Goal: Task Accomplishment & Management: Use online tool/utility

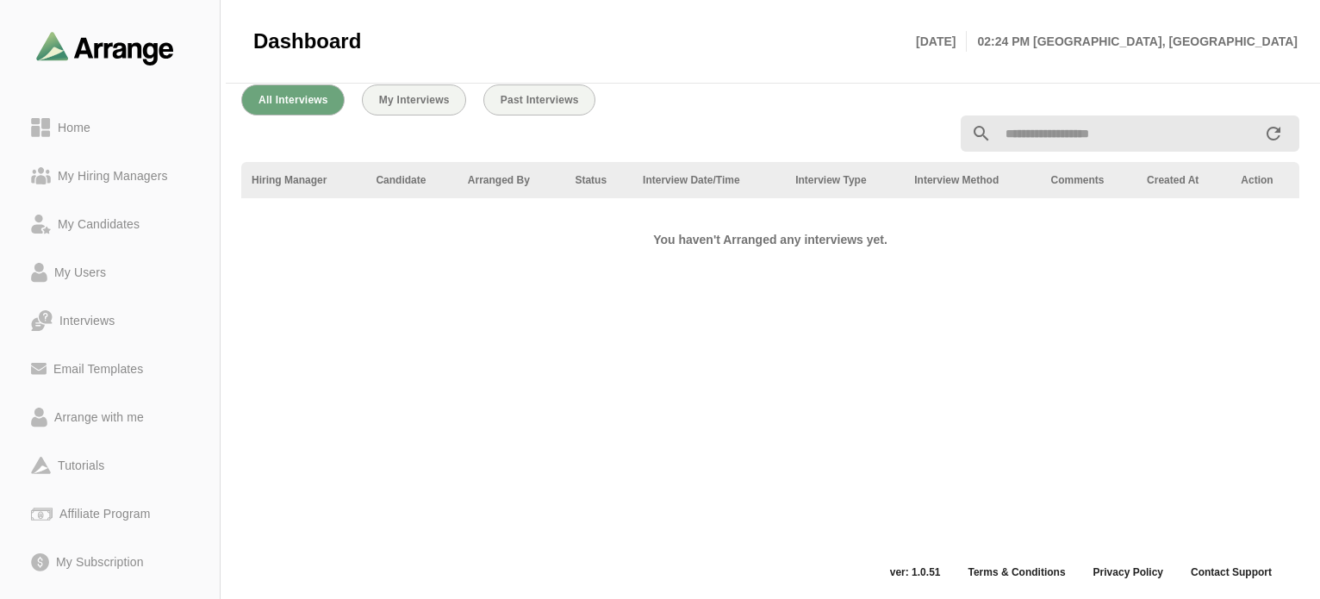
scroll to position [123, 0]
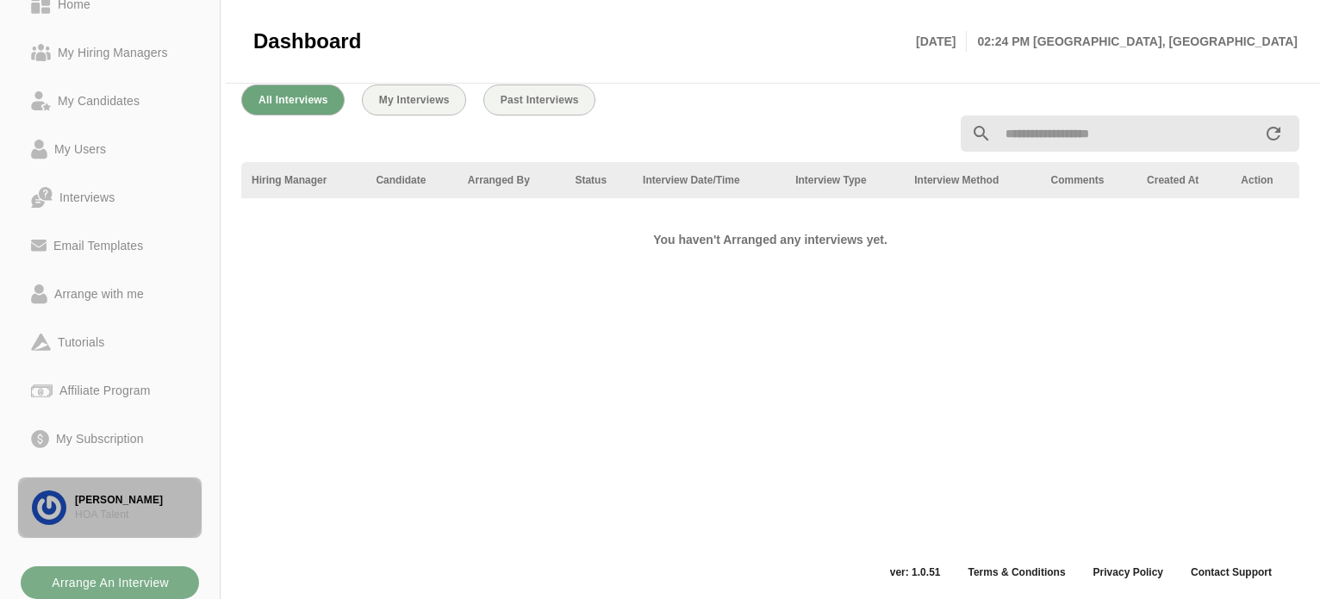
click at [100, 498] on div "[PERSON_NAME]" at bounding box center [131, 500] width 113 height 15
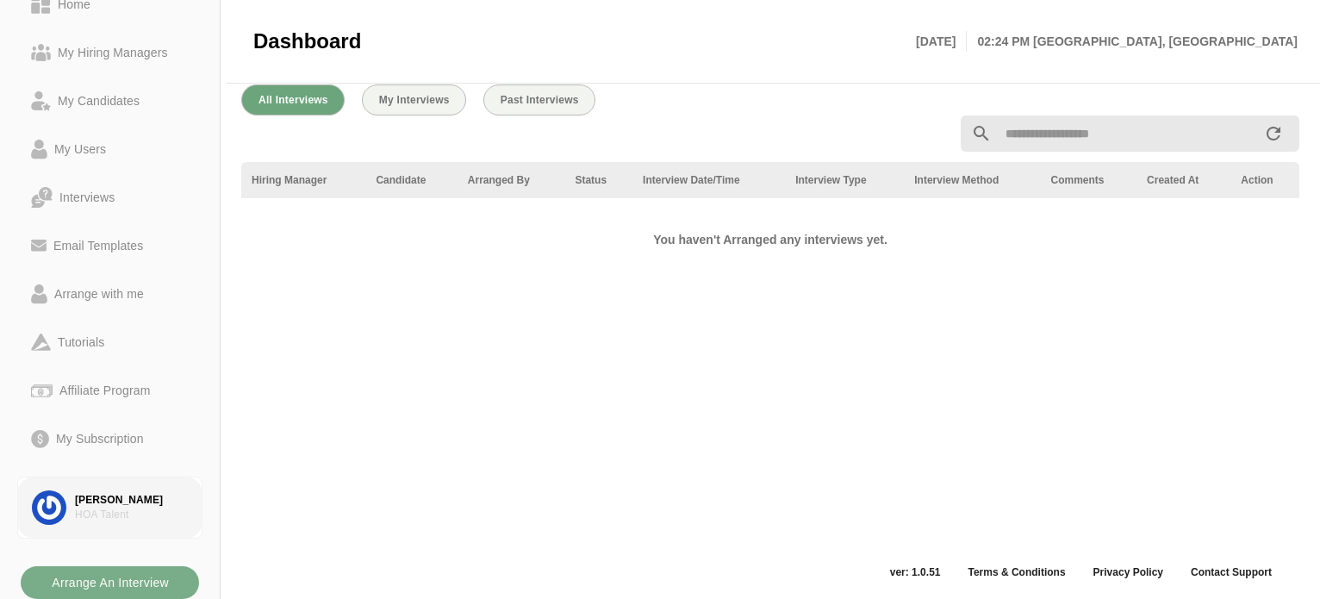
click at [54, 513] on img at bounding box center [49, 507] width 34 height 34
click at [93, 284] on div "Arrange with me" at bounding box center [98, 294] width 103 height 21
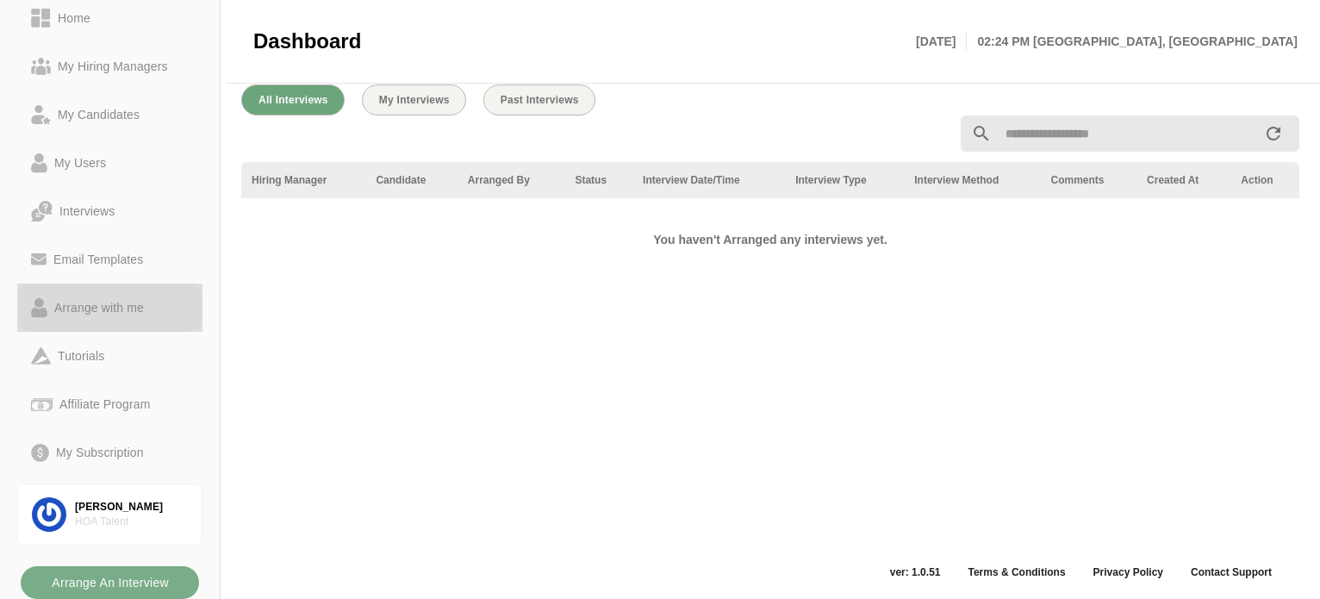
scroll to position [103, 0]
click at [112, 298] on div "Arrange with me" at bounding box center [98, 307] width 103 height 21
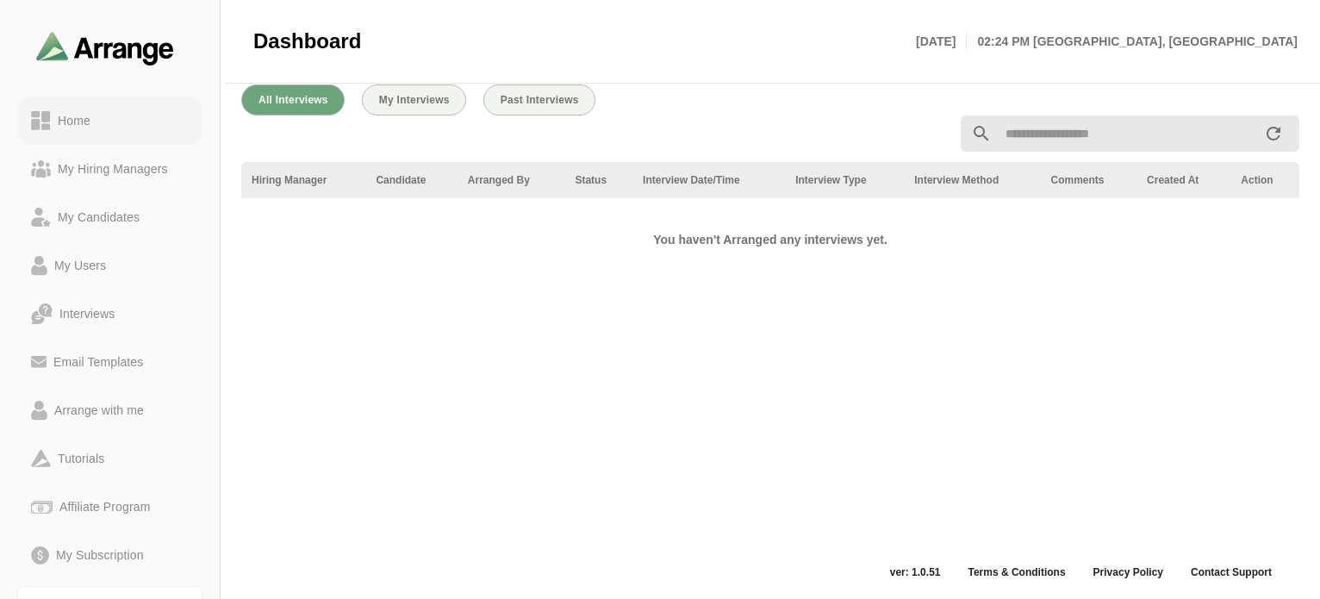
click at [72, 120] on div "Home" at bounding box center [74, 120] width 47 height 21
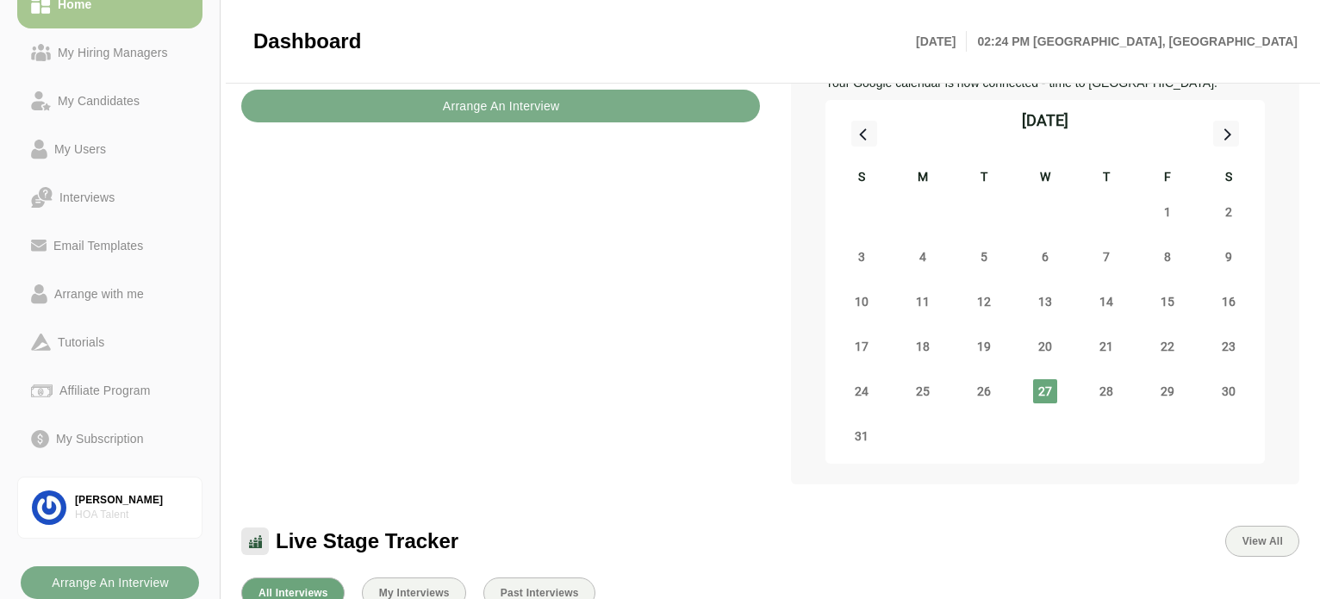
scroll to position [172, 0]
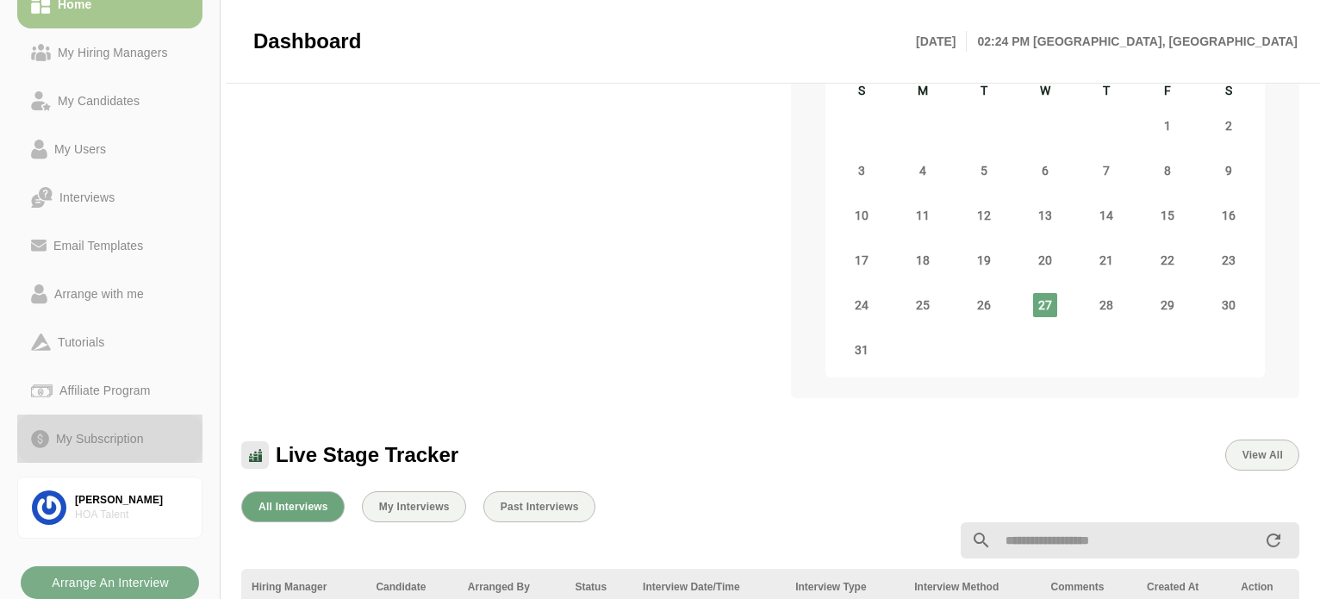
click at [108, 429] on div "My Subscription" at bounding box center [100, 438] width 102 height 21
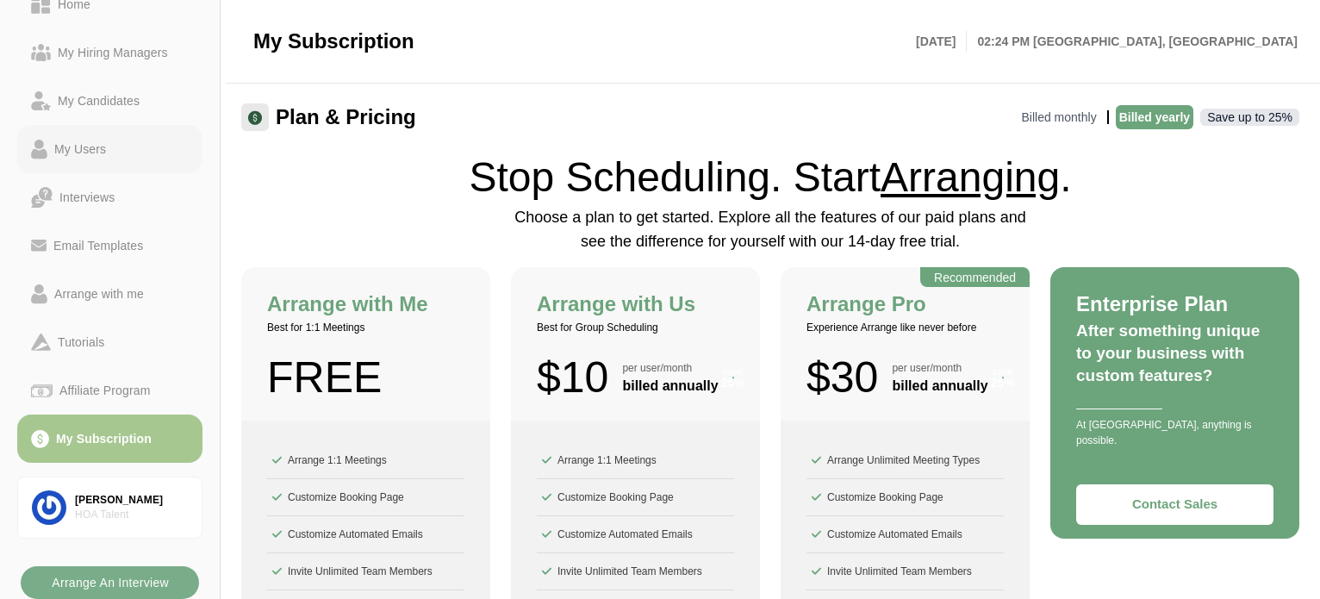
click at [88, 148] on div "My Users" at bounding box center [80, 149] width 66 height 21
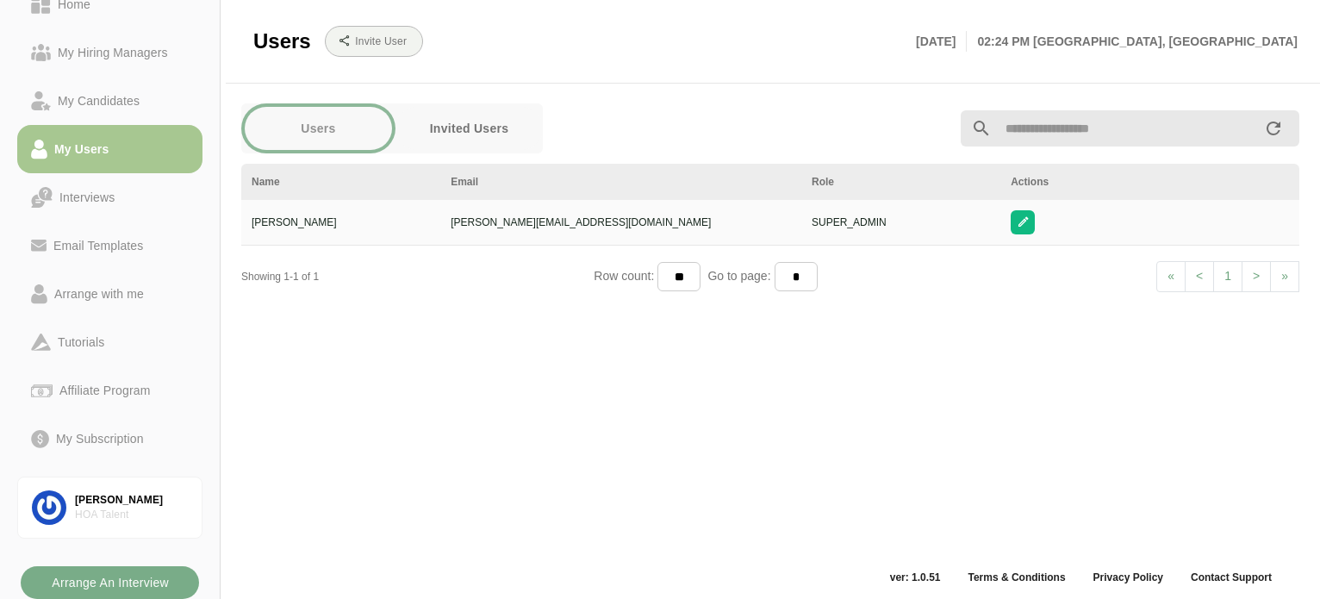
click at [500, 122] on button "Invited Users" at bounding box center [469, 128] width 147 height 43
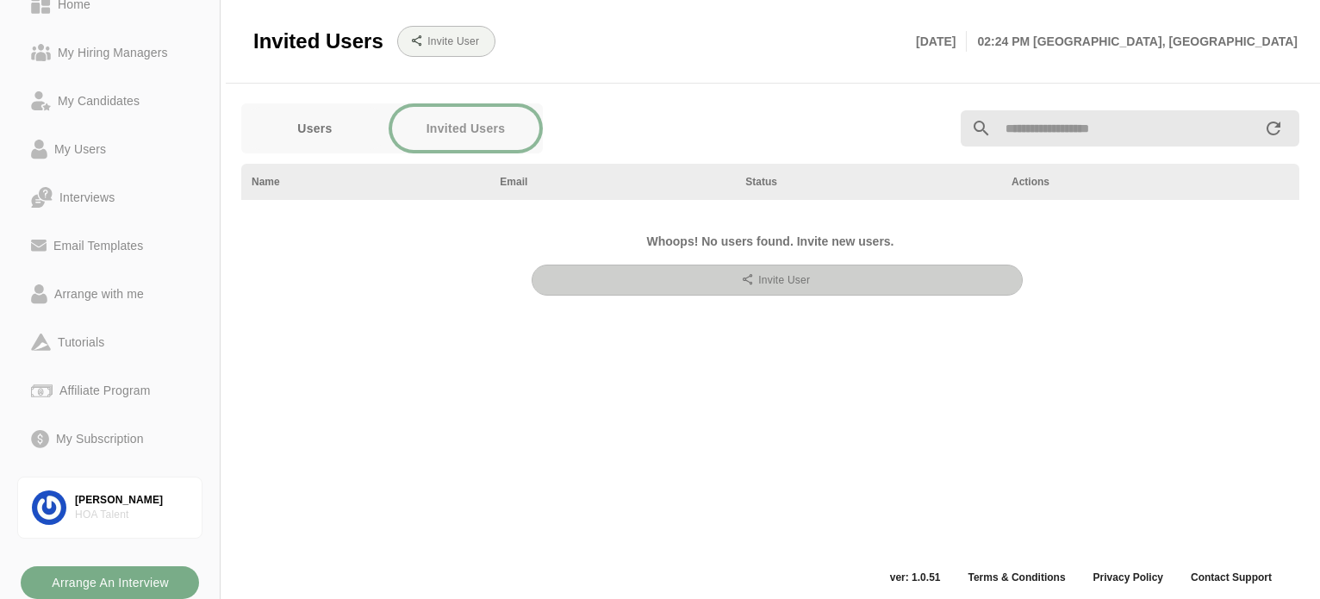
click at [685, 279] on button "Invite User" at bounding box center [777, 280] width 491 height 31
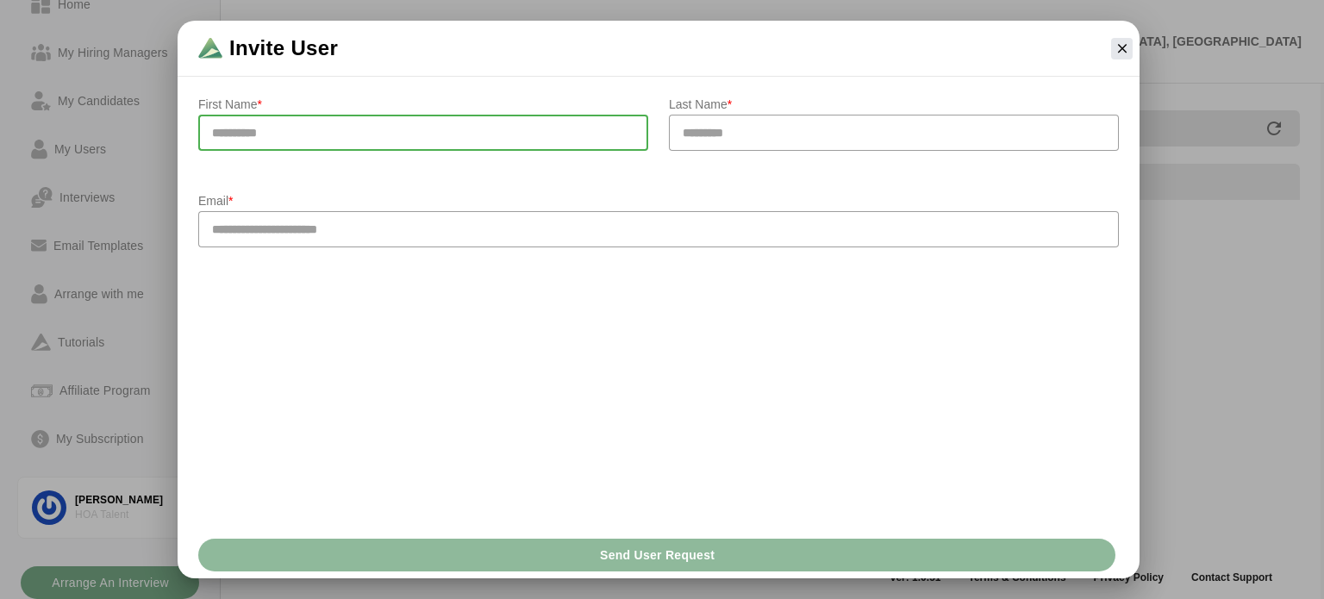
click at [531, 133] on input "text" at bounding box center [423, 133] width 450 height 36
type input "***"
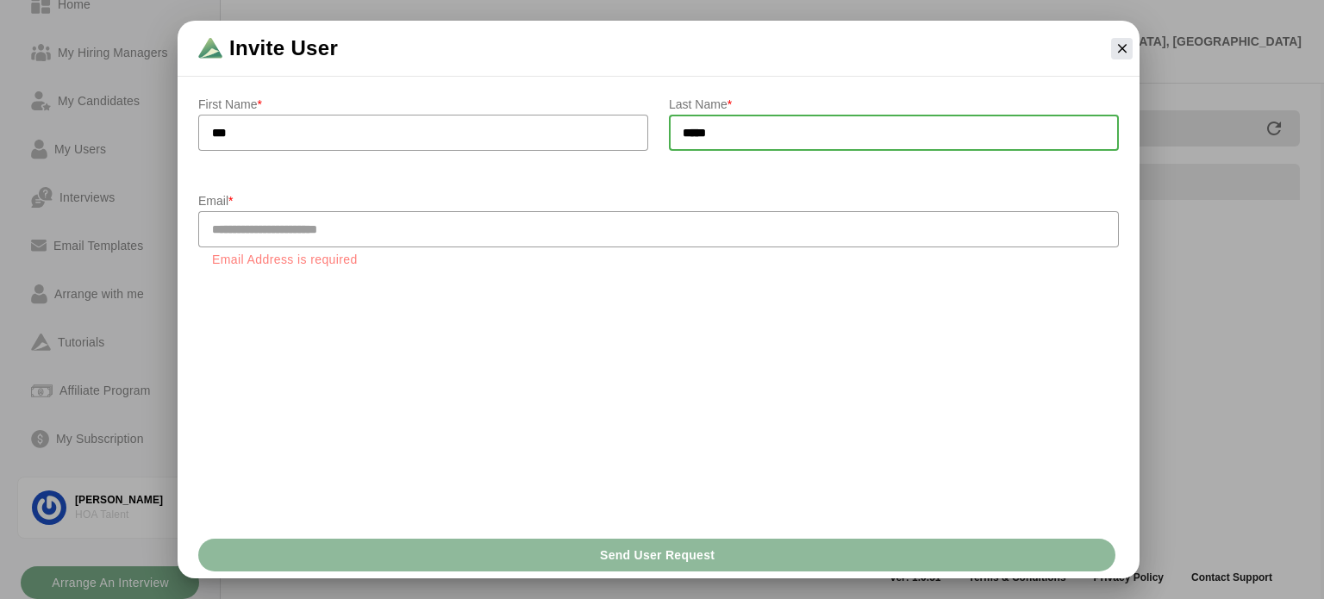
type input "*****"
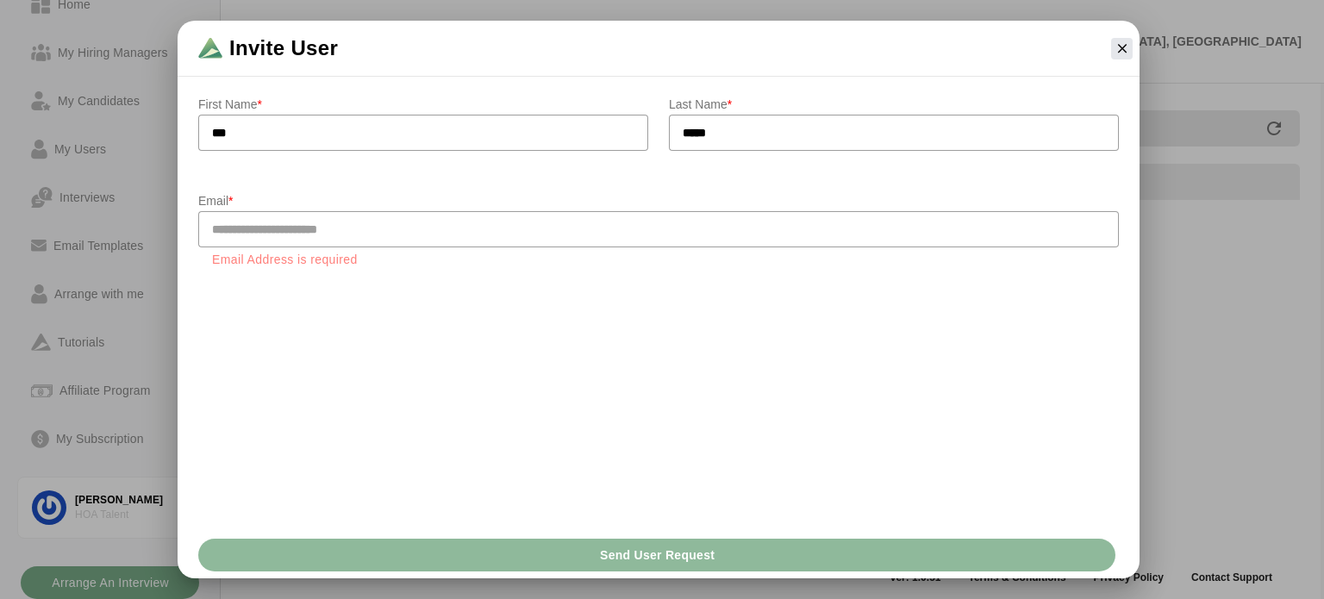
click at [656, 218] on input "email" at bounding box center [658, 229] width 920 height 36
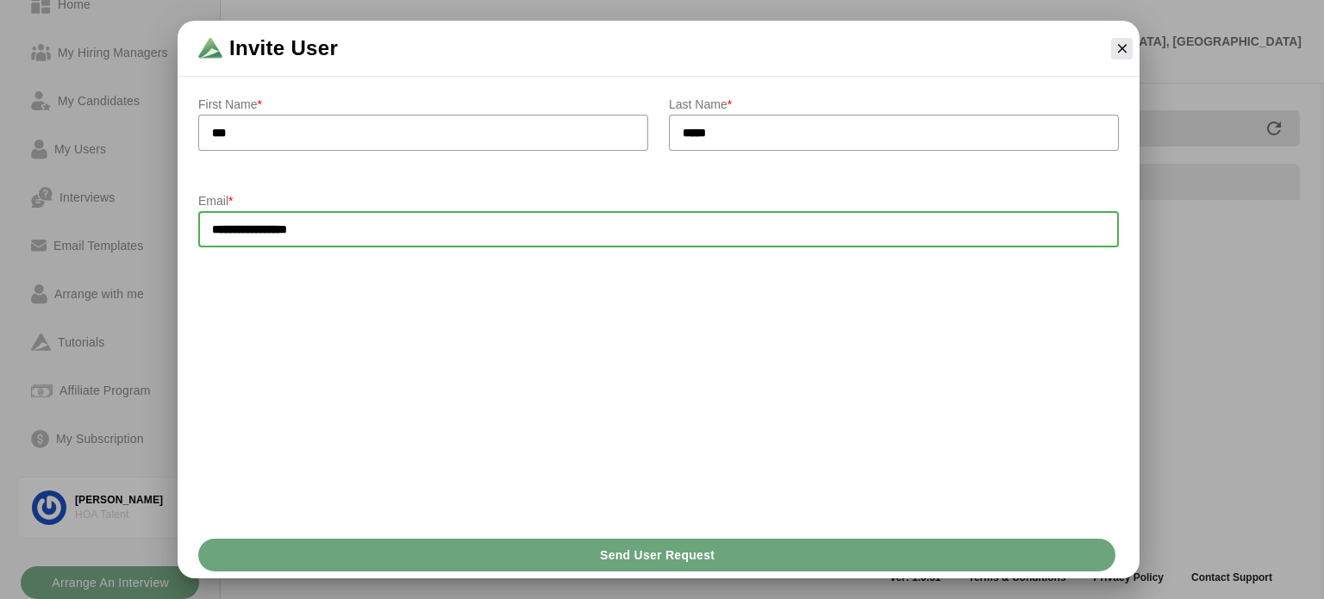
type input "**********"
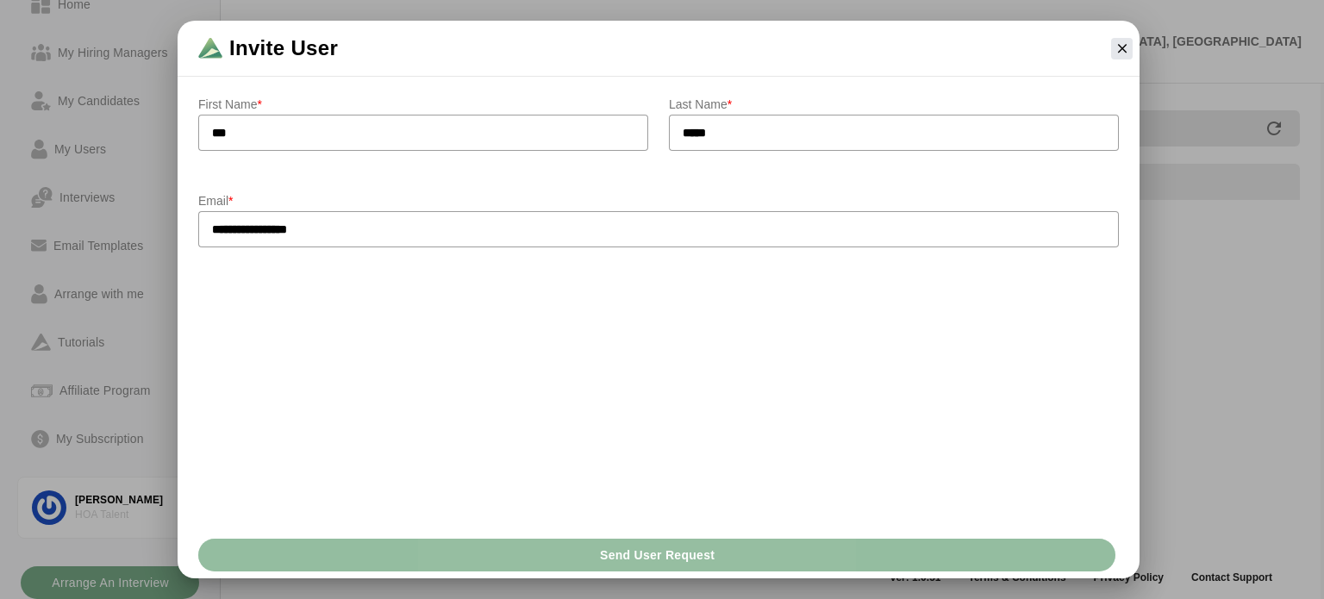
click at [665, 545] on span "Send User Request" at bounding box center [656, 555] width 115 height 33
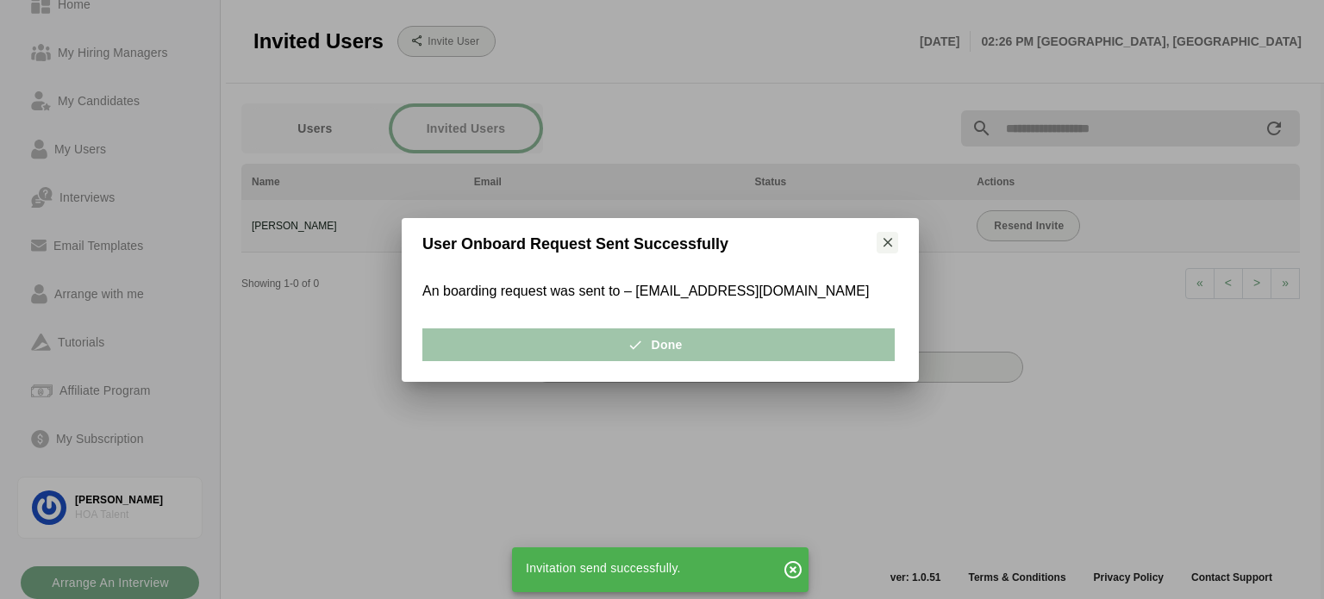
click at [678, 351] on span "Done" at bounding box center [657, 344] width 47 height 33
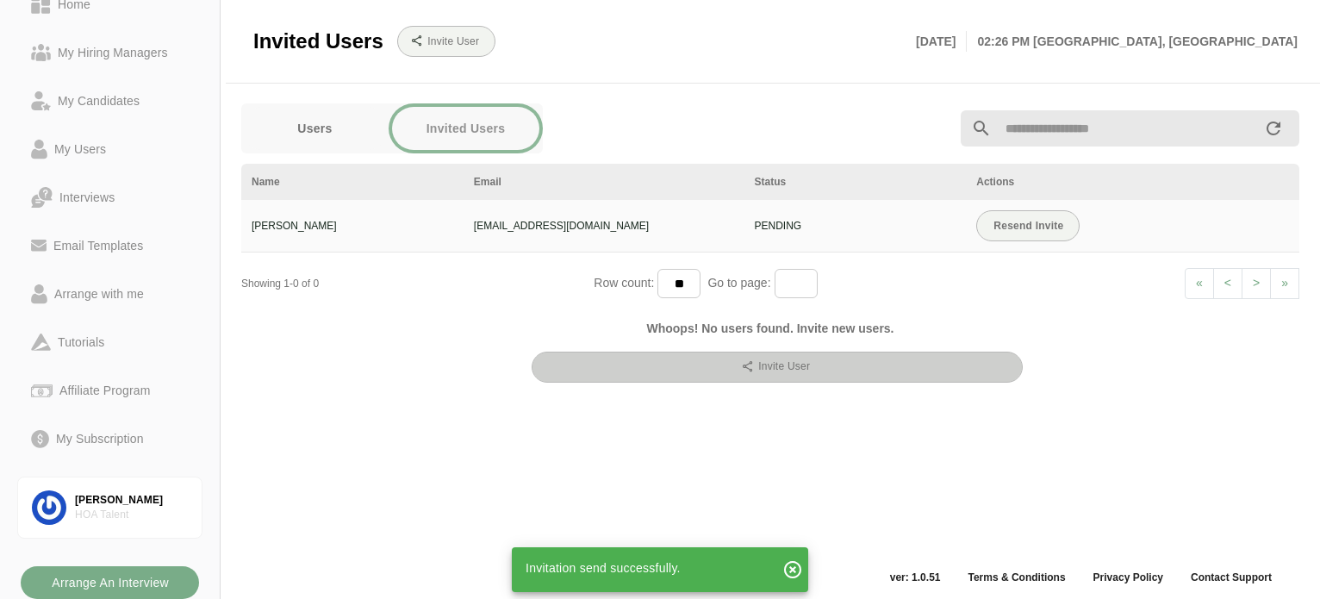
click at [750, 358] on button "Invite User" at bounding box center [777, 367] width 491 height 31
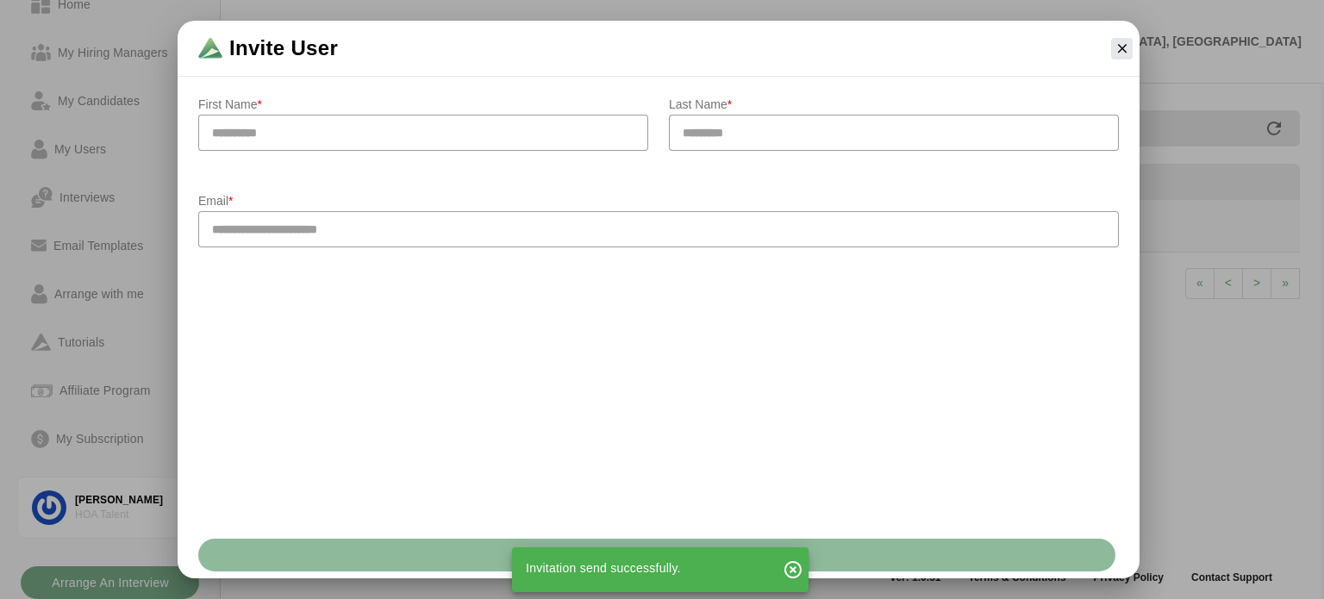
click at [552, 125] on input "text" at bounding box center [423, 133] width 450 height 36
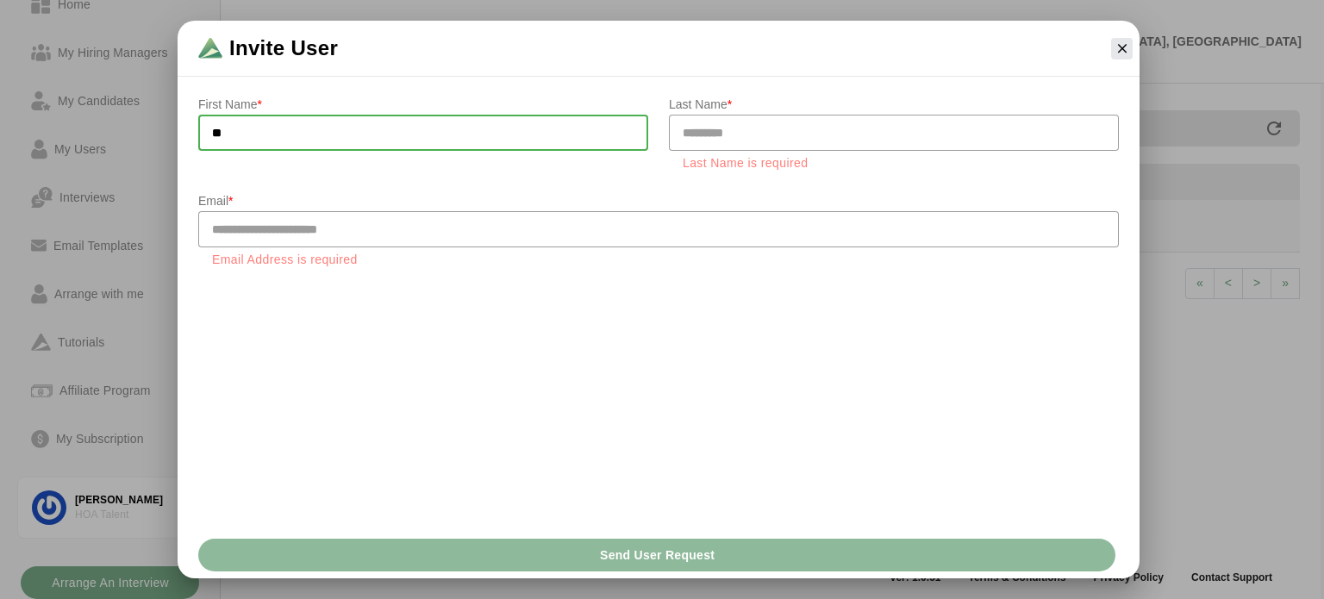
type input "**"
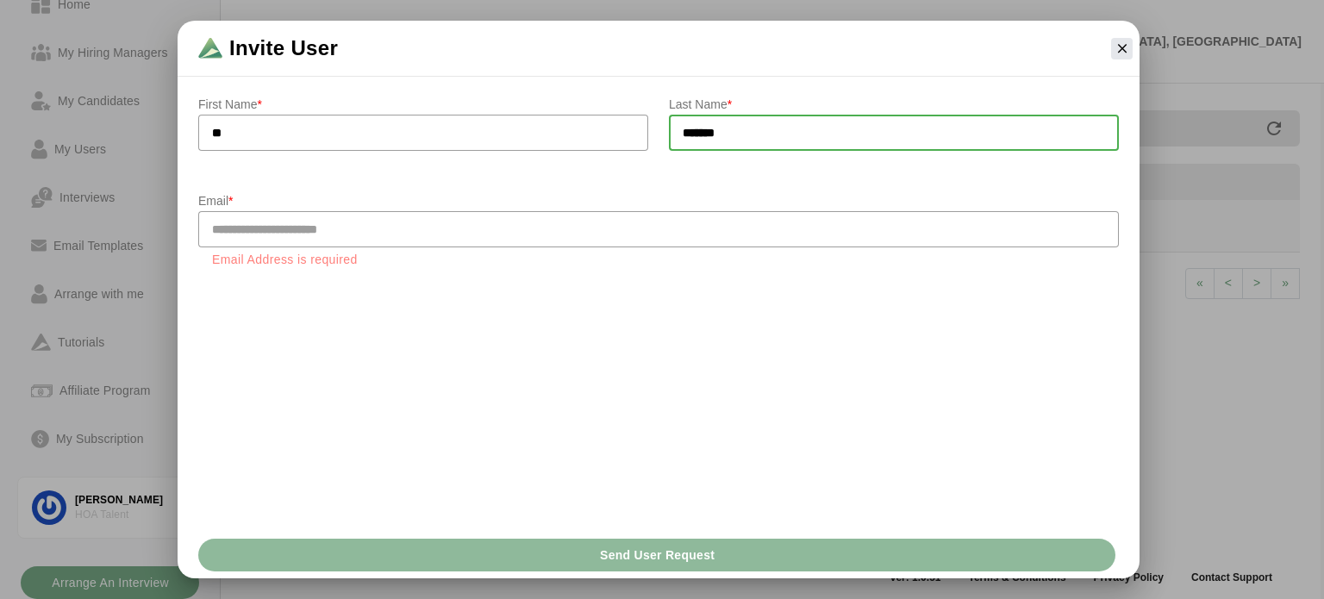
type input "********"
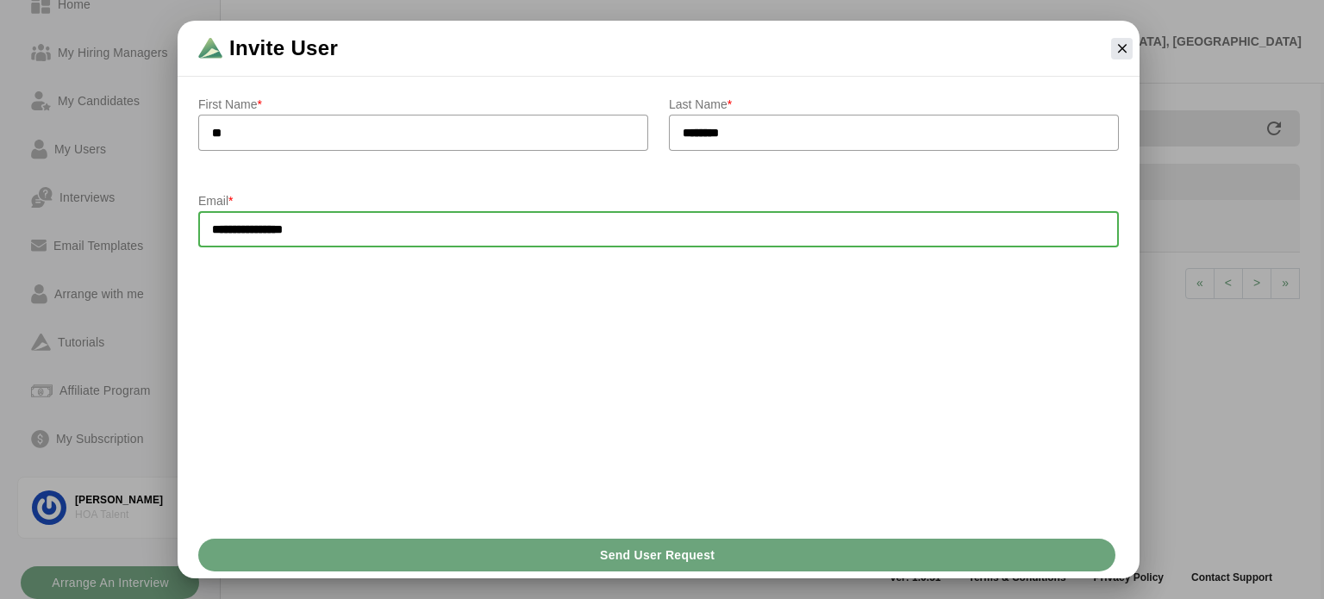
type input "**********"
click at [694, 551] on span "Send User Request" at bounding box center [656, 555] width 115 height 33
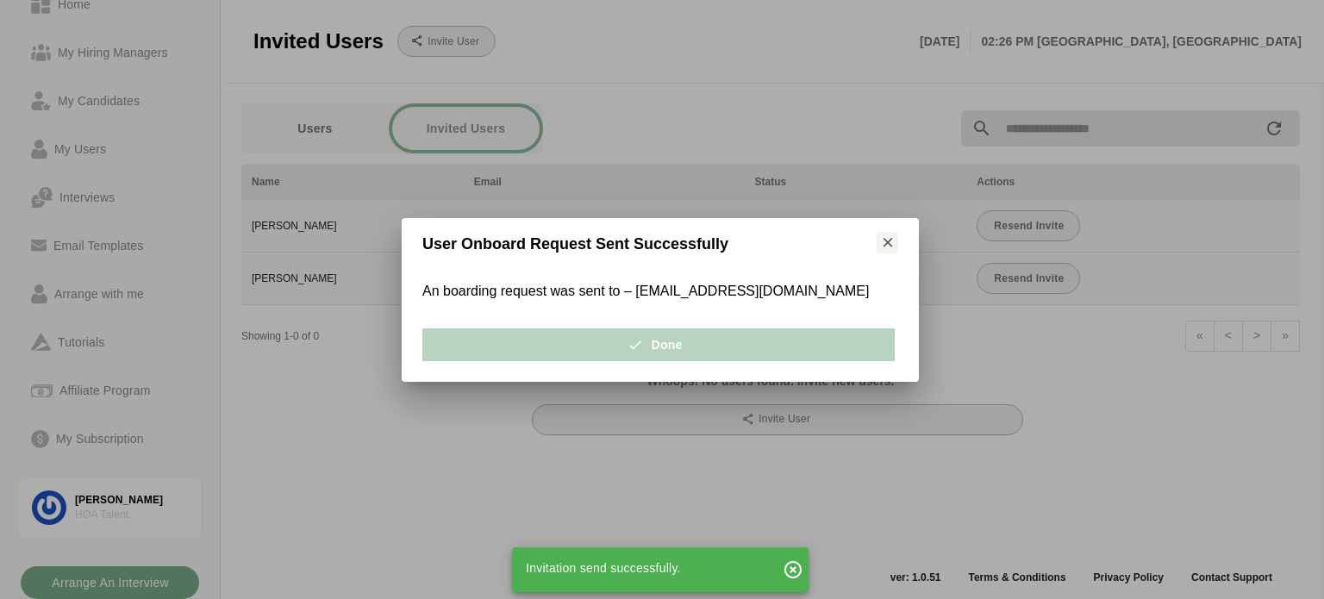
click at [521, 347] on button "Done" at bounding box center [658, 344] width 472 height 33
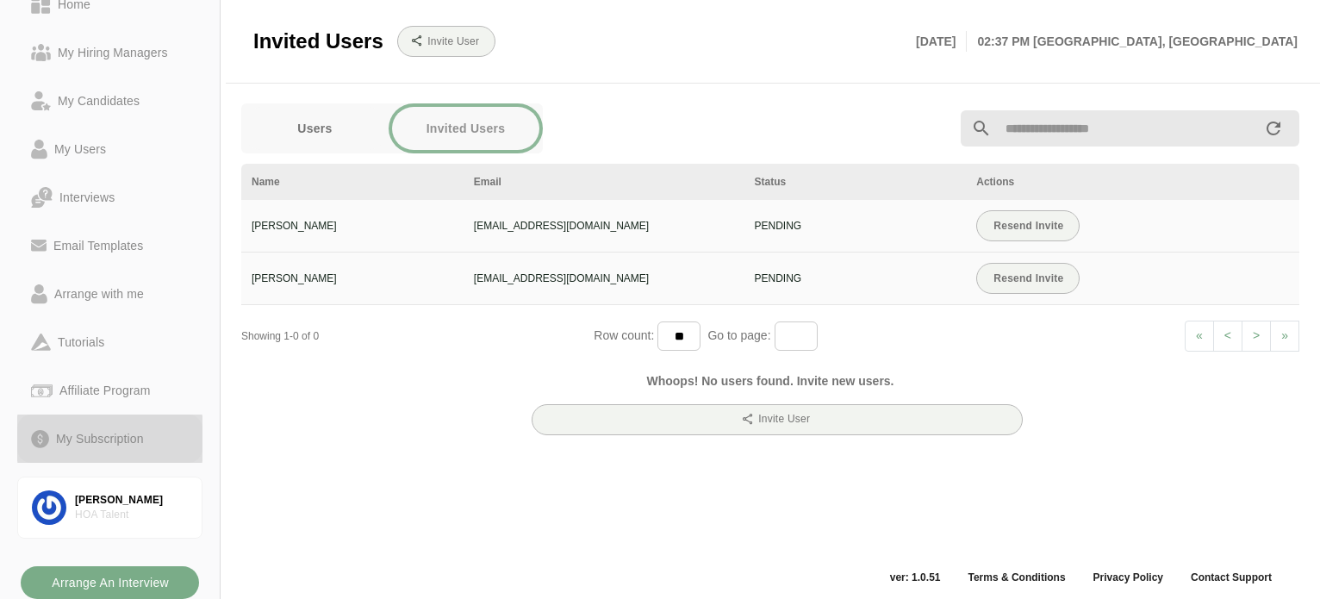
click at [102, 431] on div "My Subscription" at bounding box center [100, 438] width 102 height 21
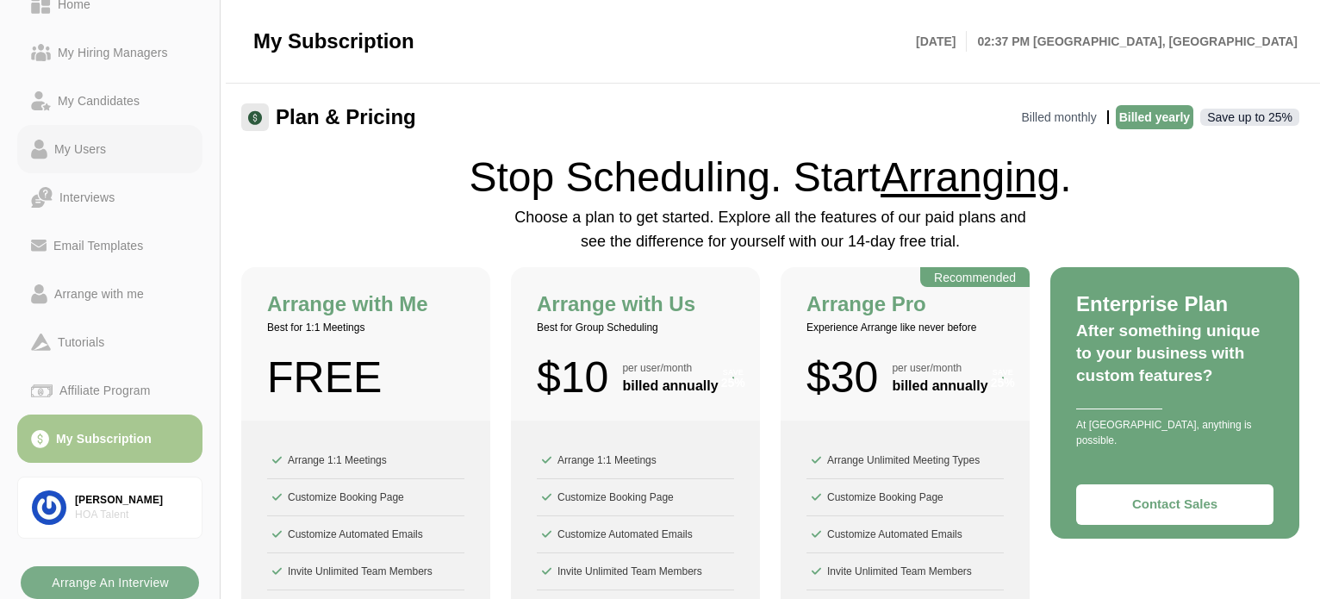
scroll to position [172, 0]
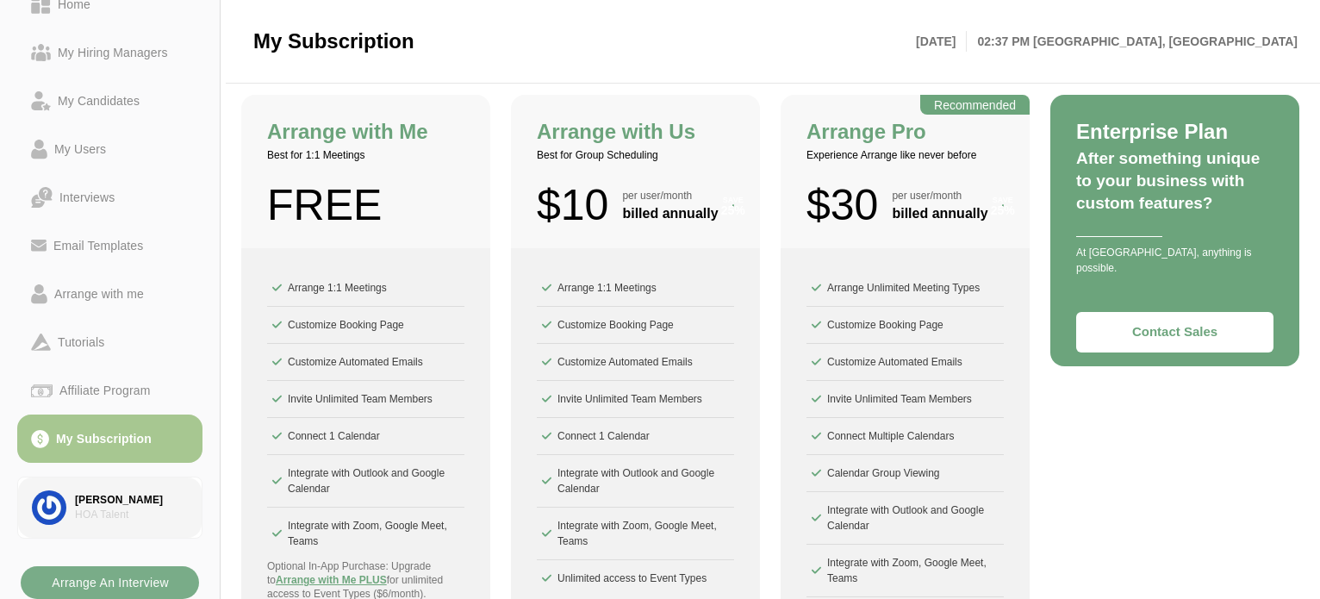
click at [109, 509] on div "HOA Talent" at bounding box center [131, 515] width 113 height 15
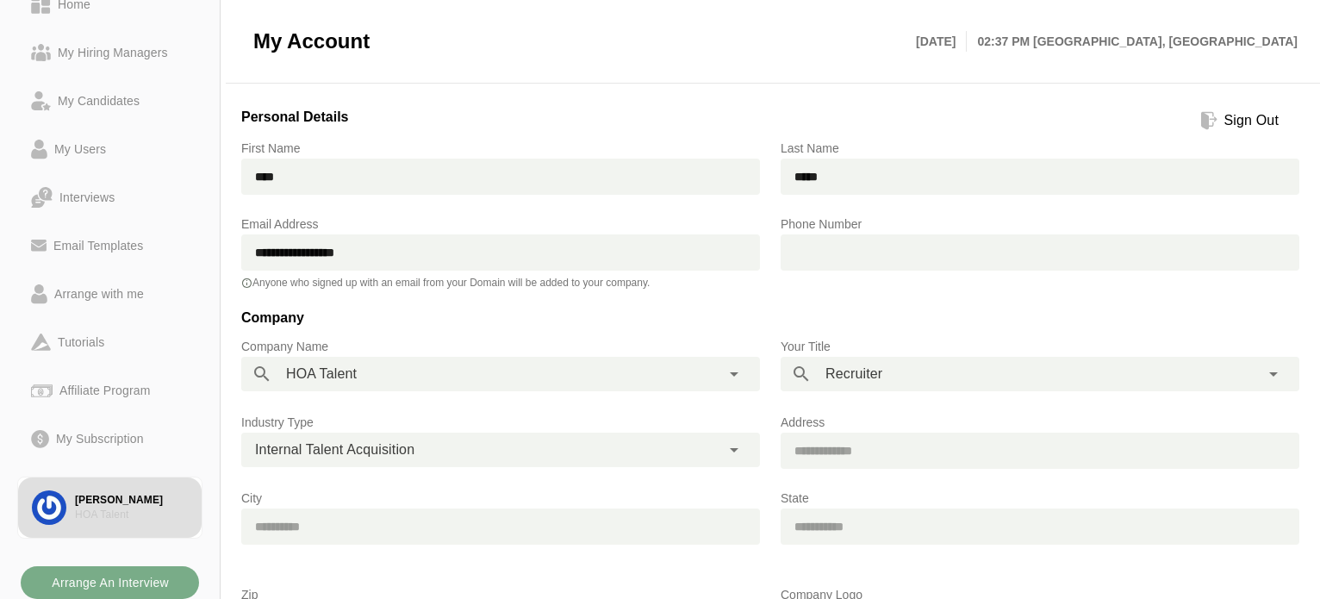
scroll to position [86, 0]
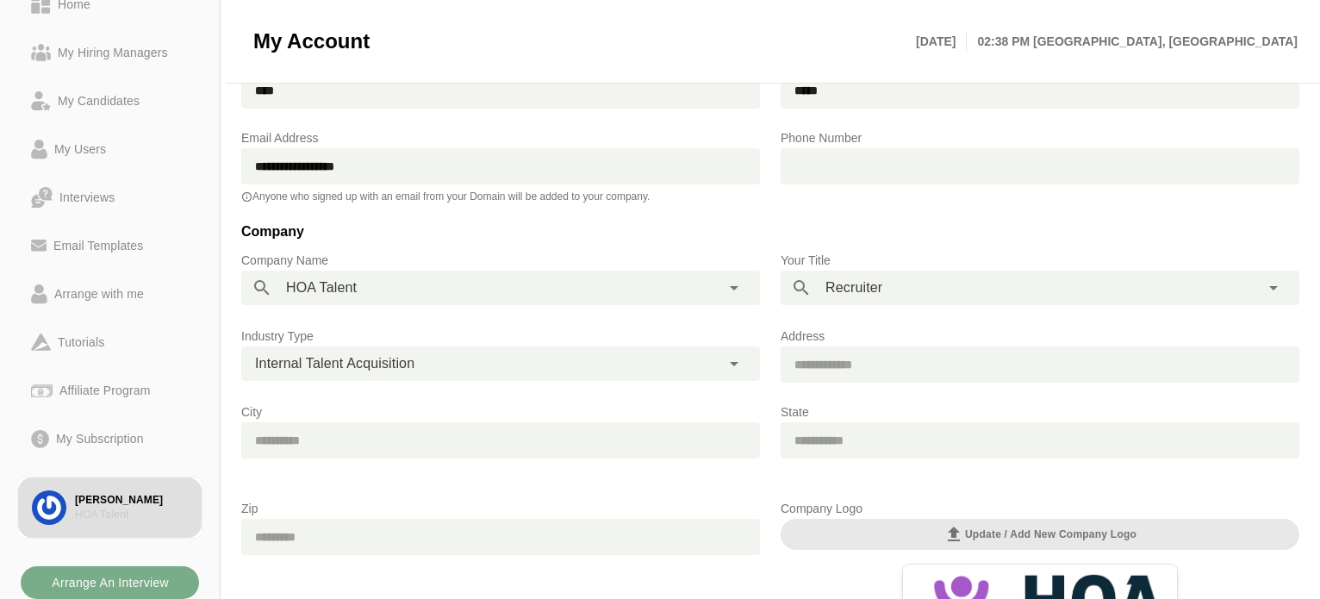
click at [717, 359] on div "**********" at bounding box center [480, 363] width 479 height 34
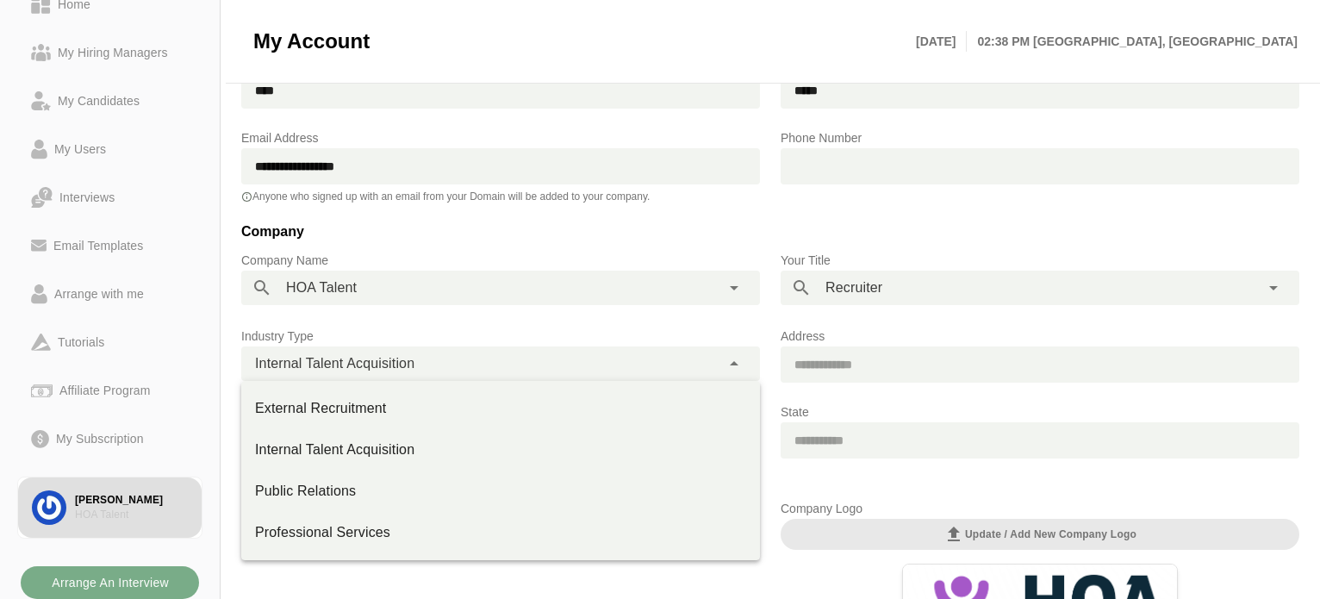
click at [699, 323] on div "**********" at bounding box center [501, 360] width 540 height 103
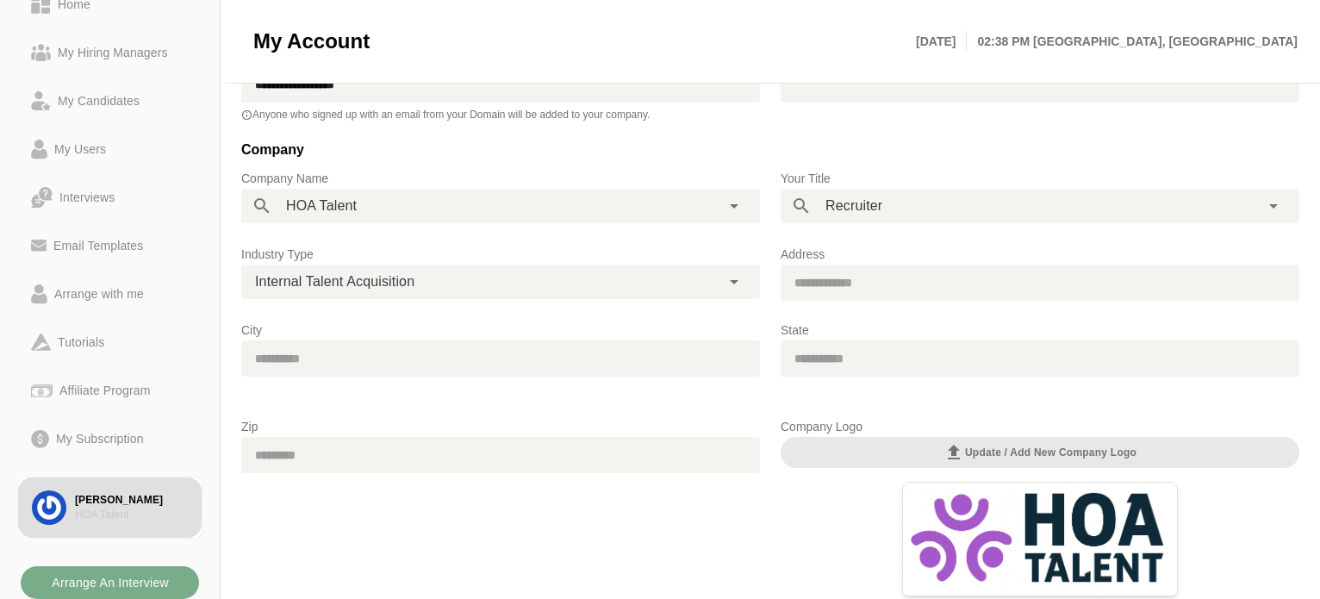
scroll to position [82, 0]
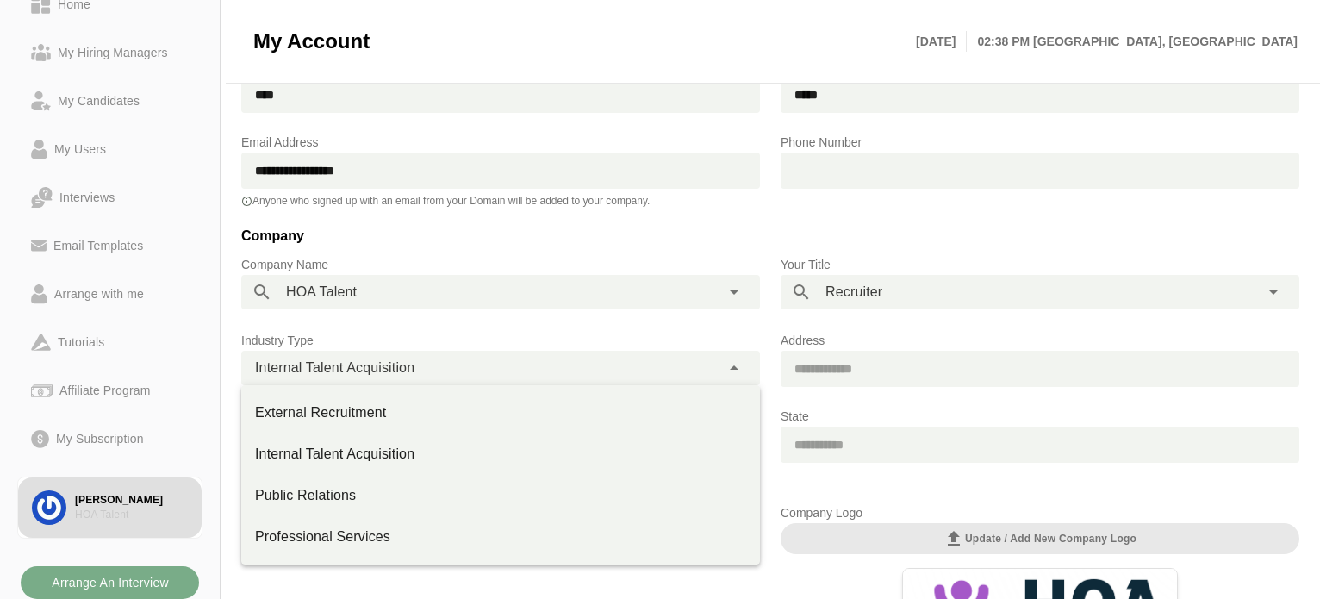
click at [725, 369] on icon at bounding box center [734, 368] width 21 height 21
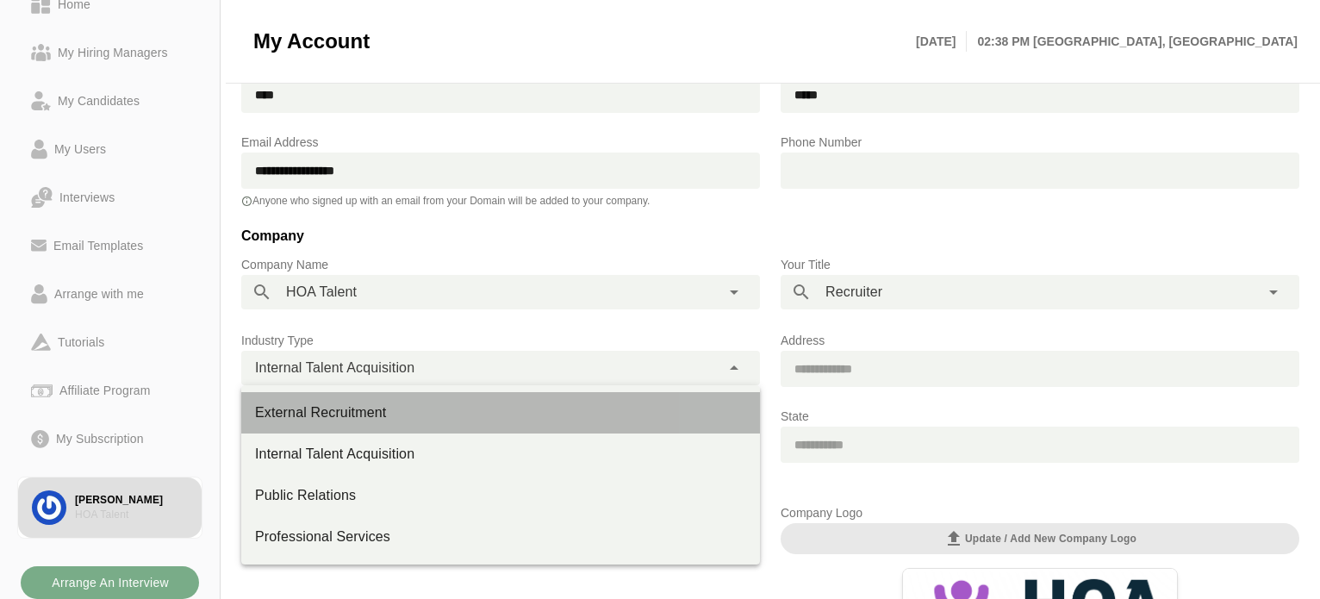
click at [392, 426] on div "External Recruitment" at bounding box center [500, 412] width 519 height 41
type input "**********"
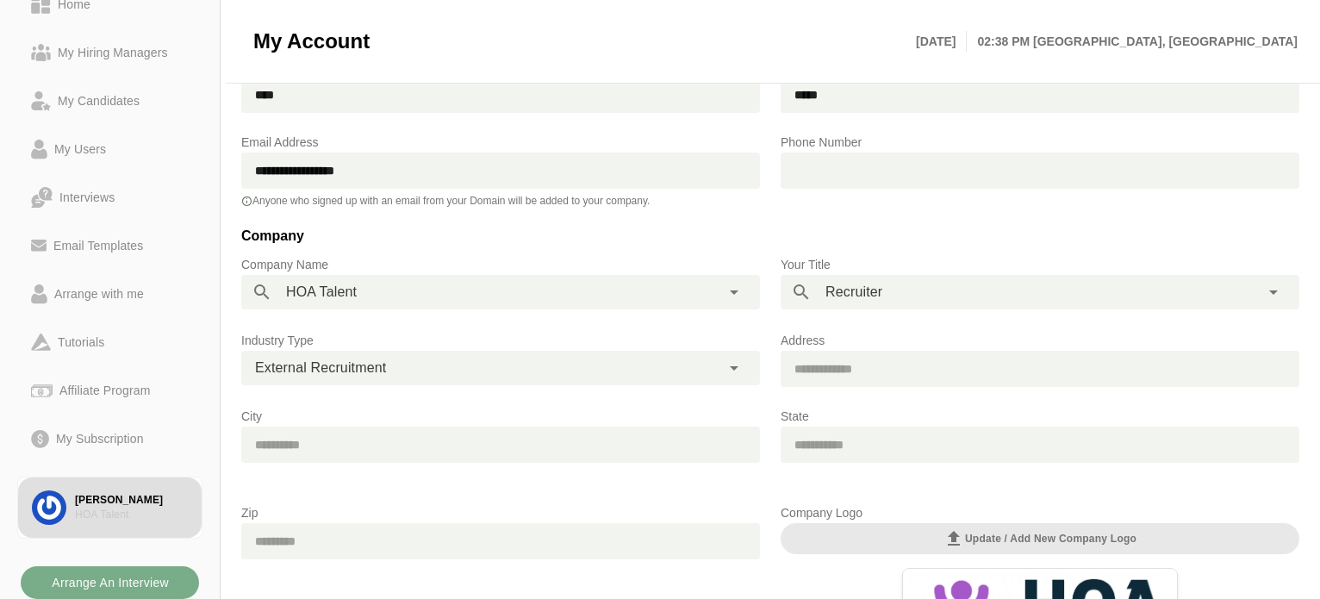
scroll to position [0, 0]
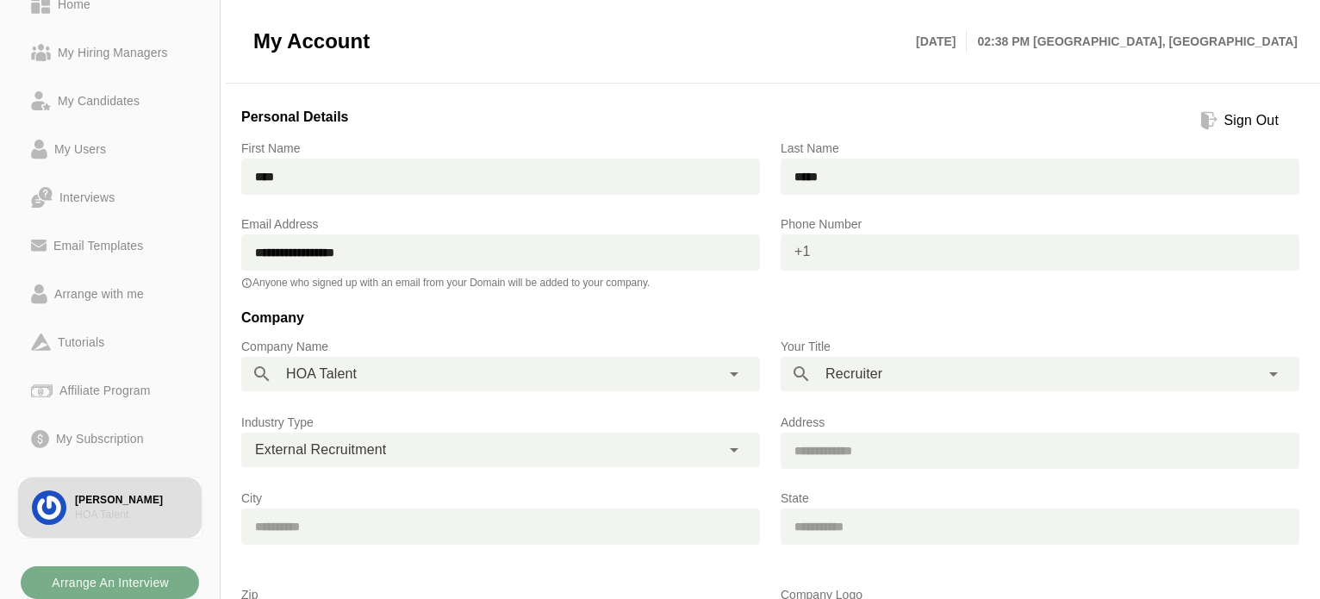
click at [821, 241] on input "text" at bounding box center [1055, 252] width 489 height 36
type input "*"
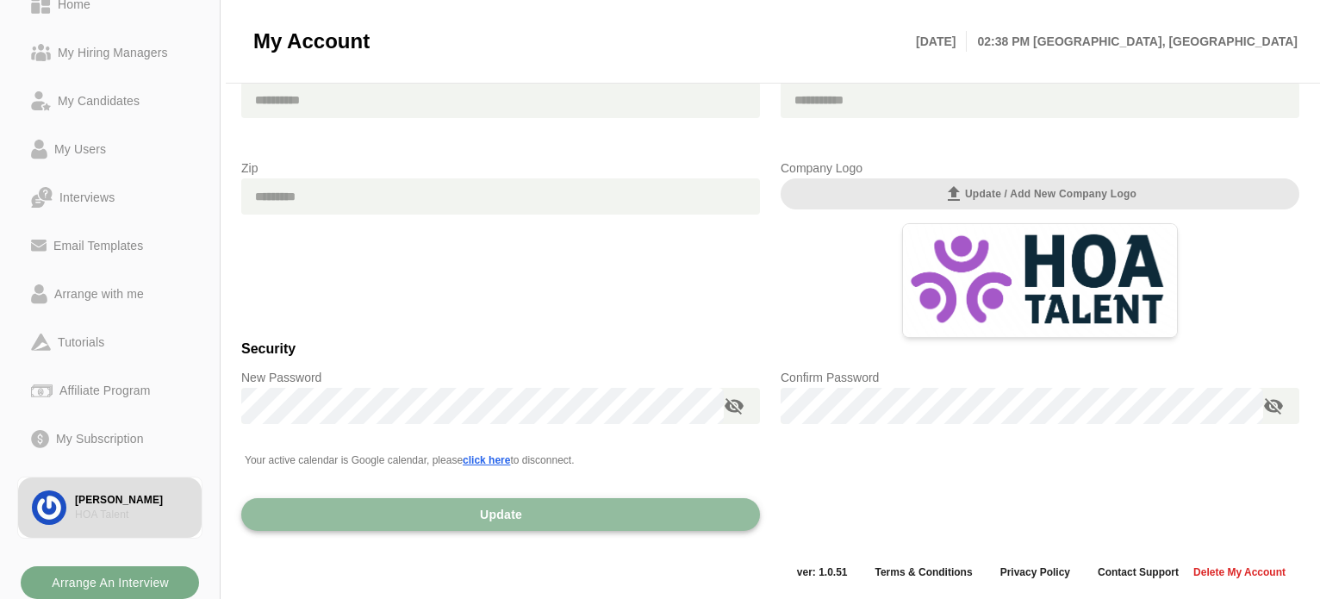
type input "**********"
click at [505, 511] on span "Update" at bounding box center [500, 514] width 43 height 33
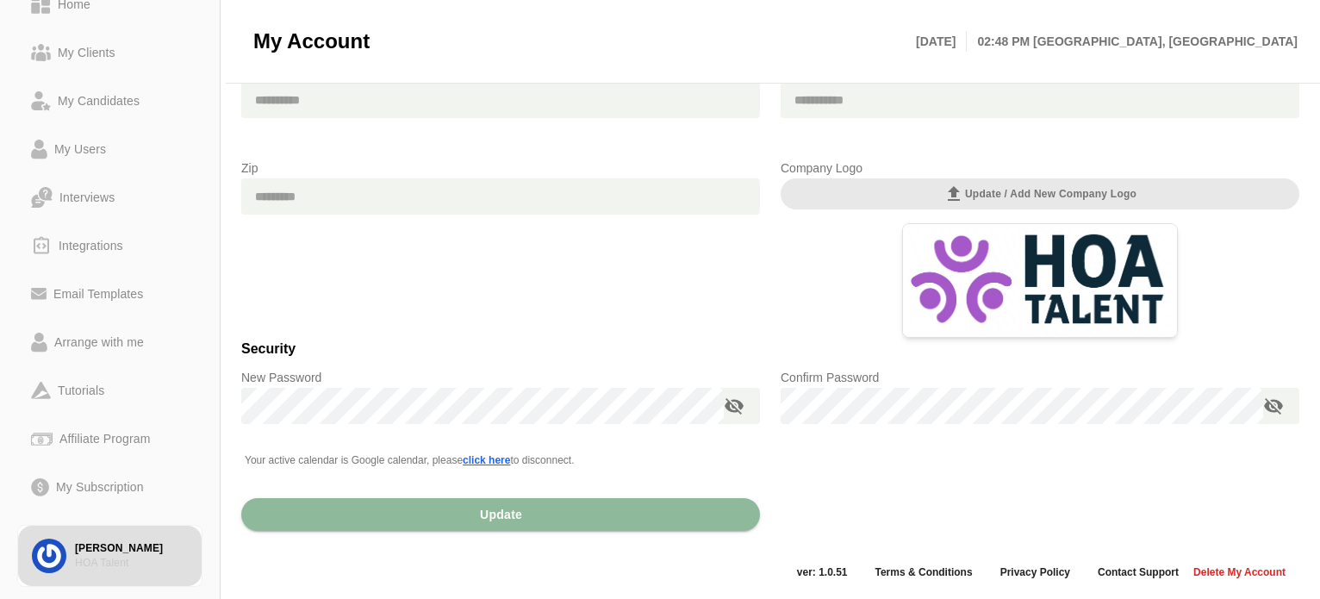
scroll to position [0, 0]
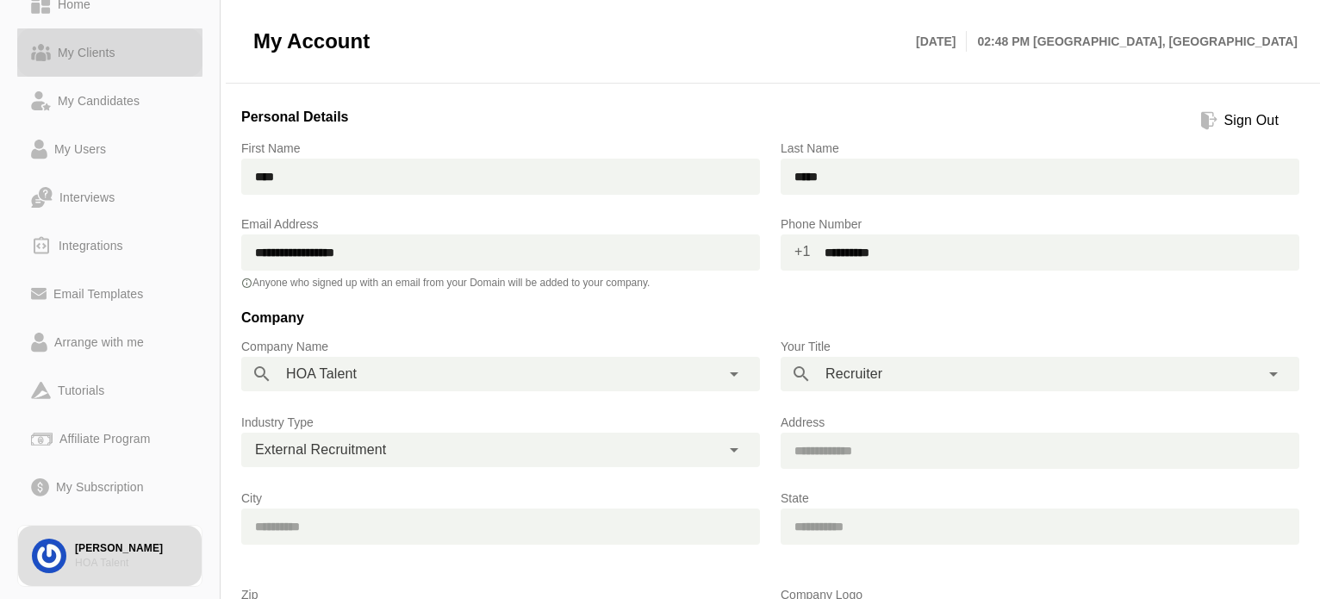
click at [97, 47] on div "My Clients" at bounding box center [87, 52] width 72 height 21
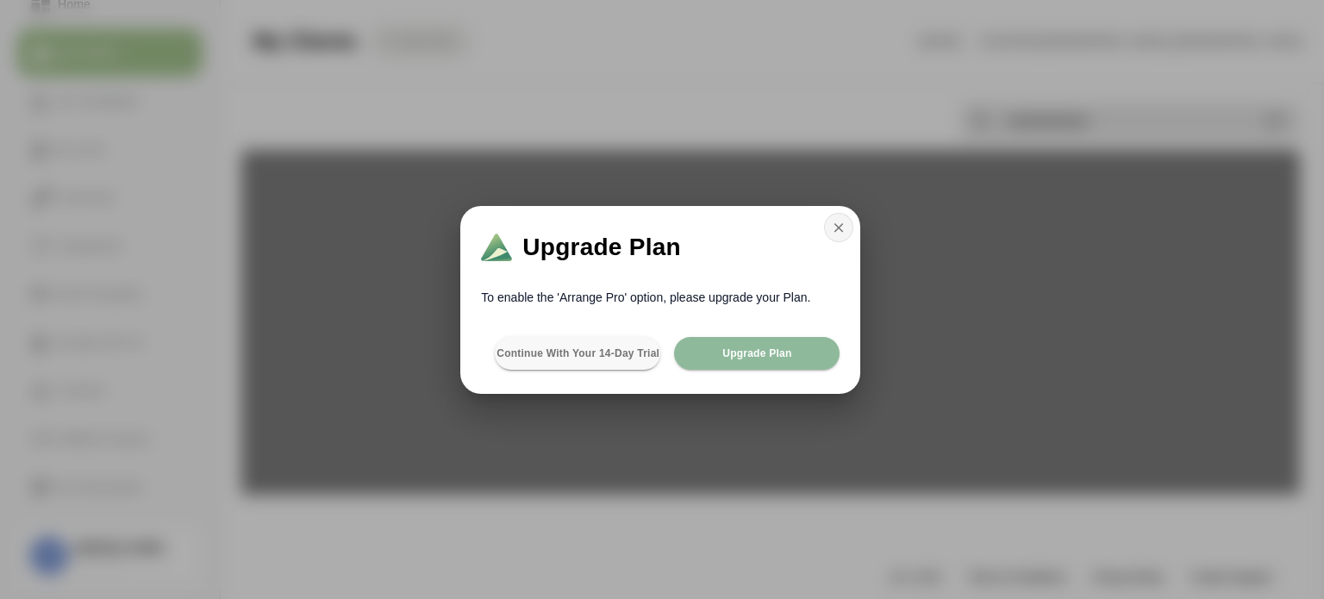
click at [835, 222] on icon "button" at bounding box center [839, 228] width 16 height 16
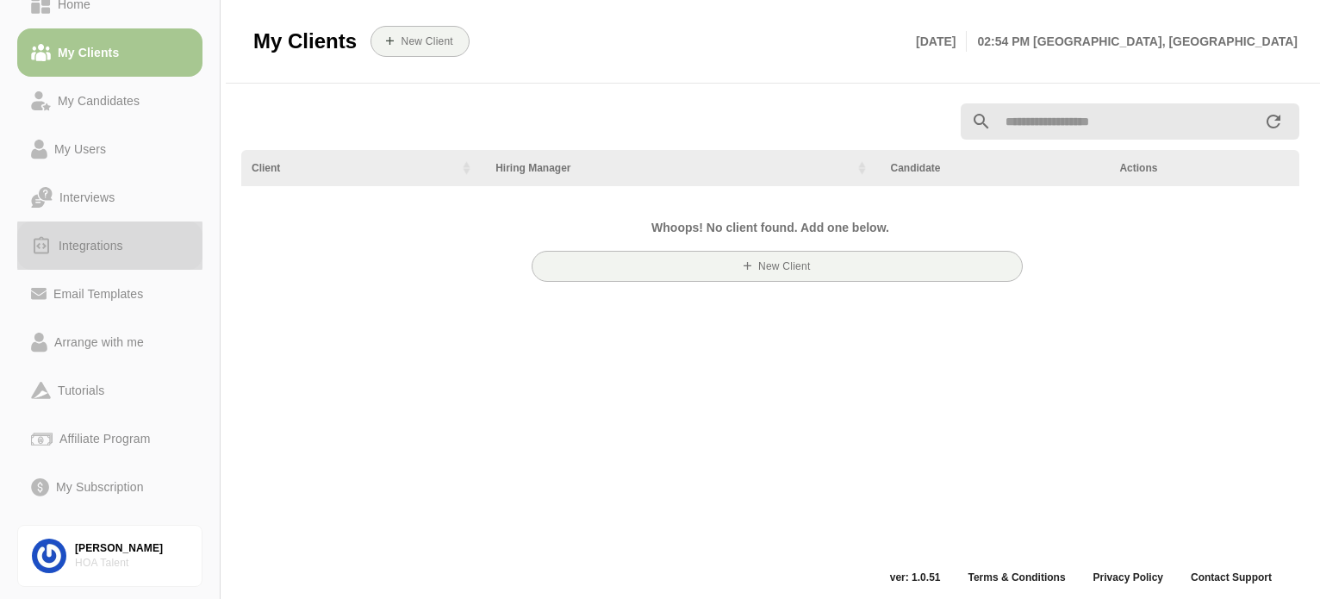
click at [96, 237] on div "Integrations" at bounding box center [91, 245] width 78 height 21
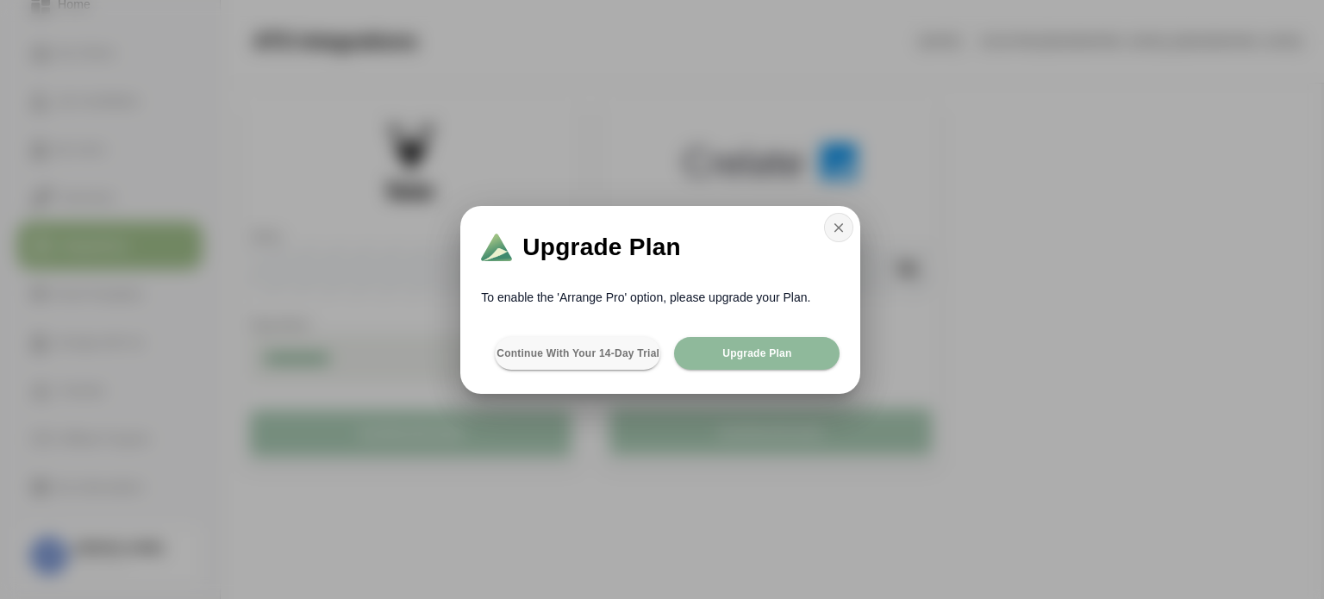
click at [837, 223] on icon "button" at bounding box center [839, 228] width 16 height 16
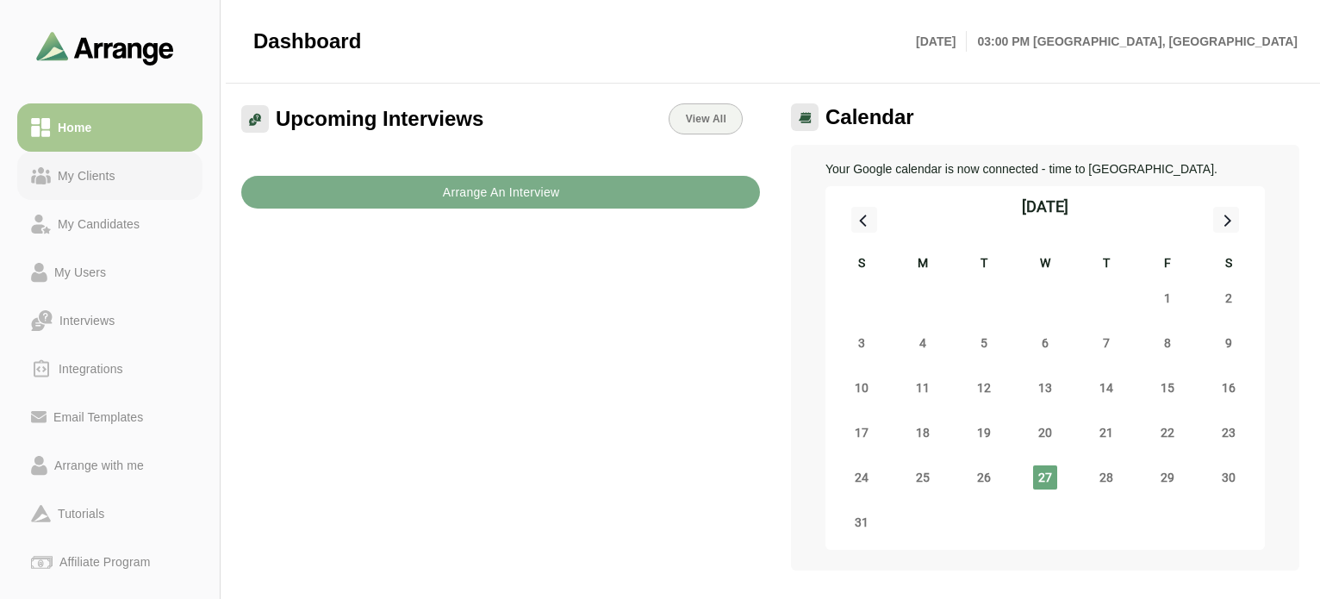
click at [89, 176] on div "My Clients" at bounding box center [87, 175] width 72 height 21
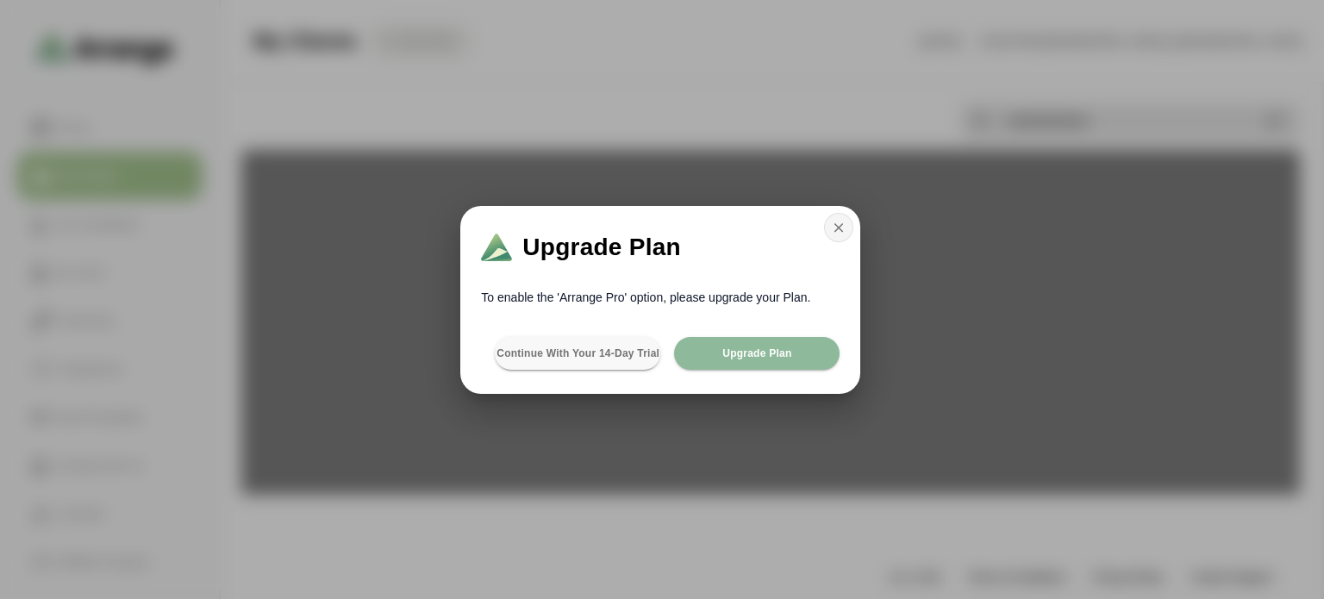
click at [833, 224] on icon "button" at bounding box center [839, 228] width 16 height 16
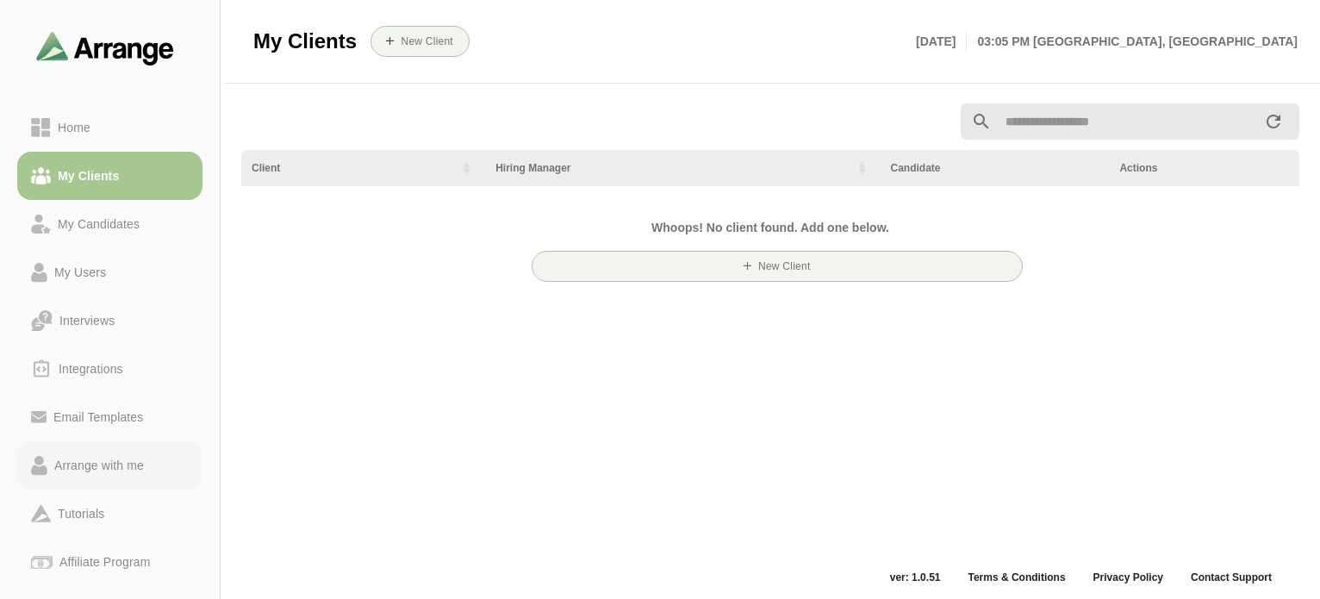
scroll to position [172, 0]
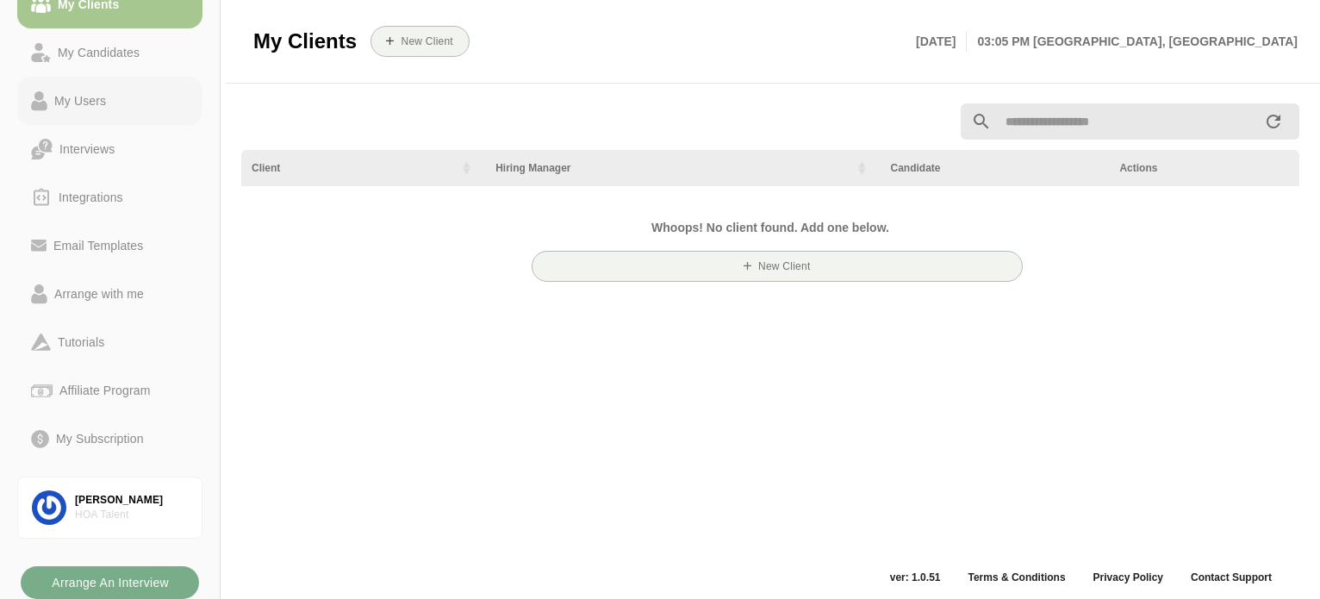
click at [103, 92] on div "My Users" at bounding box center [80, 100] width 66 height 21
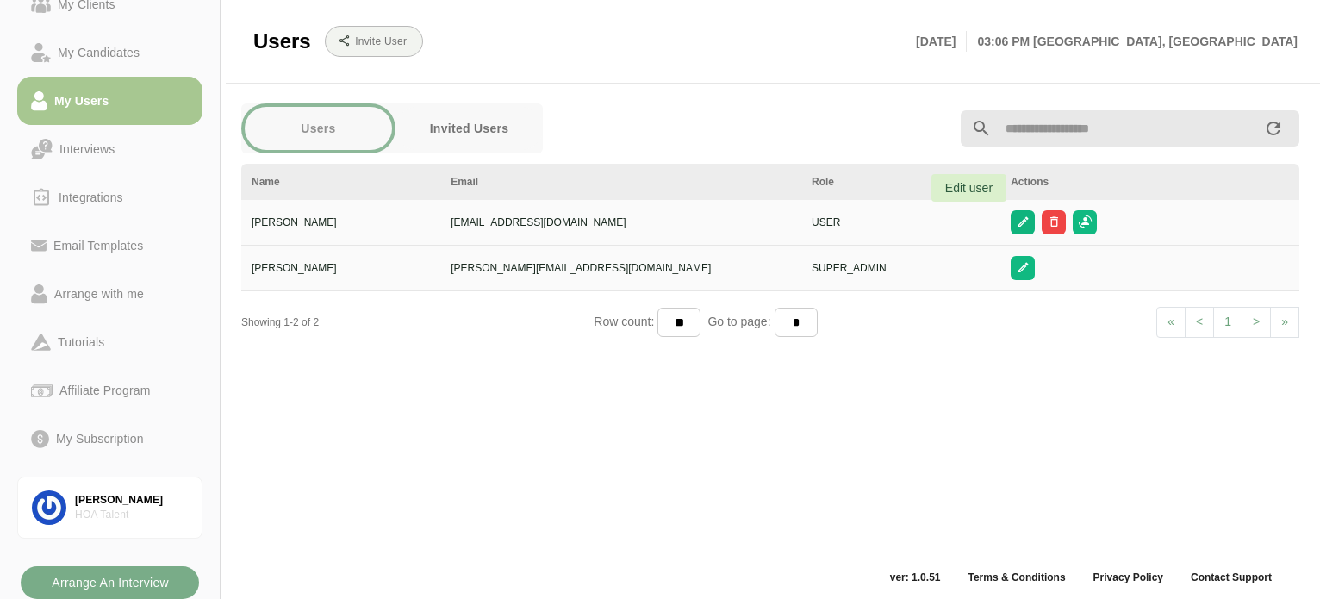
click at [1016, 218] on icon "button" at bounding box center [1022, 221] width 13 height 13
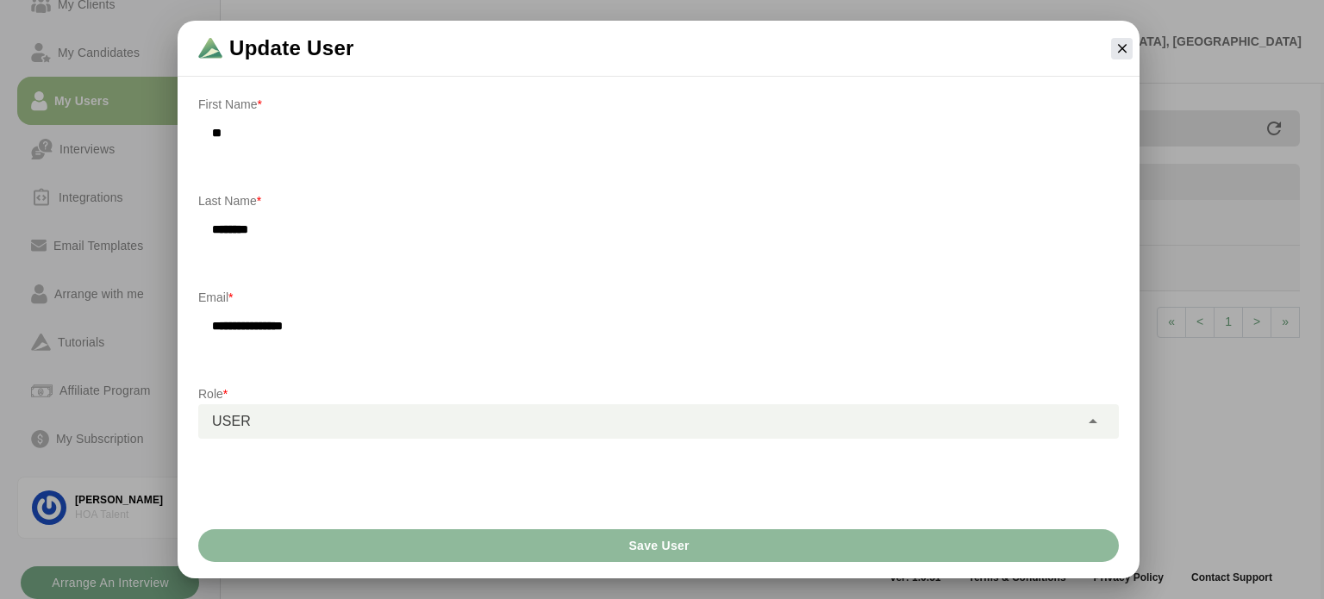
click at [687, 413] on div "USER ****" at bounding box center [638, 421] width 881 height 34
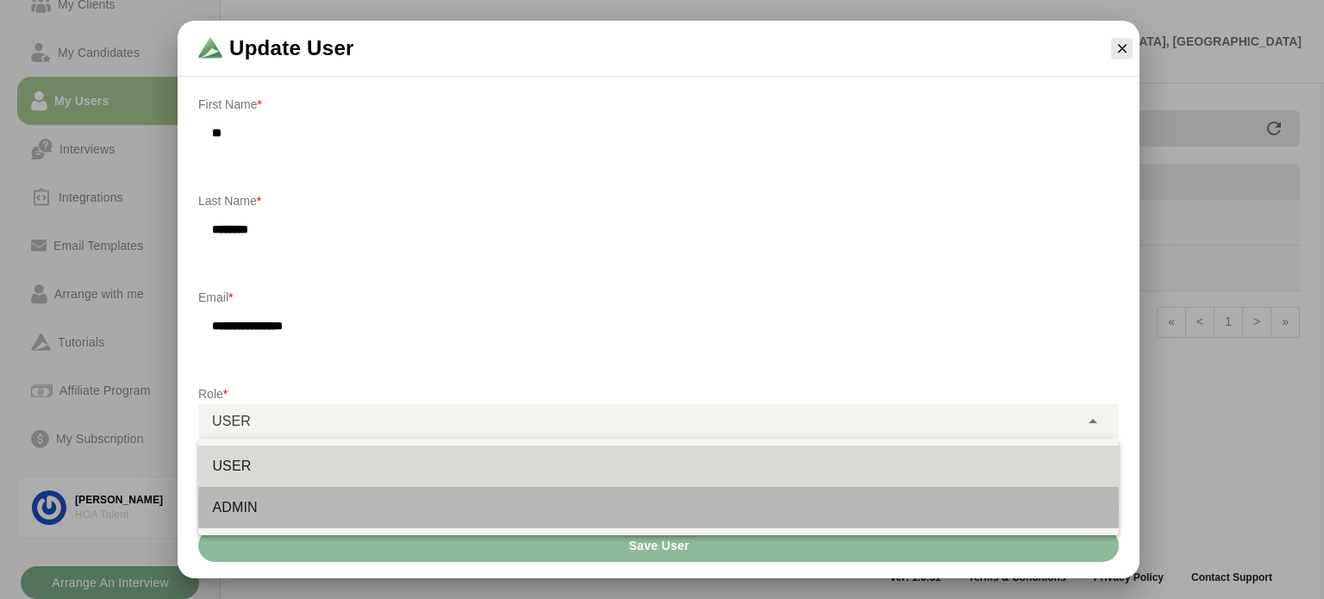
click at [498, 504] on div "ADMIN" at bounding box center [658, 507] width 893 height 21
type input "*****"
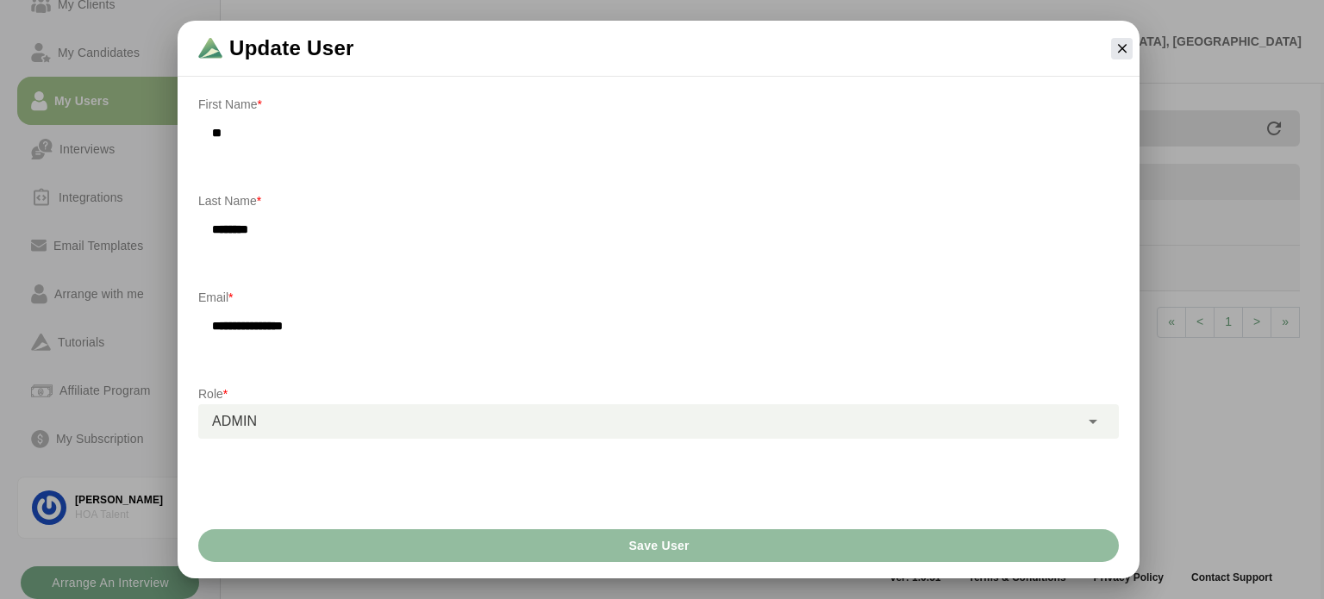
click at [567, 542] on button "Save User" at bounding box center [658, 545] width 920 height 33
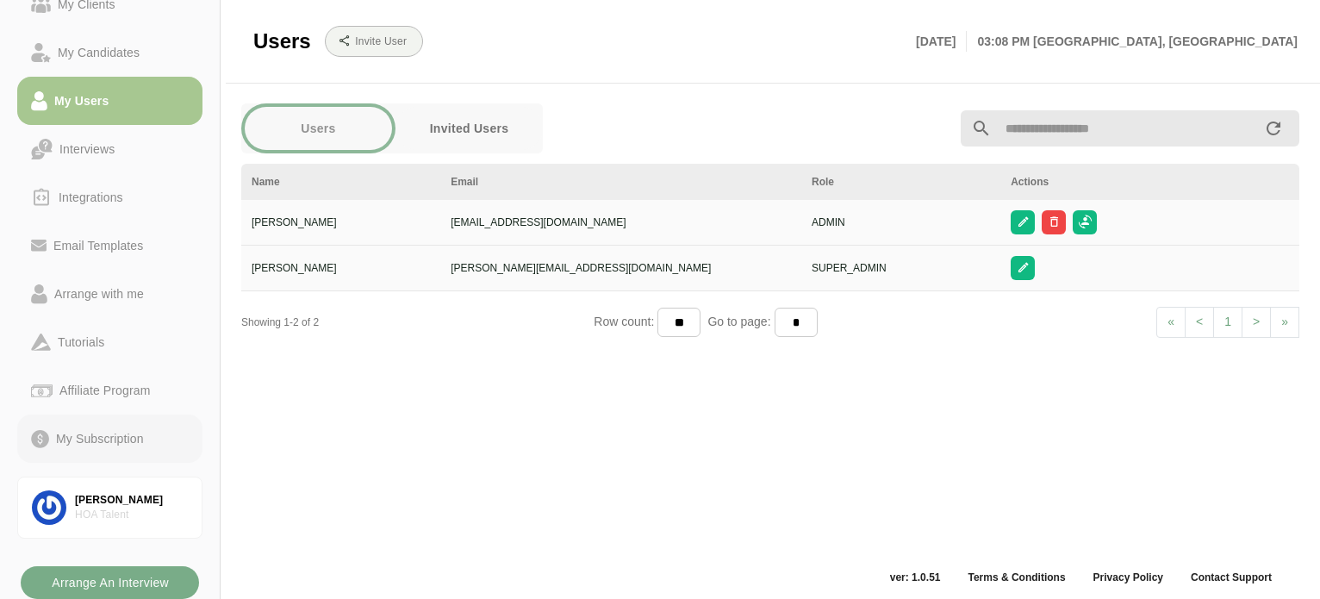
click at [122, 434] on div "My Subscription" at bounding box center [100, 438] width 102 height 21
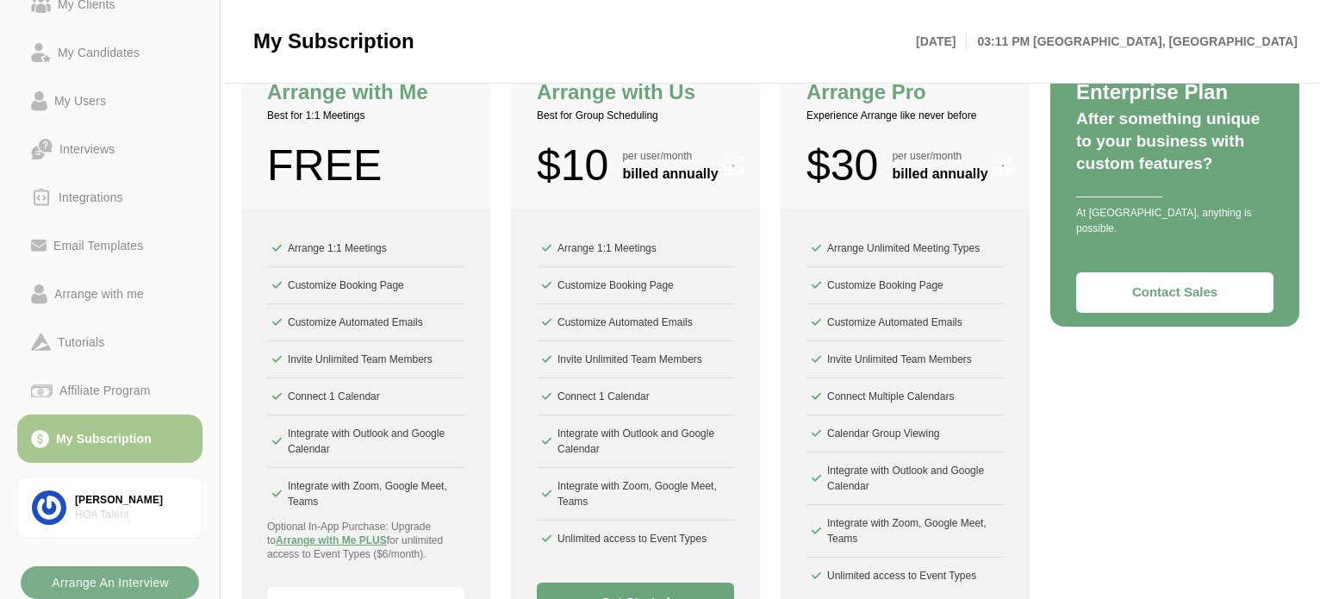
scroll to position [298, 0]
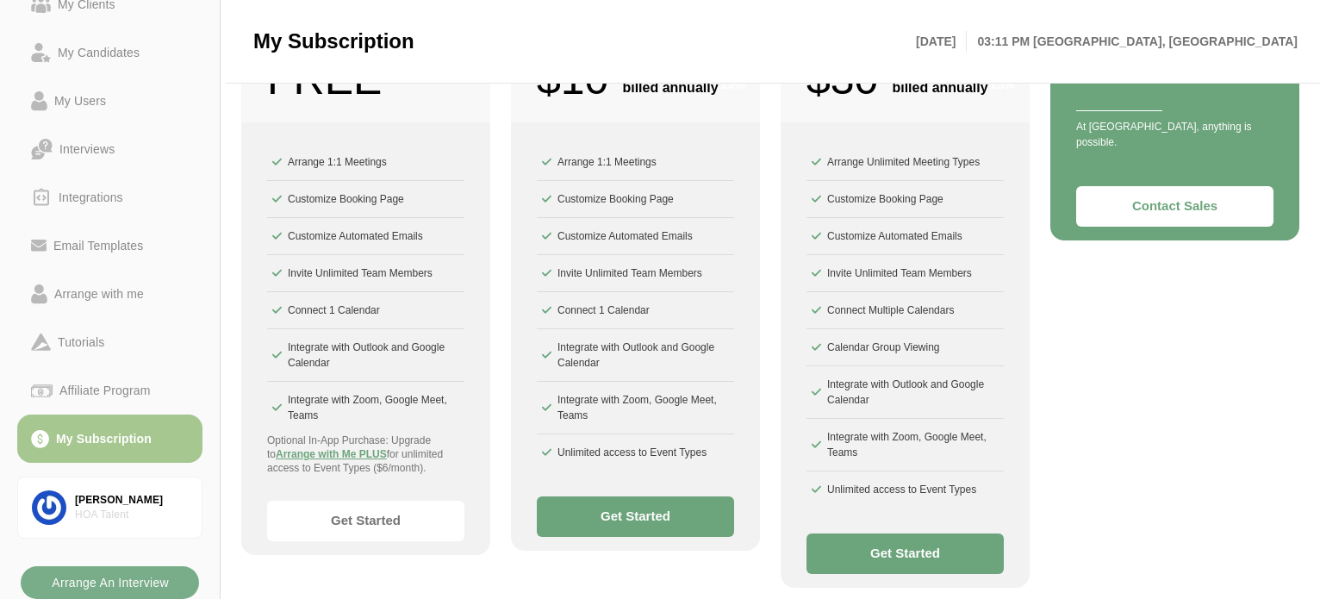
click at [900, 557] on button "Get Started" at bounding box center [905, 554] width 197 height 41
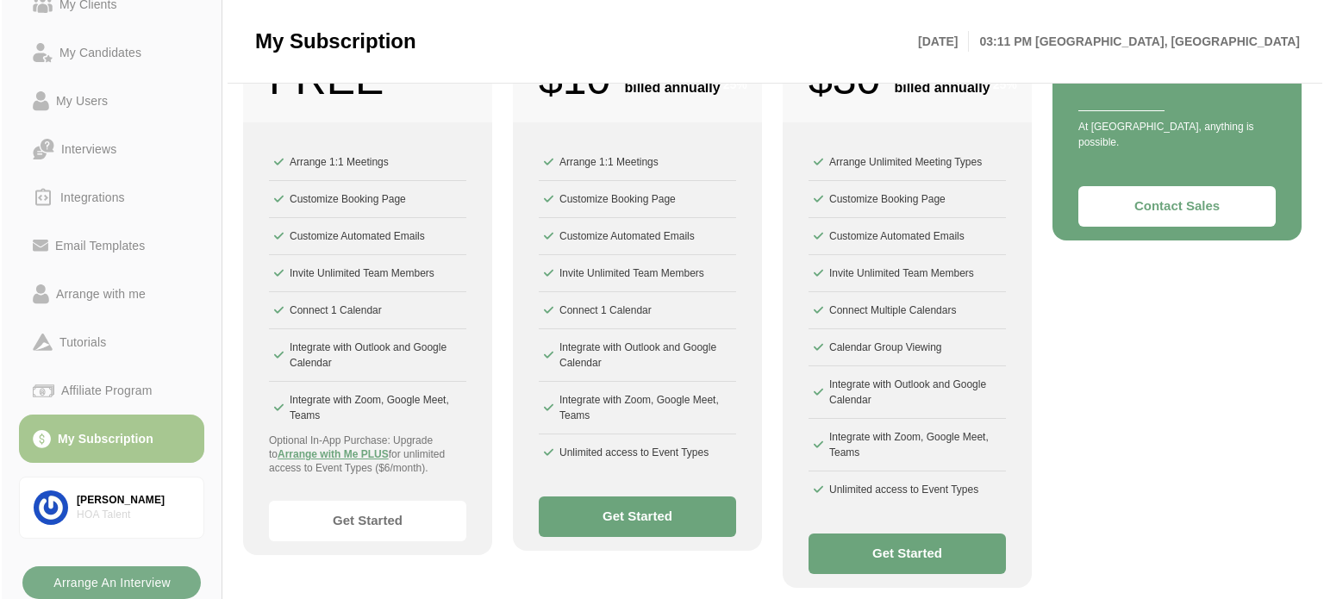
scroll to position [0, 0]
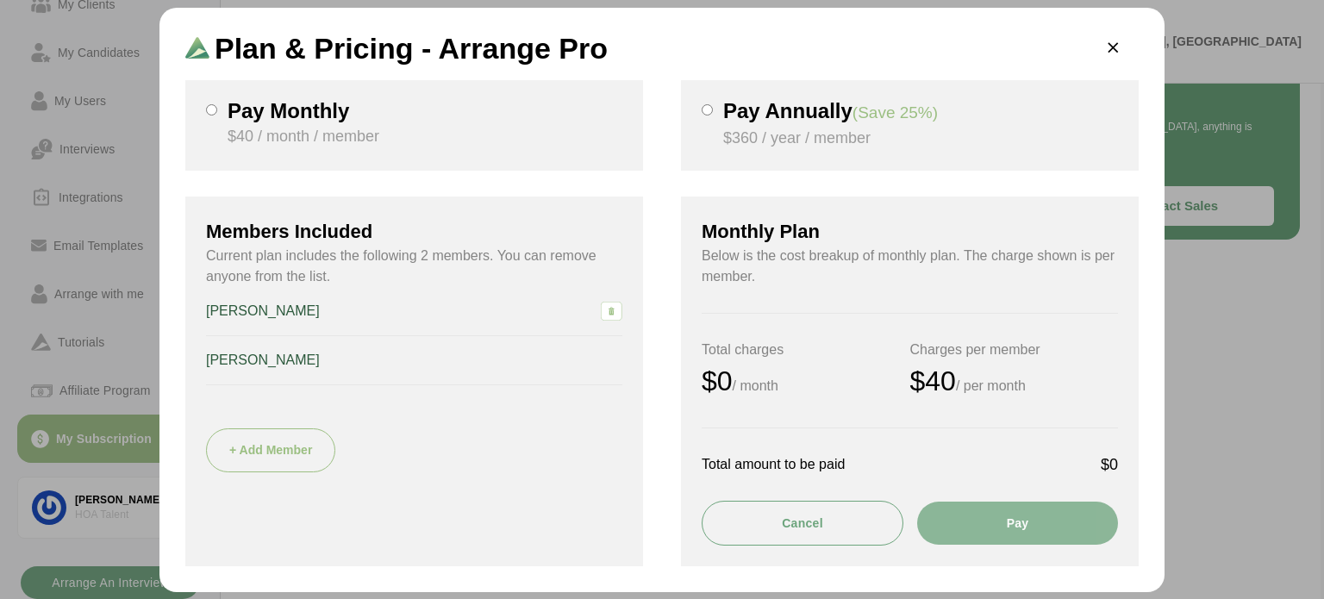
click at [278, 434] on button "+ Add Member" at bounding box center [270, 450] width 129 height 44
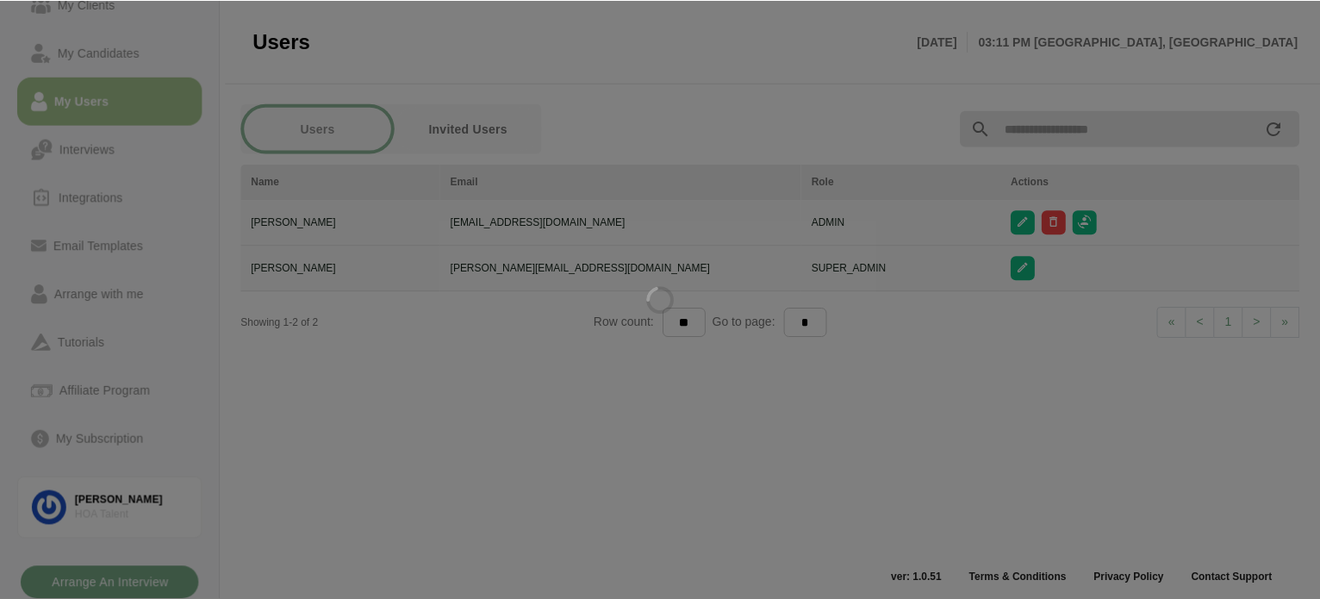
scroll to position [6, 0]
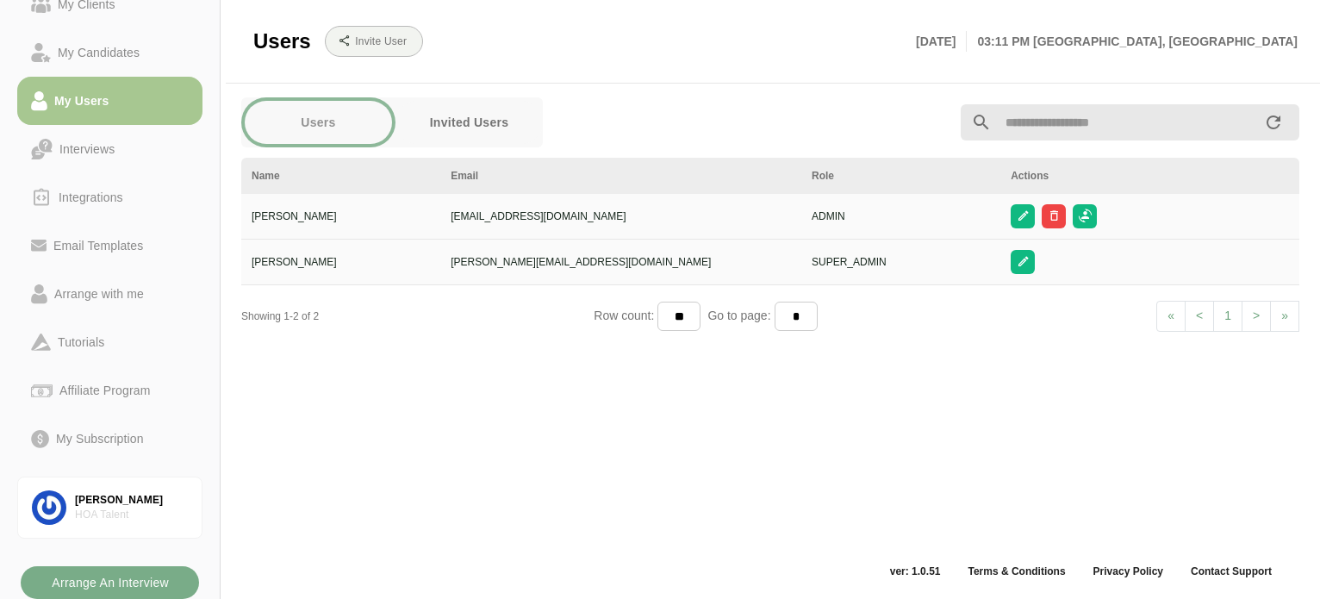
click at [490, 109] on button "Invited Users" at bounding box center [469, 122] width 147 height 43
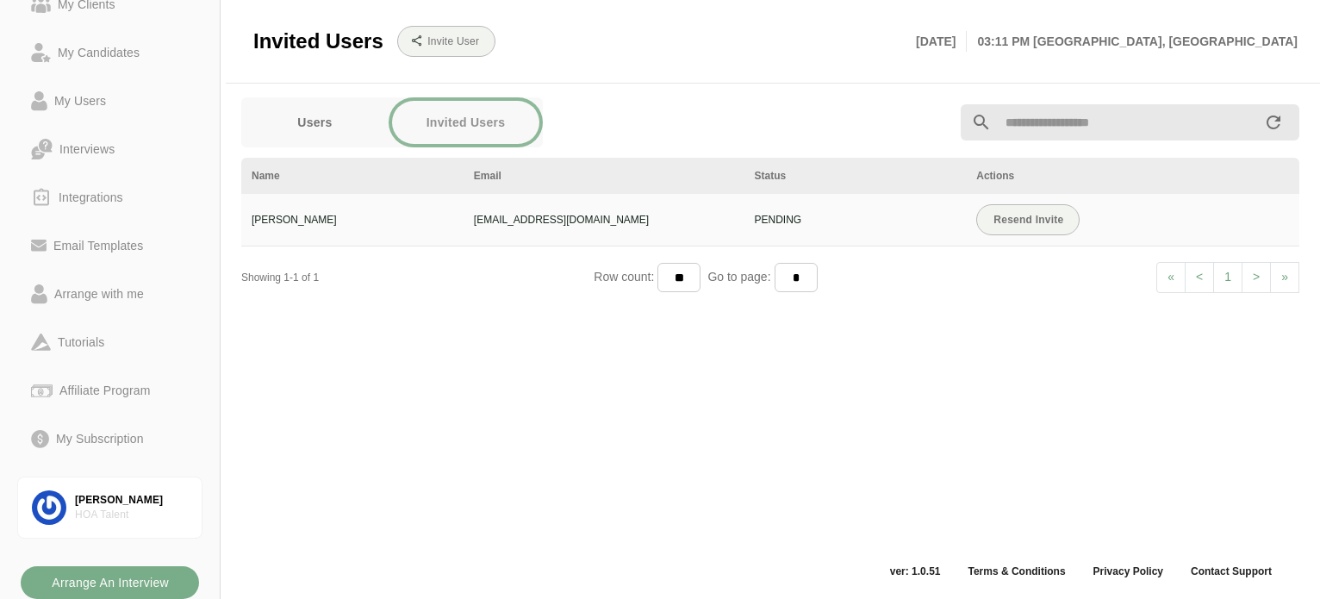
click at [326, 120] on button "Users" at bounding box center [314, 122] width 147 height 43
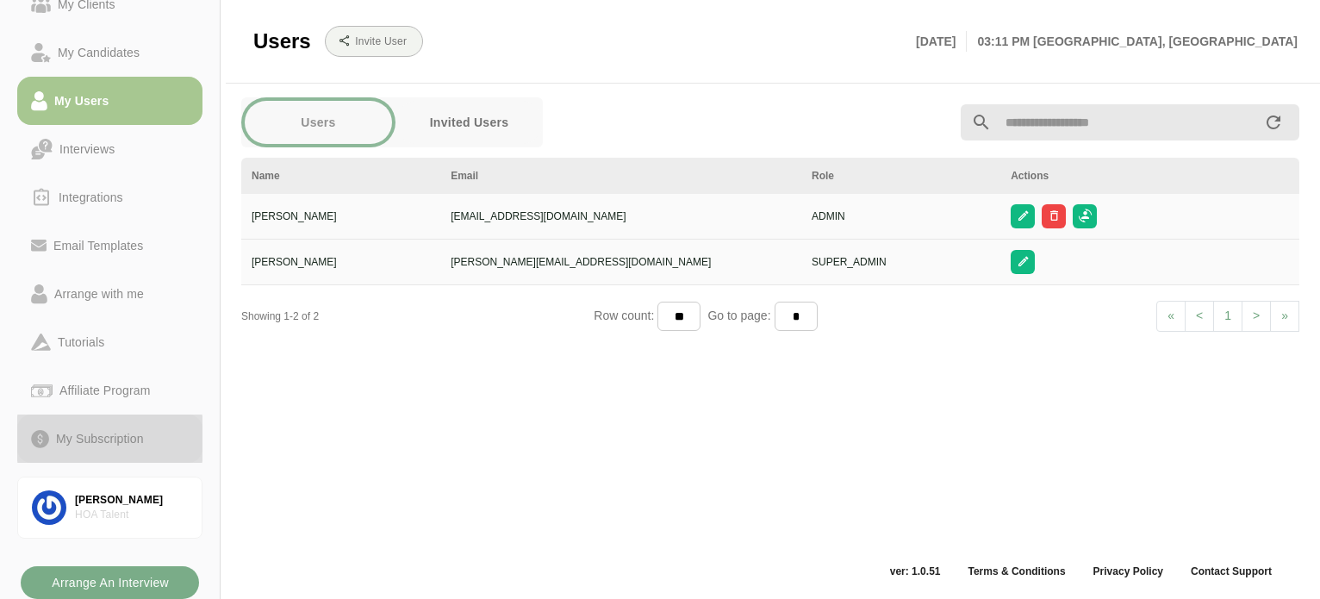
click at [131, 432] on div "My Subscription" at bounding box center [100, 438] width 102 height 21
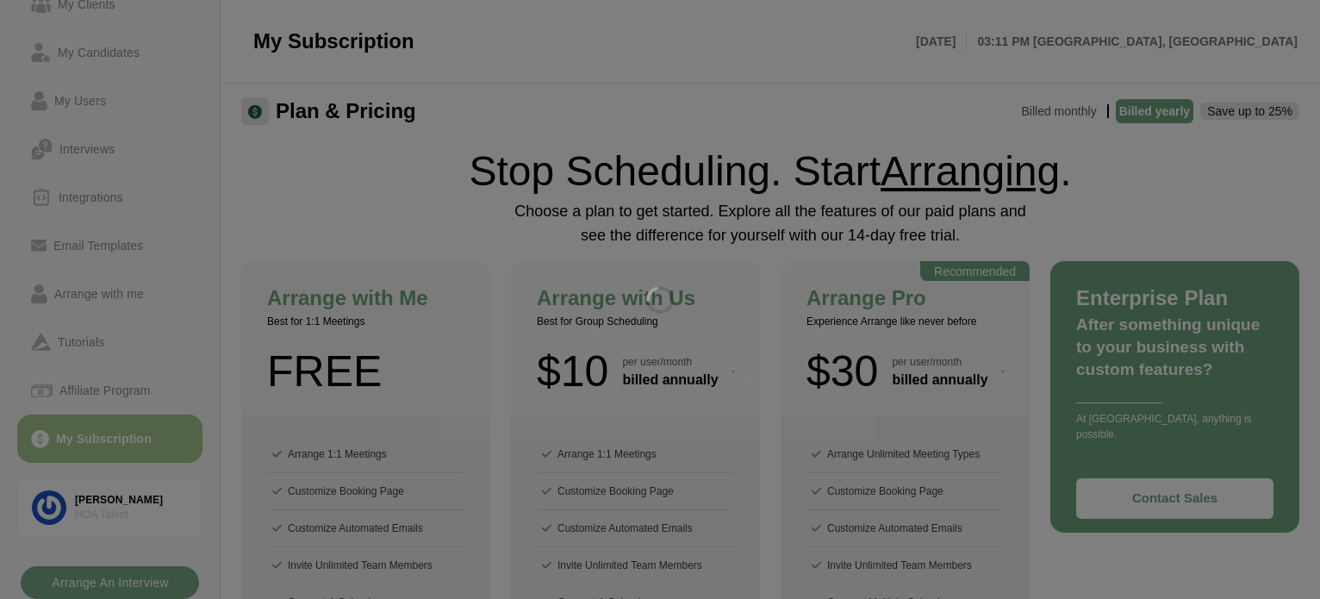
scroll to position [298, 0]
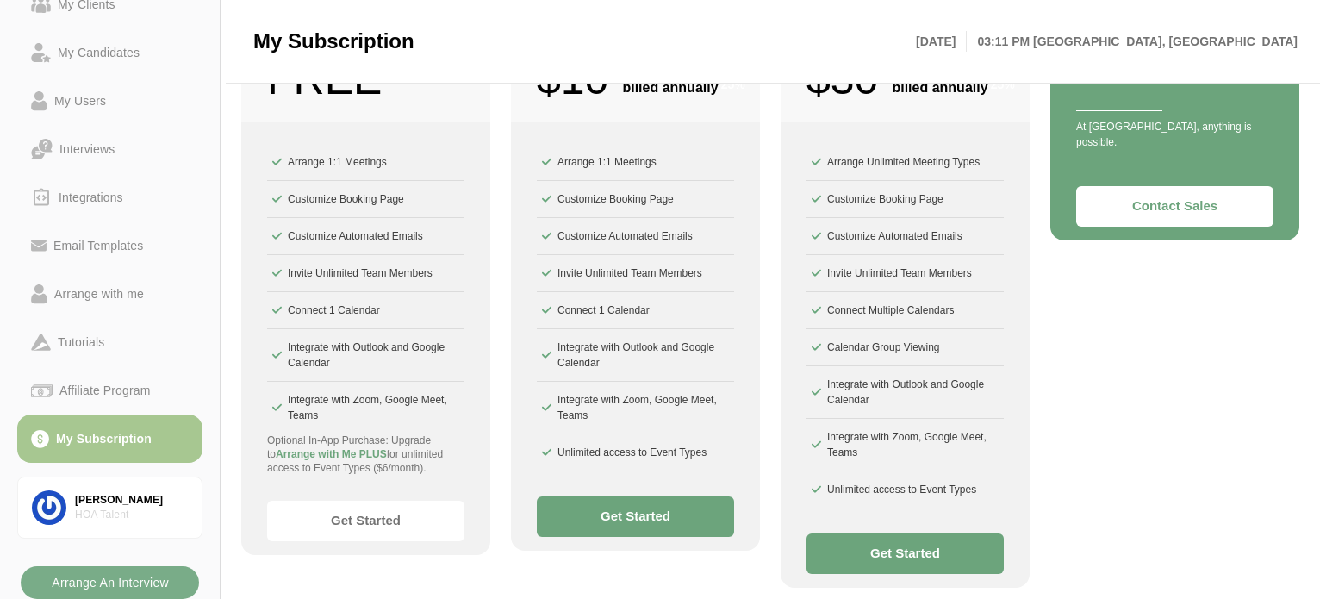
click at [890, 556] on button "Get Started" at bounding box center [905, 554] width 197 height 41
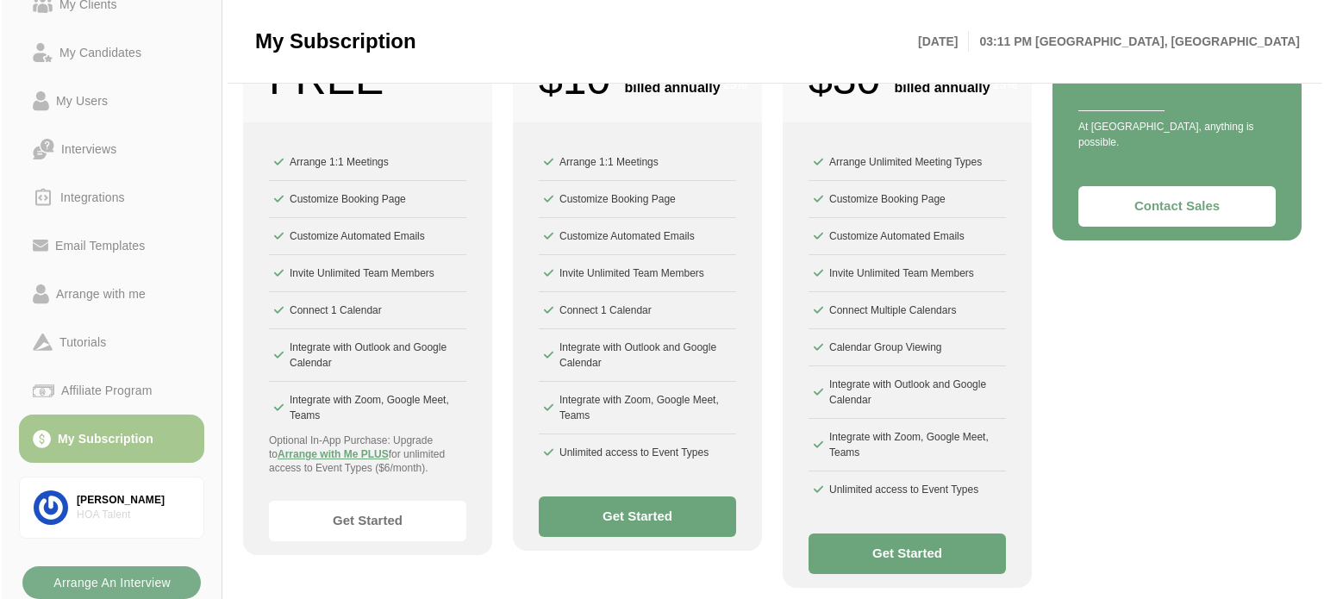
scroll to position [0, 0]
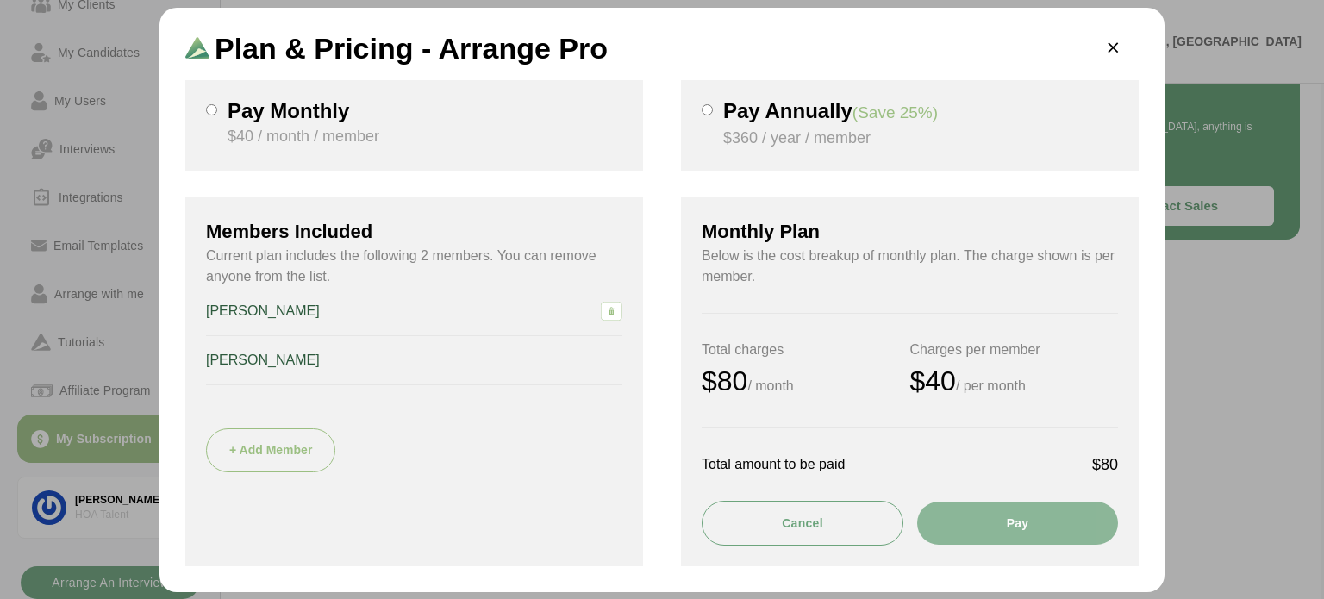
click at [1031, 523] on button "Pay" at bounding box center [1017, 523] width 201 height 43
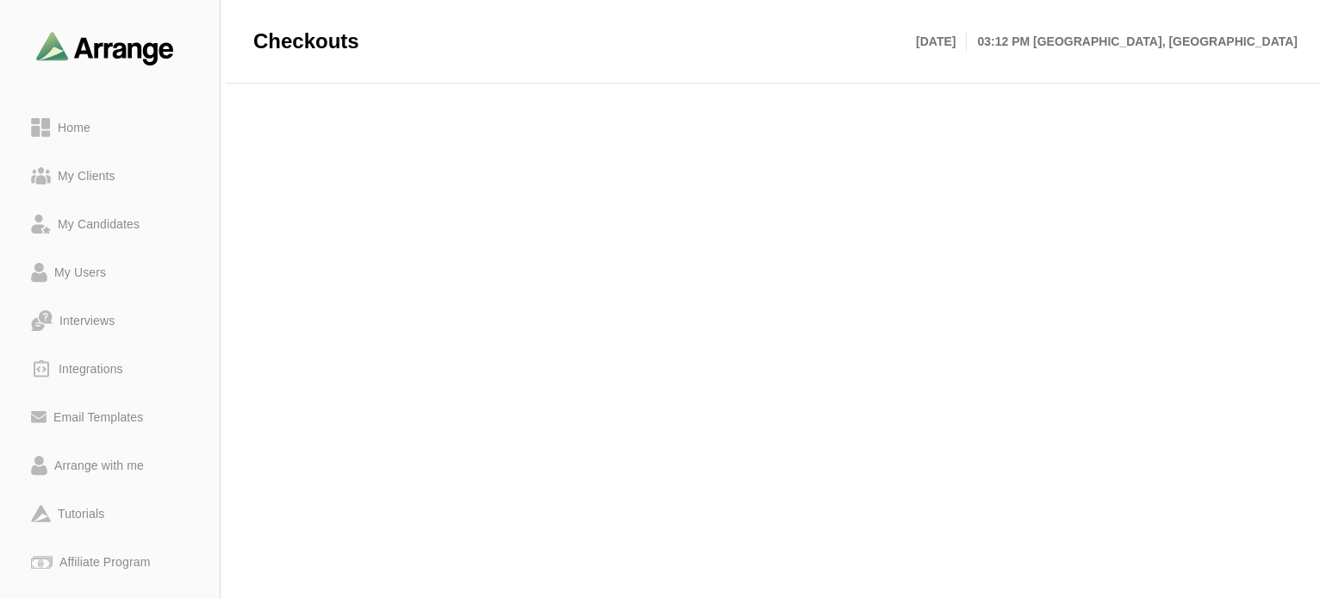
scroll to position [421, 0]
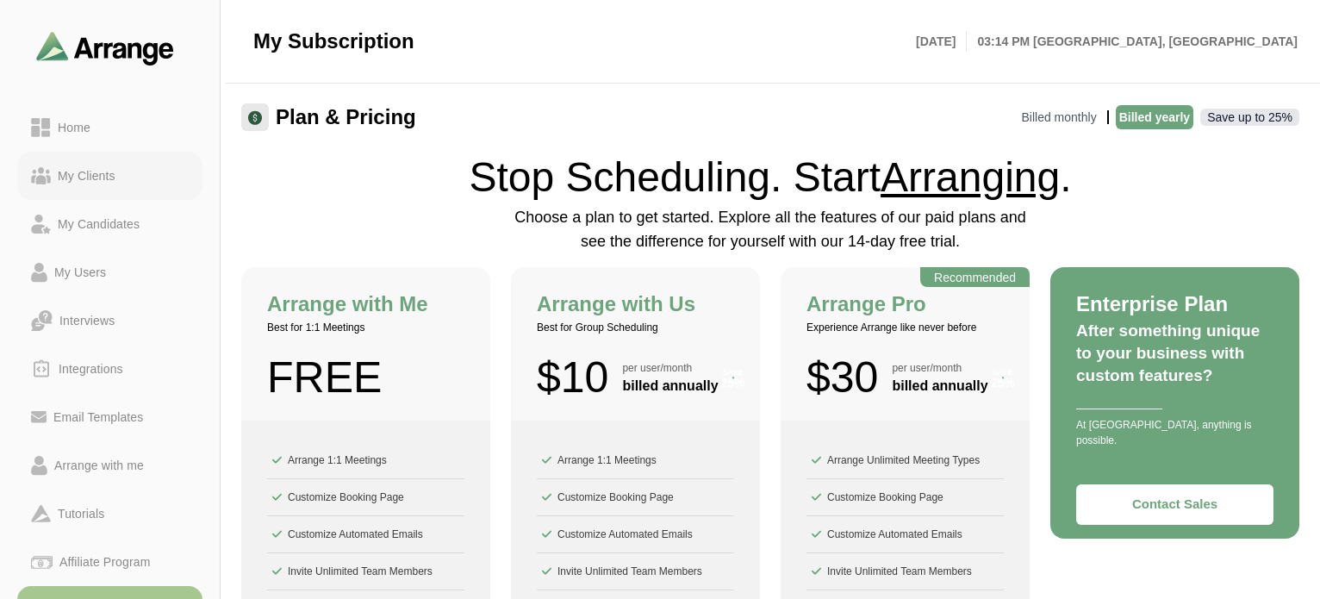
click at [83, 173] on div "My Clients" at bounding box center [87, 175] width 72 height 21
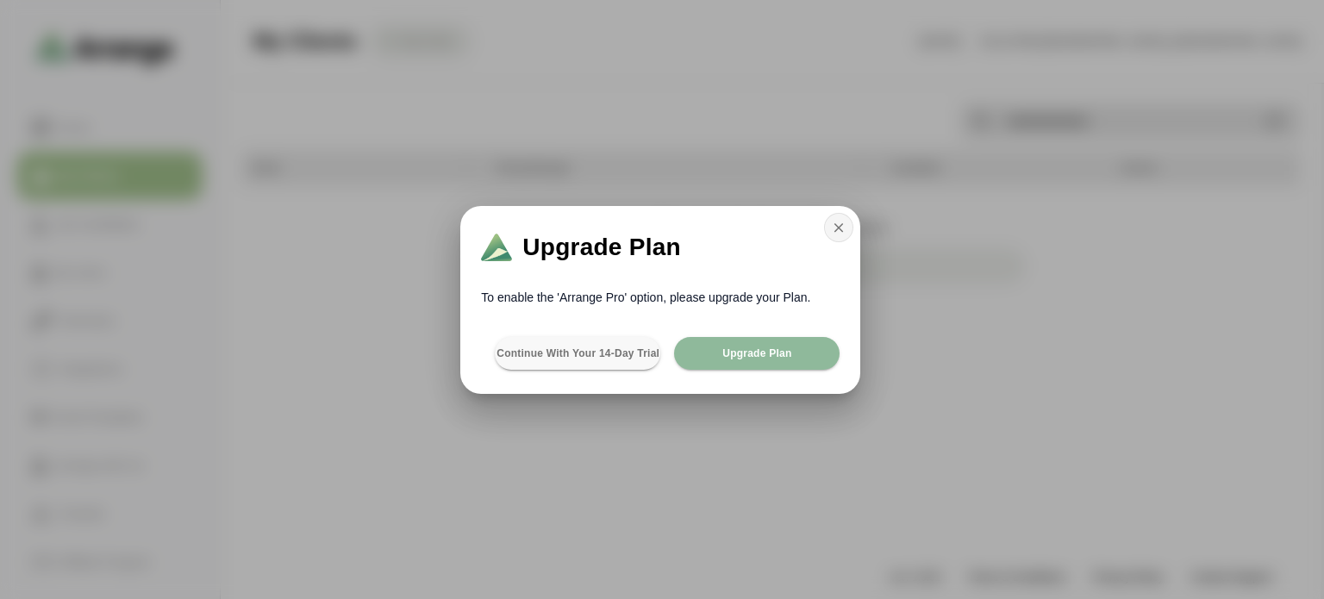
click at [843, 225] on icon "button" at bounding box center [839, 228] width 16 height 16
click at [838, 231] on icon "button" at bounding box center [839, 228] width 16 height 16
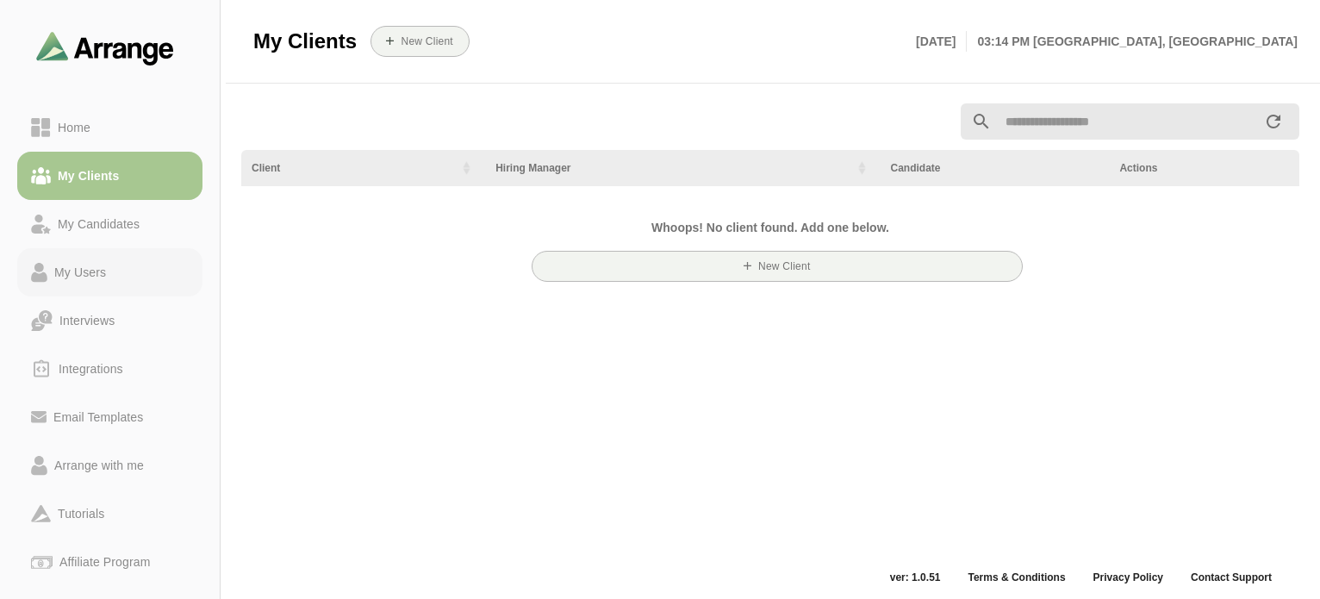
click at [97, 272] on div "My Users" at bounding box center [80, 272] width 66 height 21
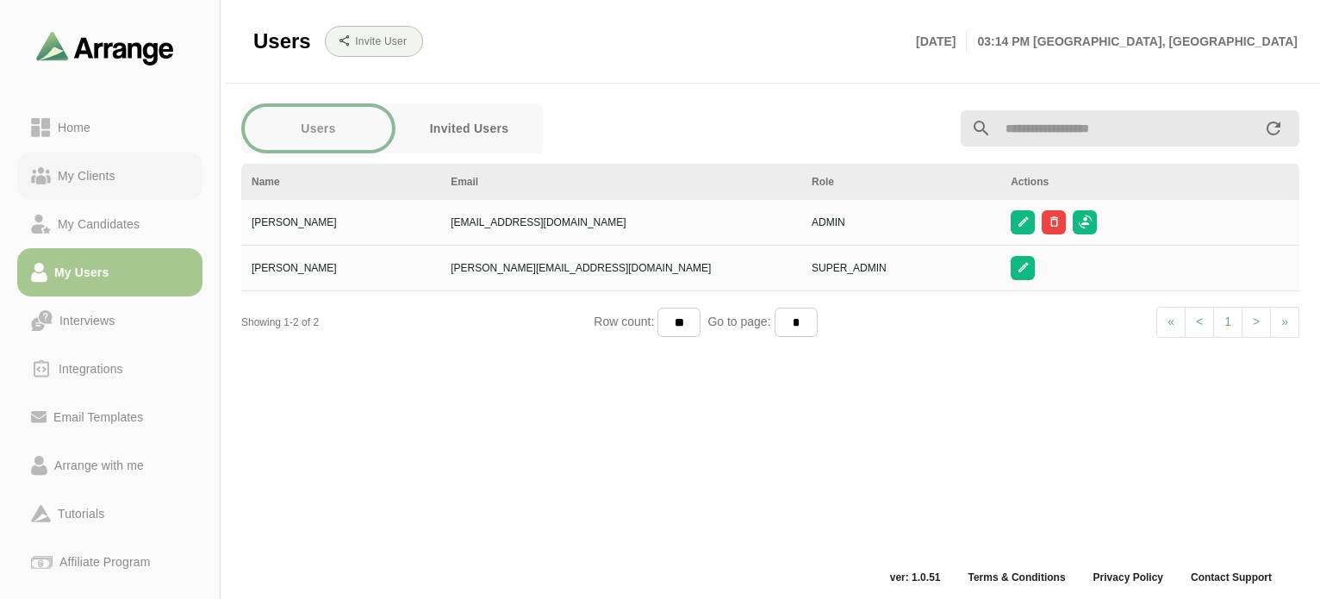
click at [83, 173] on div "My Clients" at bounding box center [87, 175] width 72 height 21
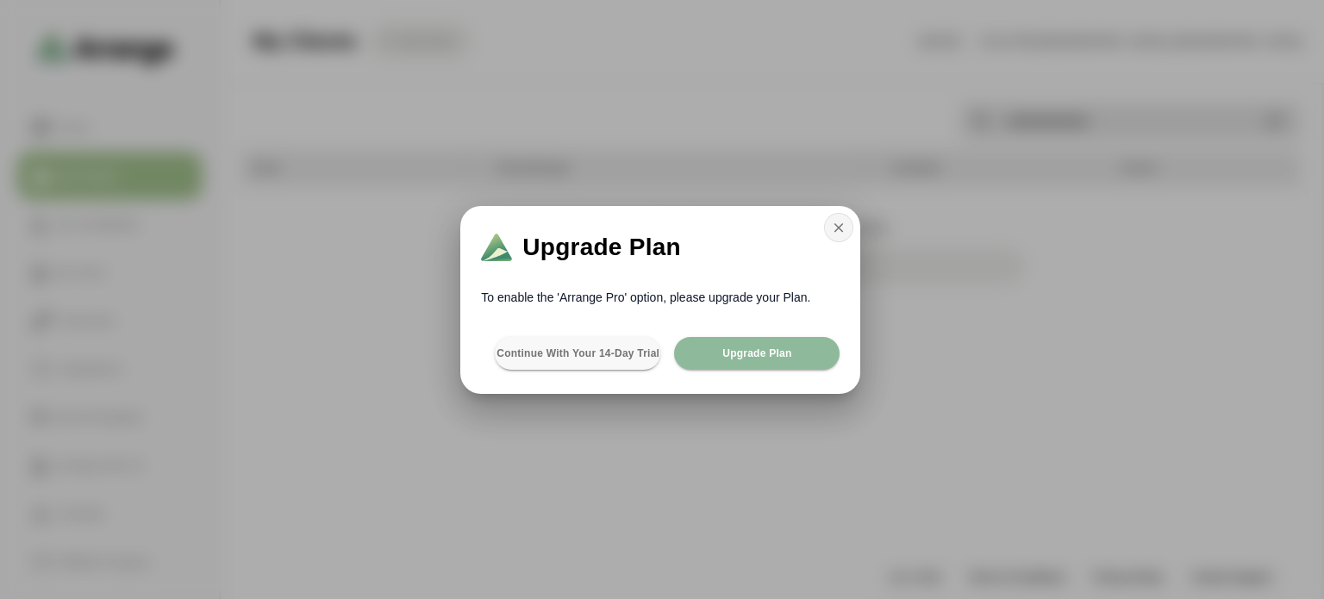
click at [833, 232] on icon "button" at bounding box center [839, 228] width 16 height 16
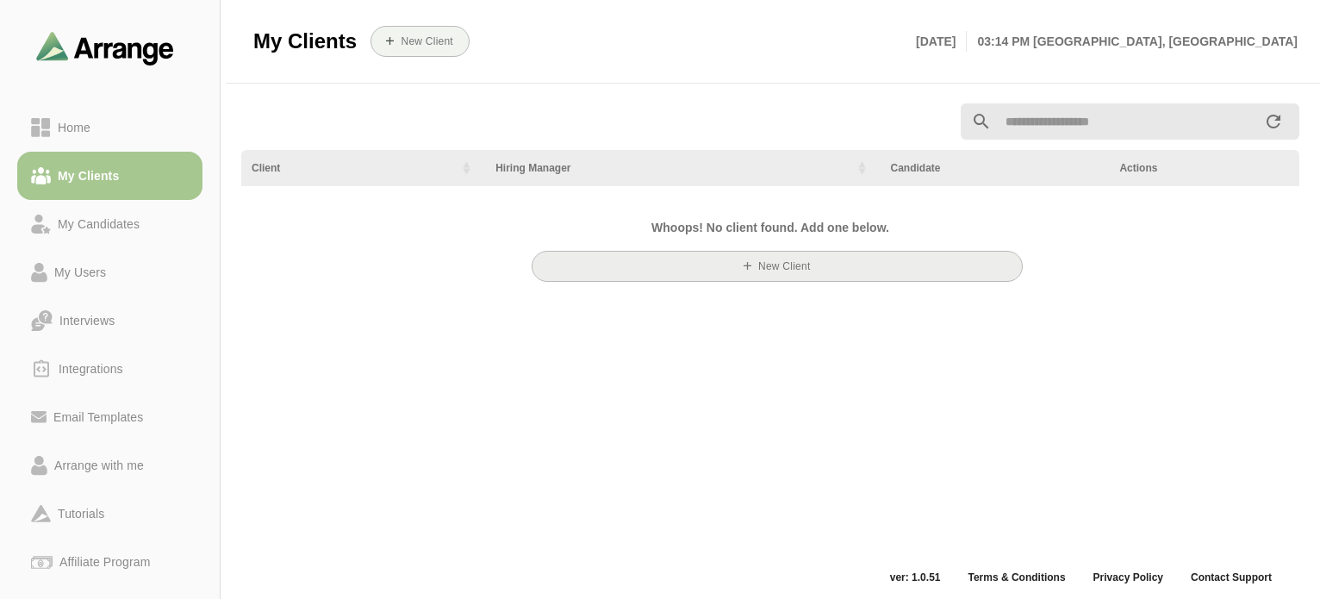
click at [672, 271] on button "New Client" at bounding box center [777, 266] width 491 height 31
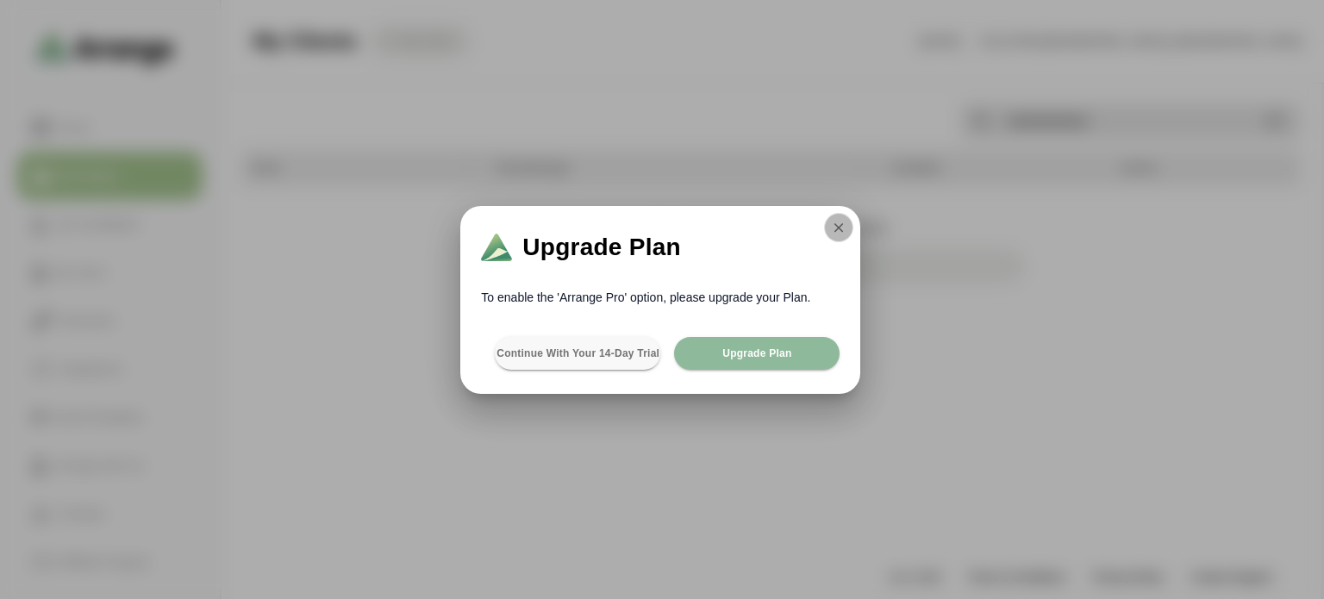
click at [833, 234] on icon "button" at bounding box center [839, 228] width 16 height 16
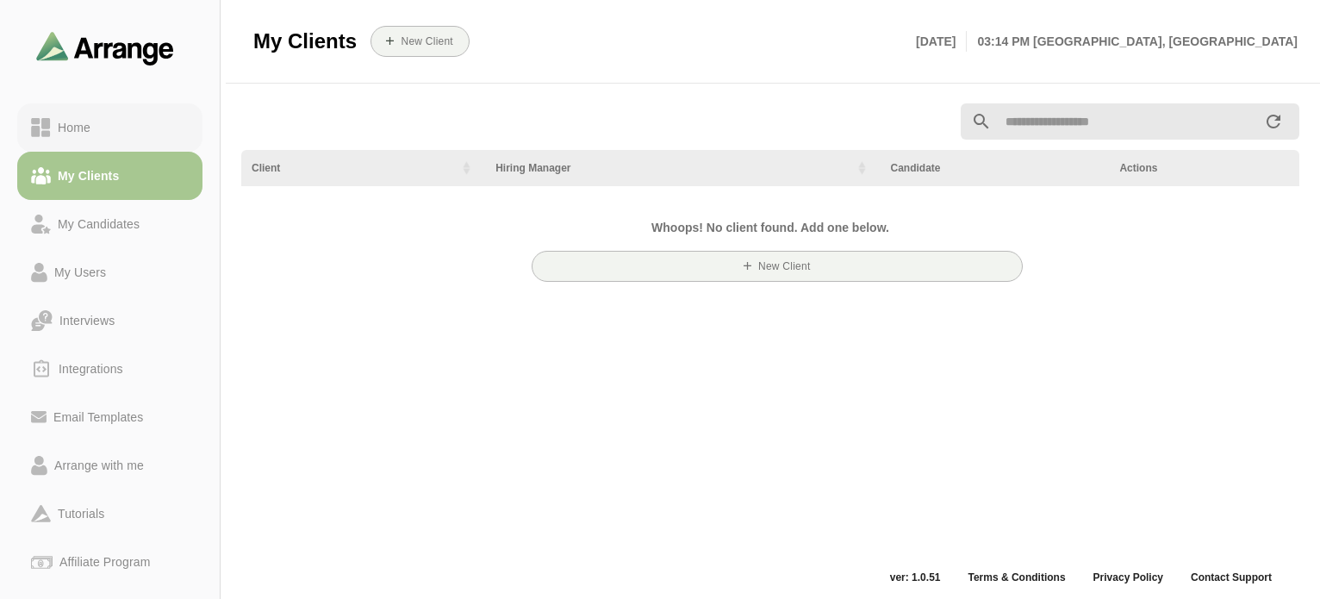
click at [64, 134] on div "Home" at bounding box center [74, 127] width 47 height 21
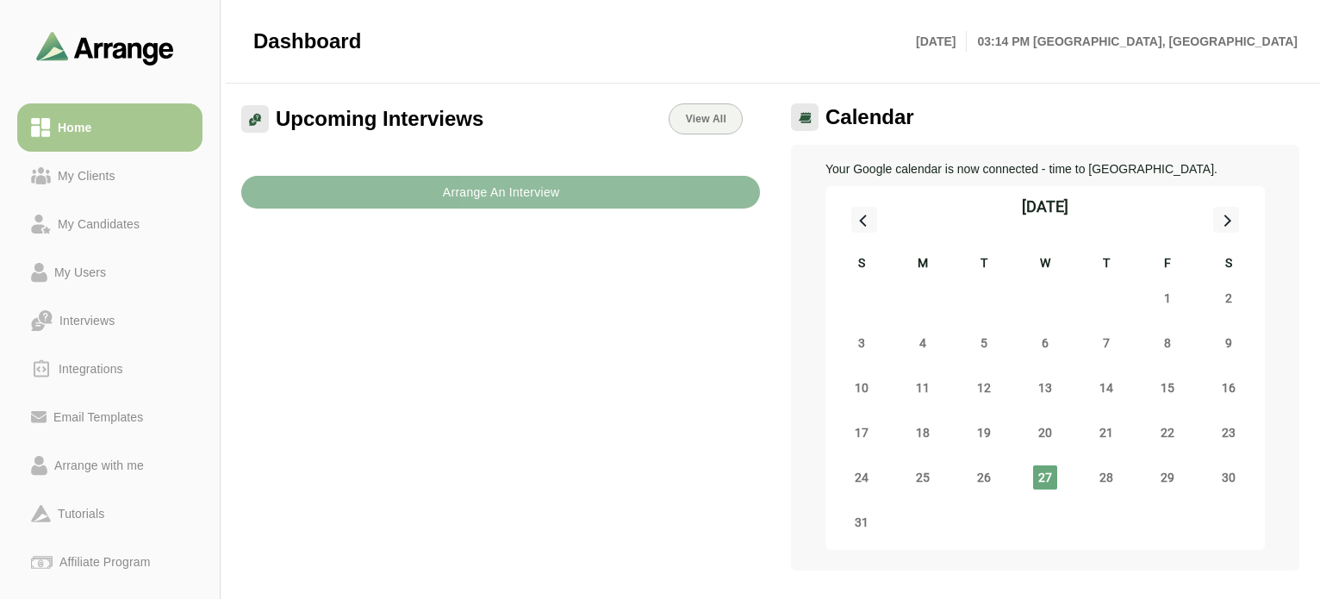
click at [465, 186] on b "Arrange An Interview" at bounding box center [501, 192] width 118 height 33
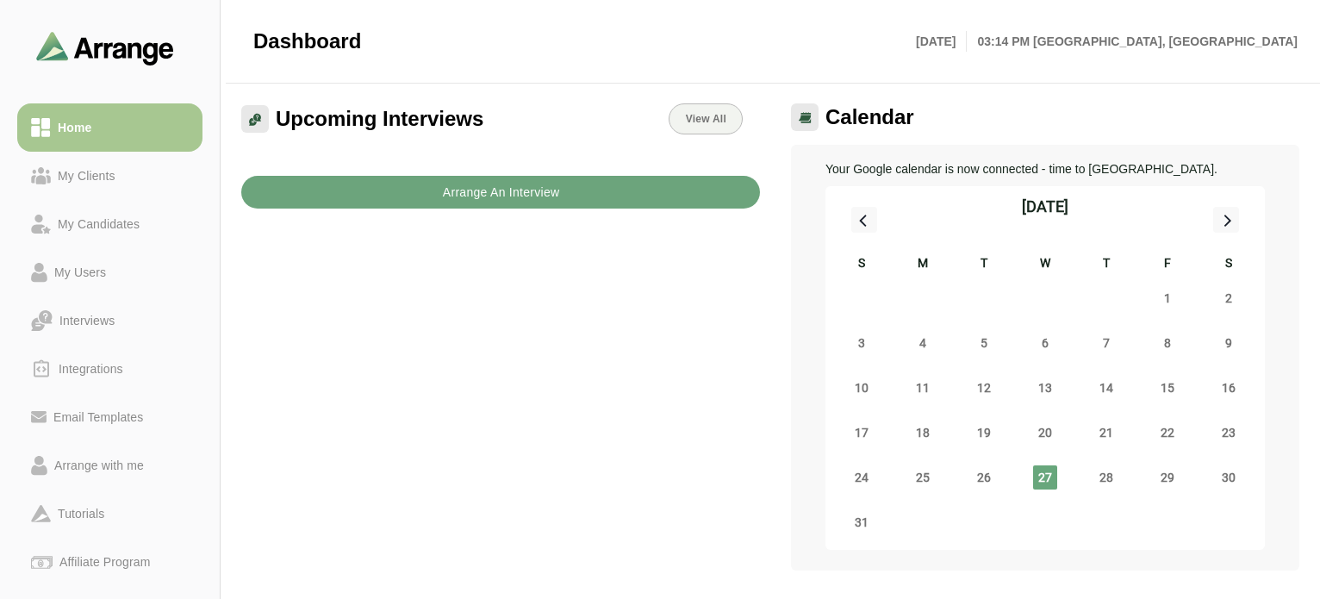
click at [448, 206] on b "Arrange An Interview" at bounding box center [501, 192] width 118 height 33
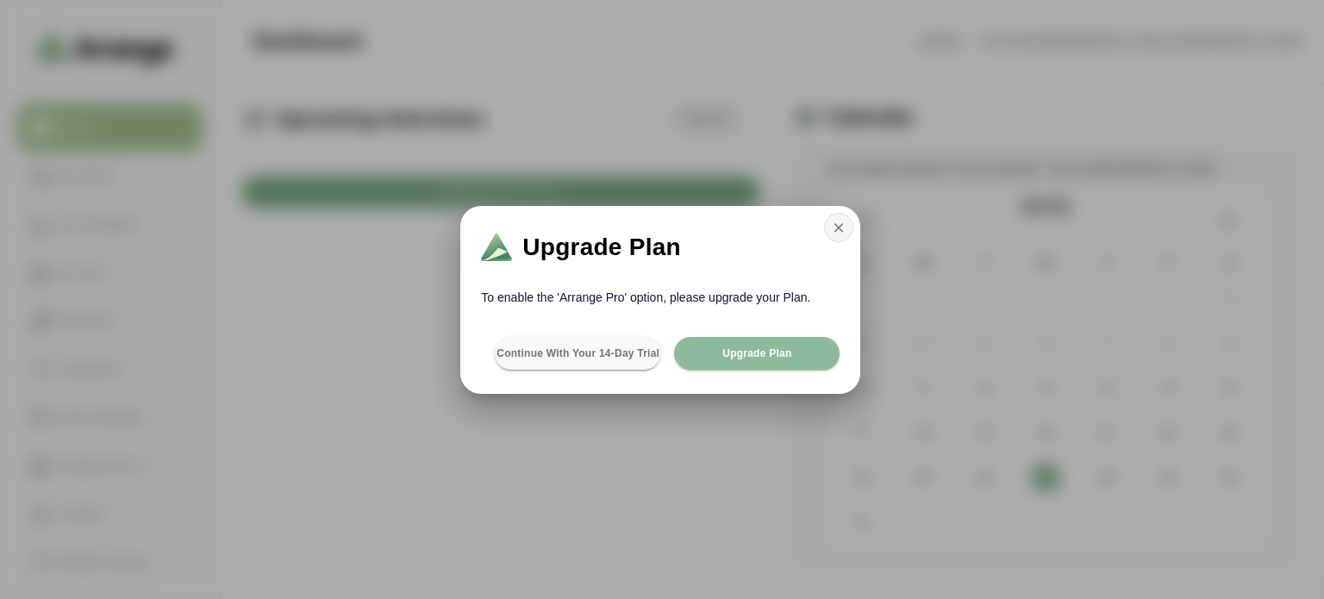
click at [831, 224] on icon "button" at bounding box center [839, 228] width 16 height 16
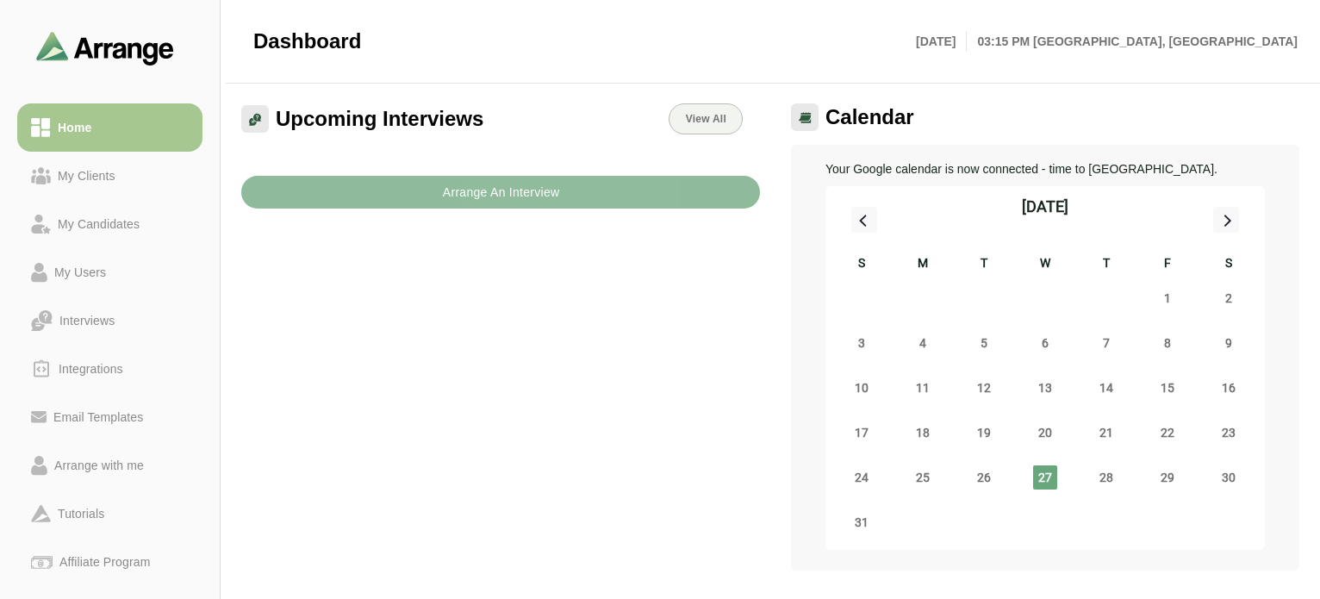
click at [531, 194] on b "Arrange An Interview" at bounding box center [501, 192] width 118 height 33
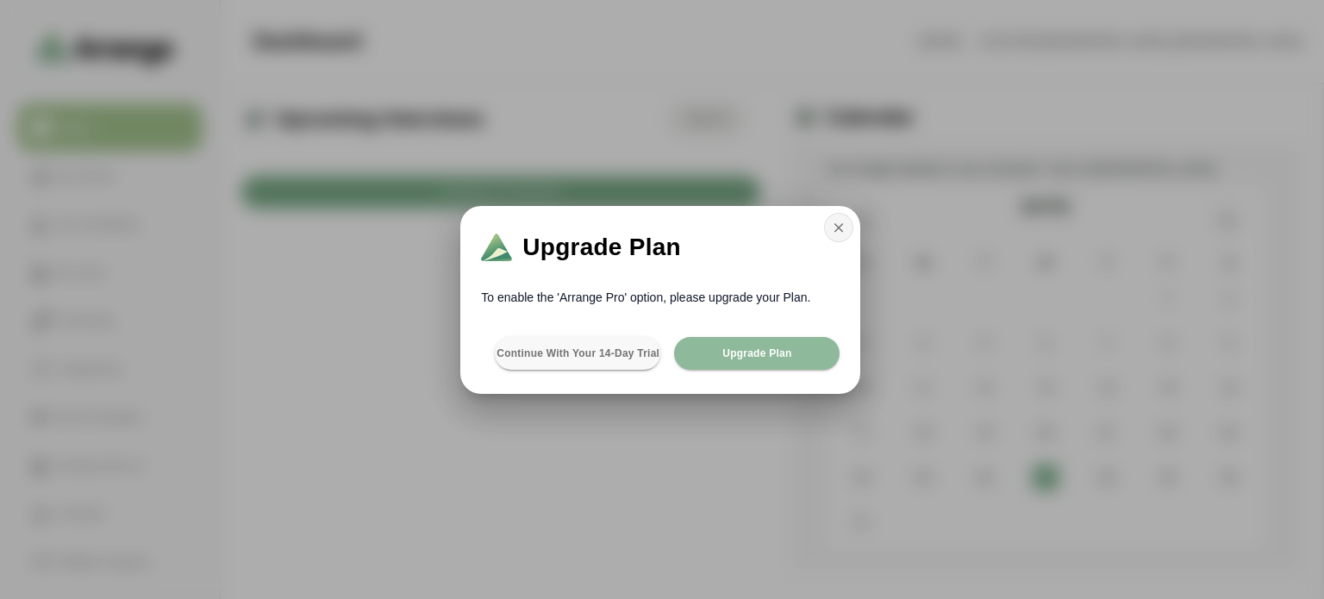
click at [827, 229] on button "button" at bounding box center [838, 227] width 29 height 29
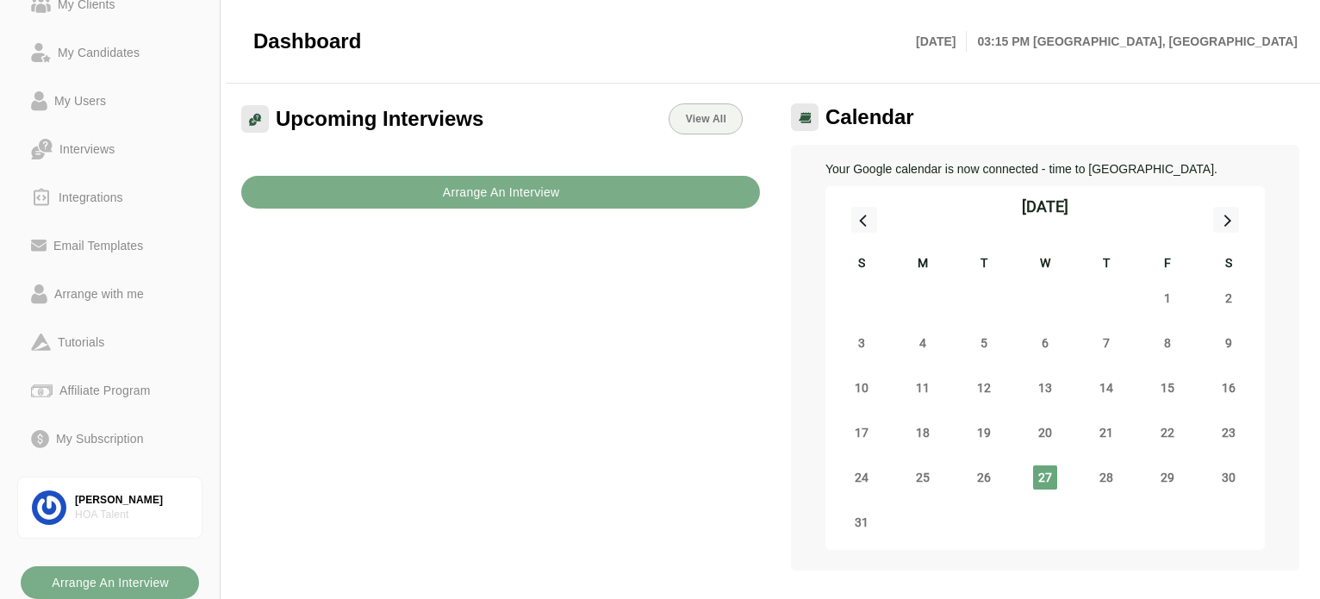
scroll to position [259, 0]
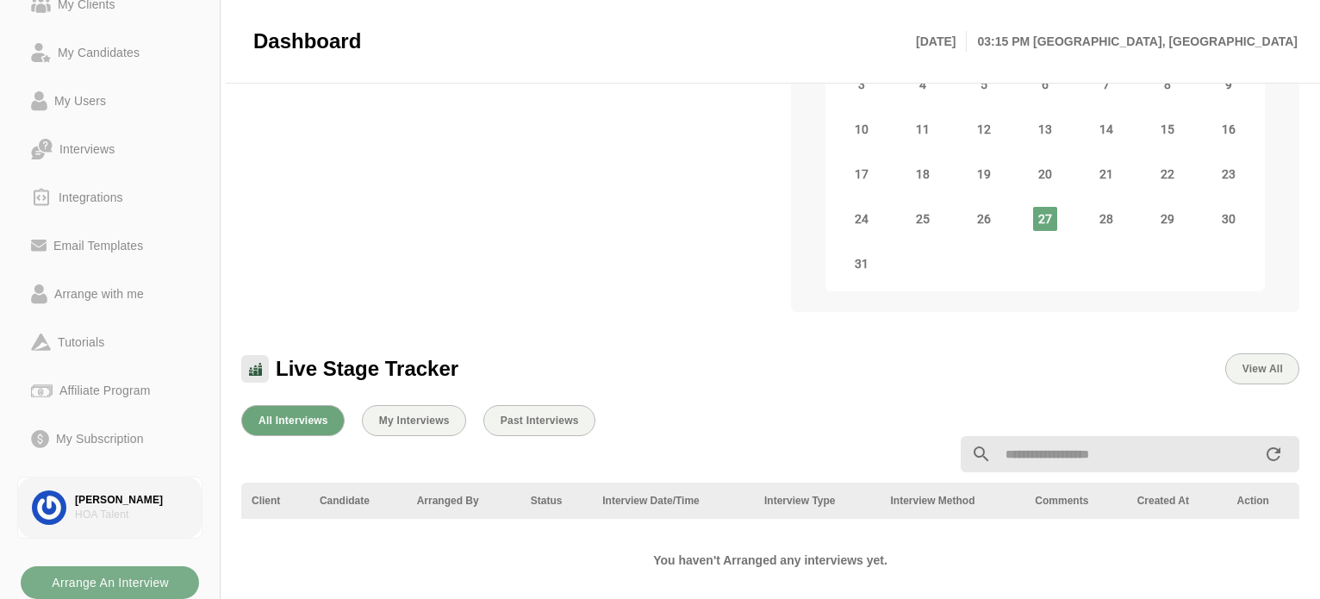
click at [90, 490] on link "[PERSON_NAME] [PERSON_NAME] Talent" at bounding box center [109, 508] width 185 height 62
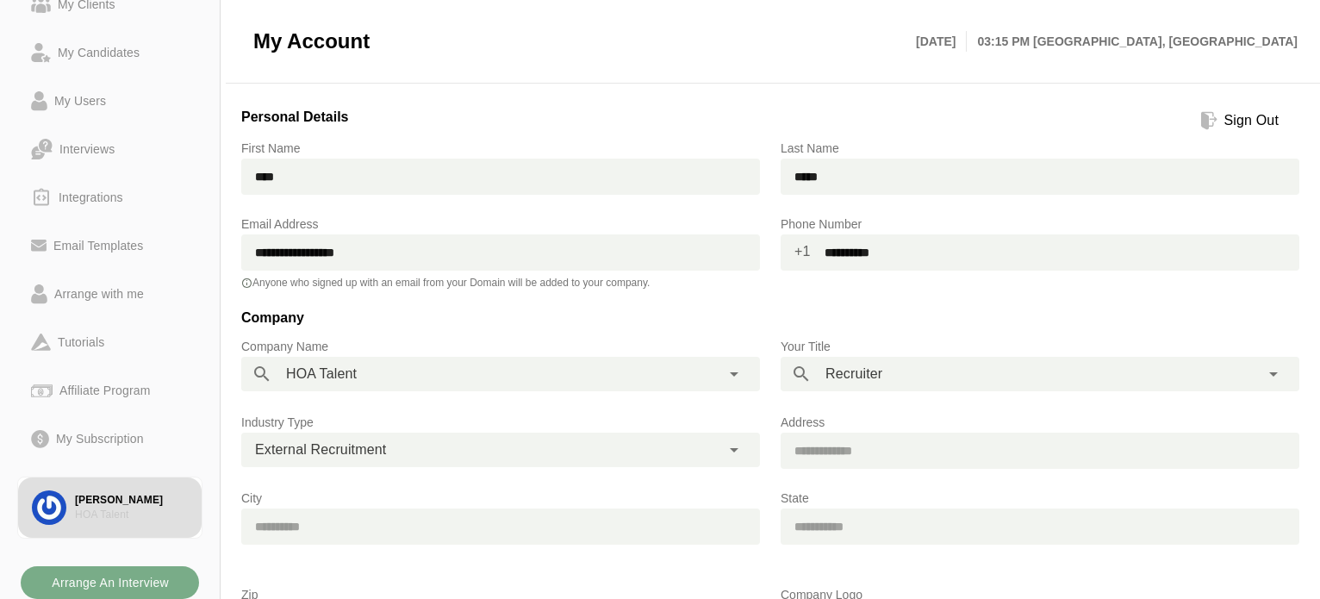
click at [1218, 121] on div "Sign Out" at bounding box center [1252, 120] width 68 height 21
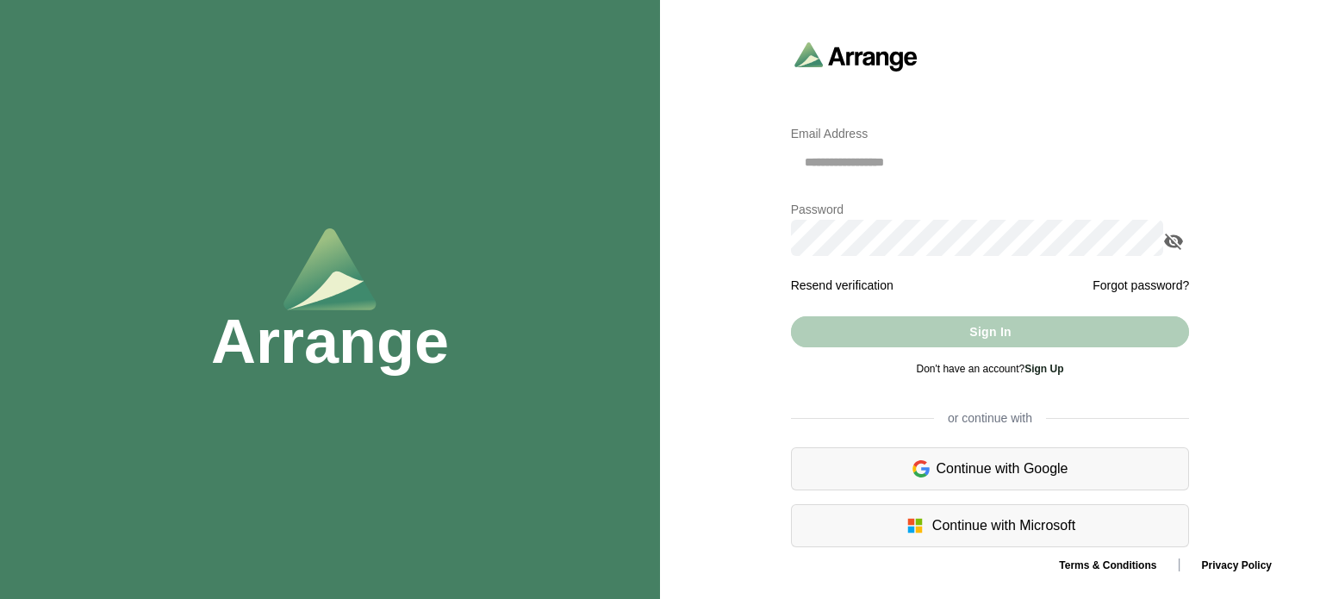
click at [998, 334] on div "Sign In" at bounding box center [990, 331] width 399 height 31
click at [935, 163] on input "email" at bounding box center [990, 162] width 399 height 36
click at [0, 598] on com-1password-button at bounding box center [0, 599] width 0 height 0
click at [932, 162] on input "email" at bounding box center [990, 162] width 399 height 36
click at [1014, 459] on div "Continue with Google" at bounding box center [990, 468] width 399 height 43
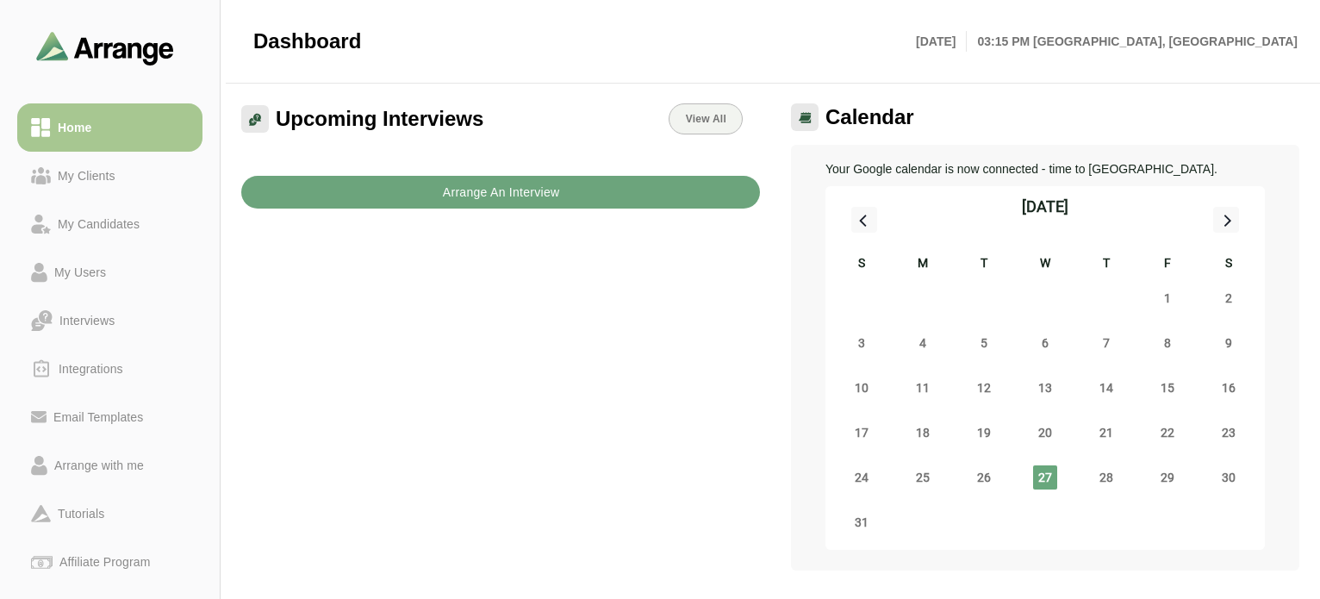
click at [489, 192] on b "Arrange An Interview" at bounding box center [501, 192] width 118 height 33
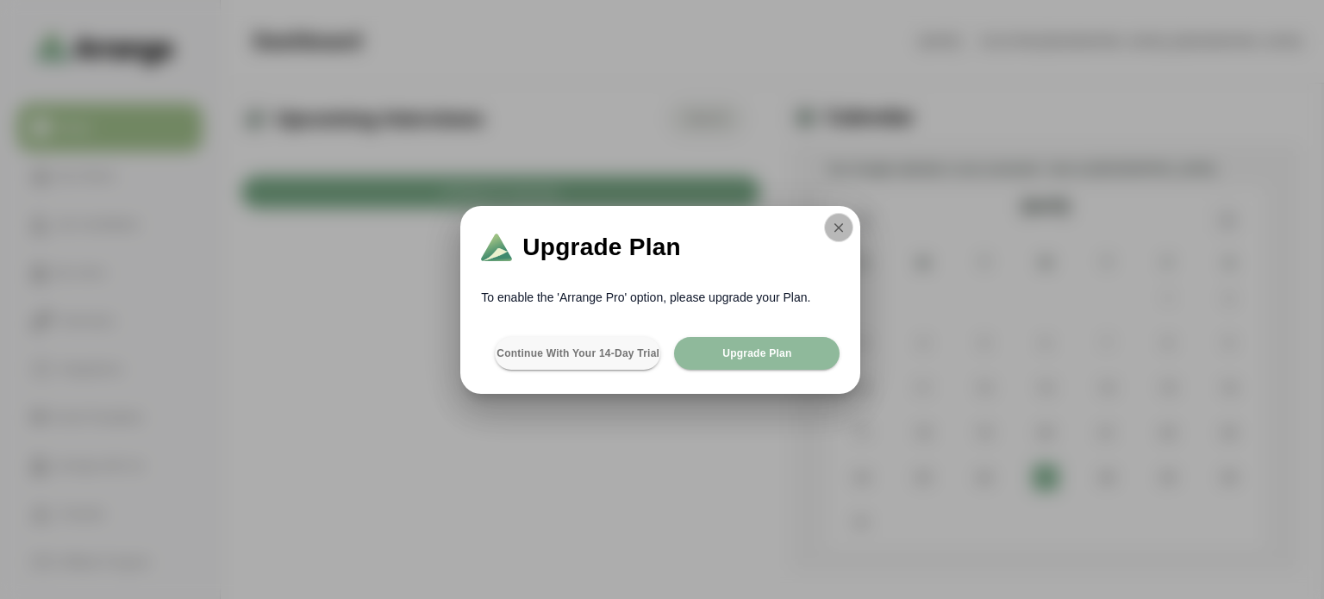
click at [835, 227] on icon "button" at bounding box center [839, 228] width 16 height 16
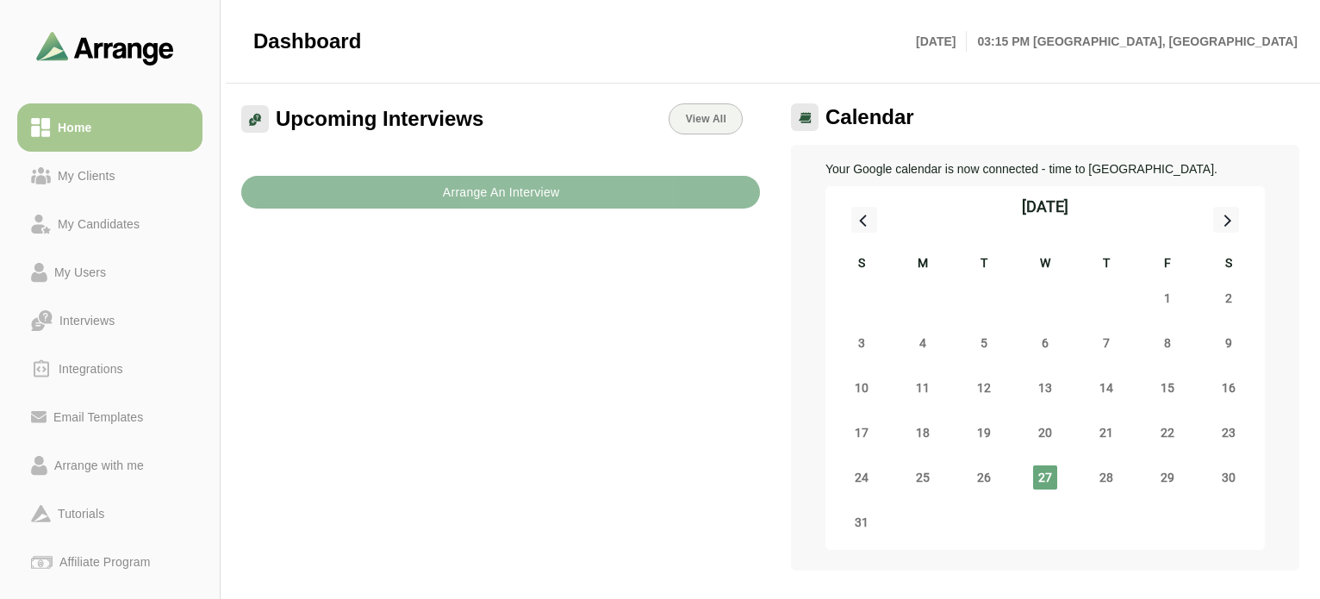
click at [462, 207] on b "Arrange An Interview" at bounding box center [501, 192] width 118 height 33
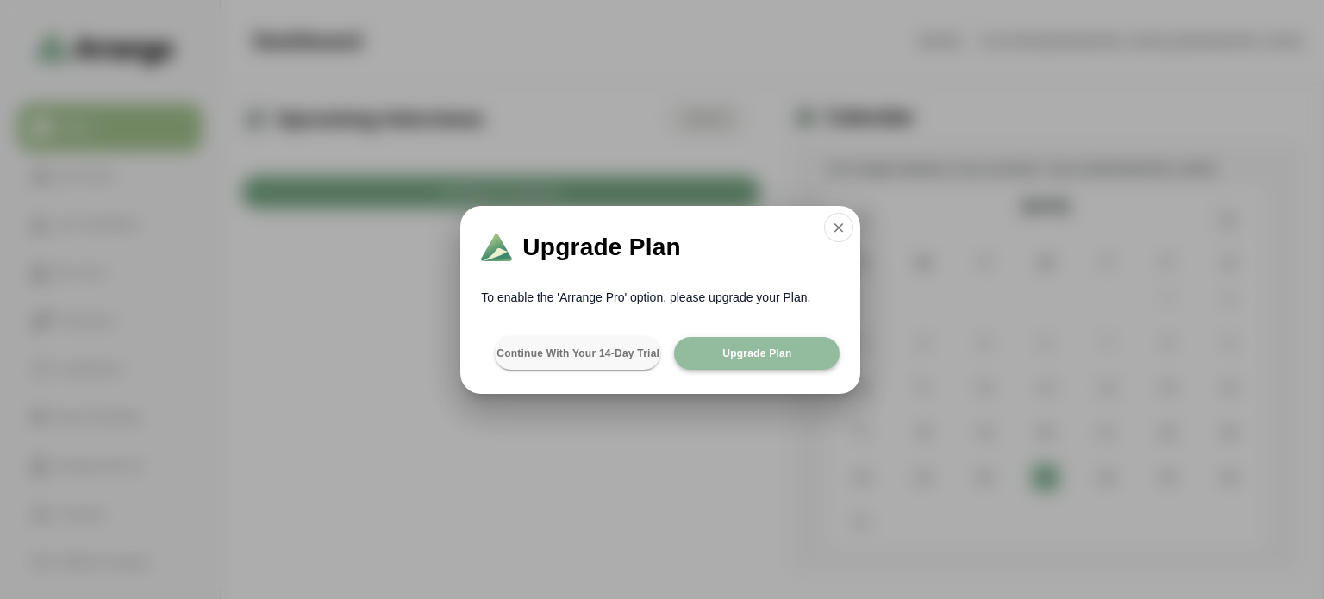
click at [772, 354] on span "Upgrade Plan" at bounding box center [756, 353] width 70 height 14
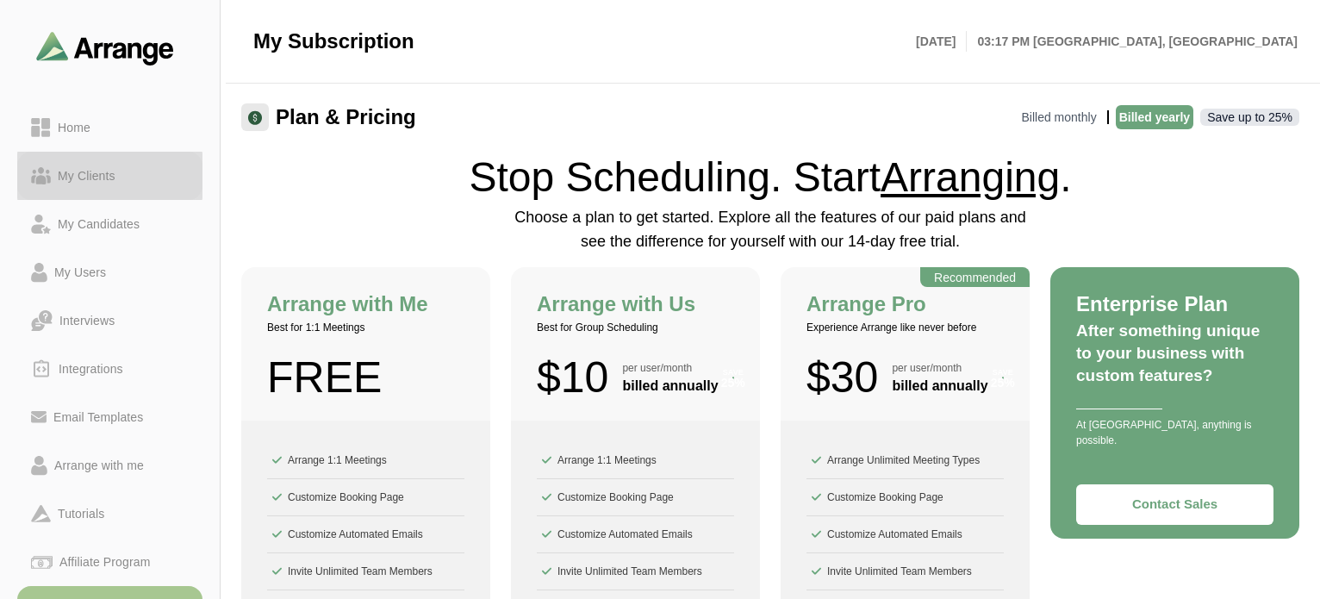
click at [90, 173] on div "My Clients" at bounding box center [87, 175] width 72 height 21
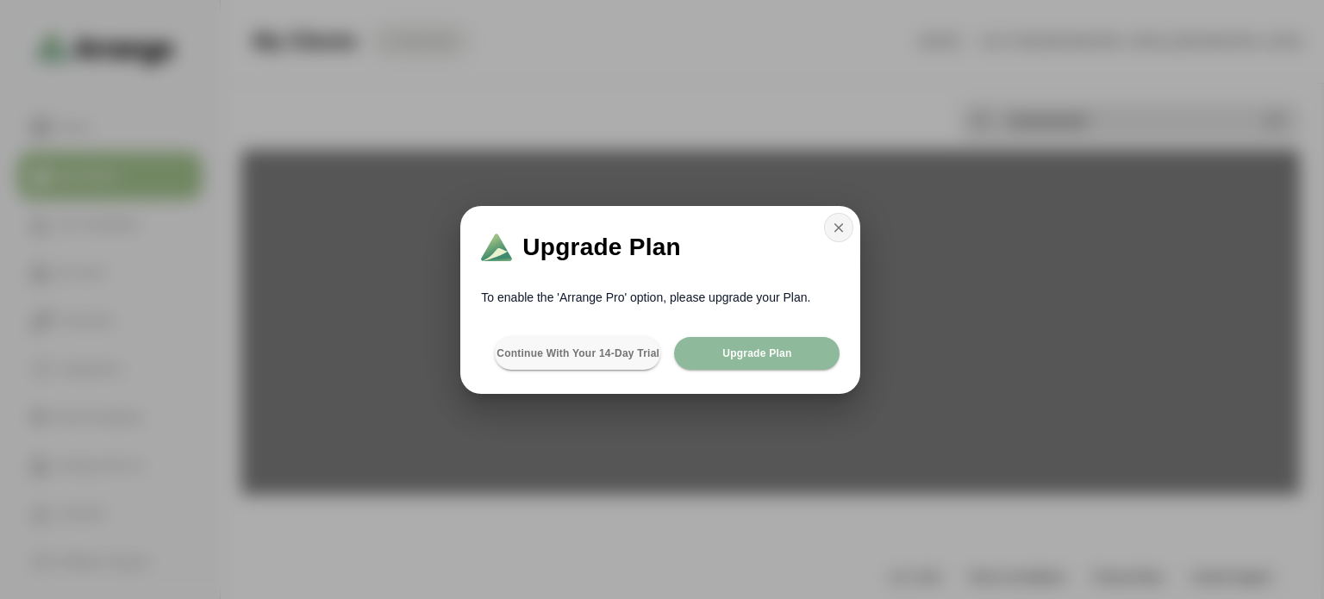
click at [838, 223] on icon "button" at bounding box center [839, 228] width 16 height 16
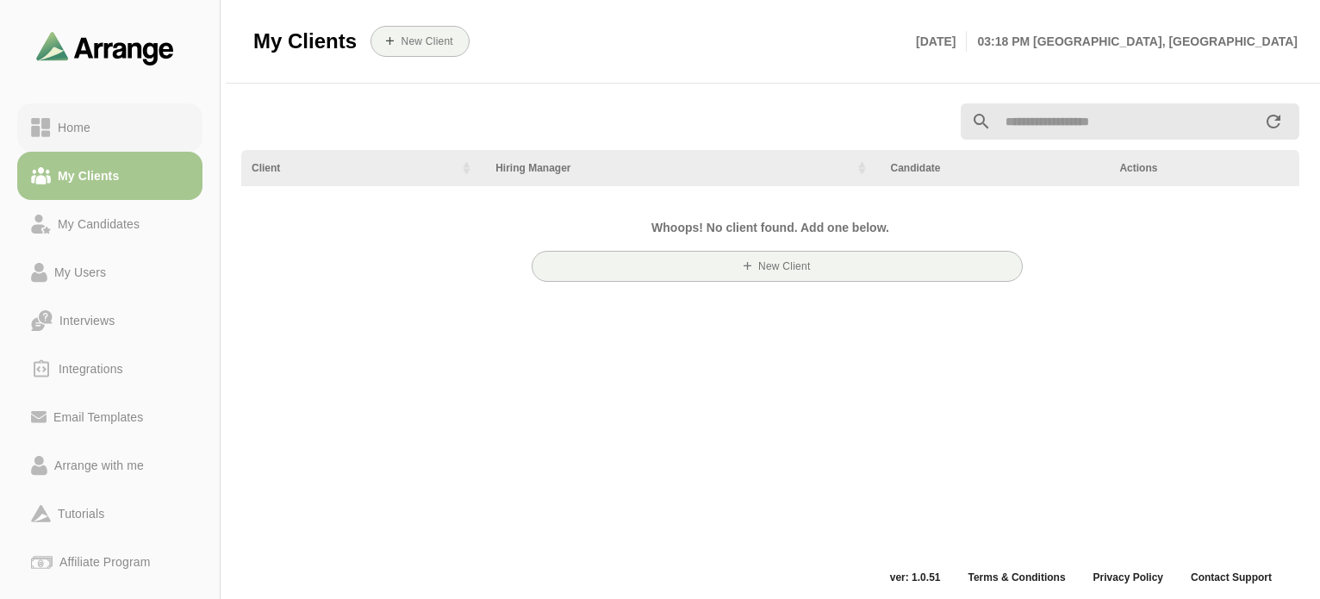
click at [74, 128] on div "Home" at bounding box center [74, 127] width 47 height 21
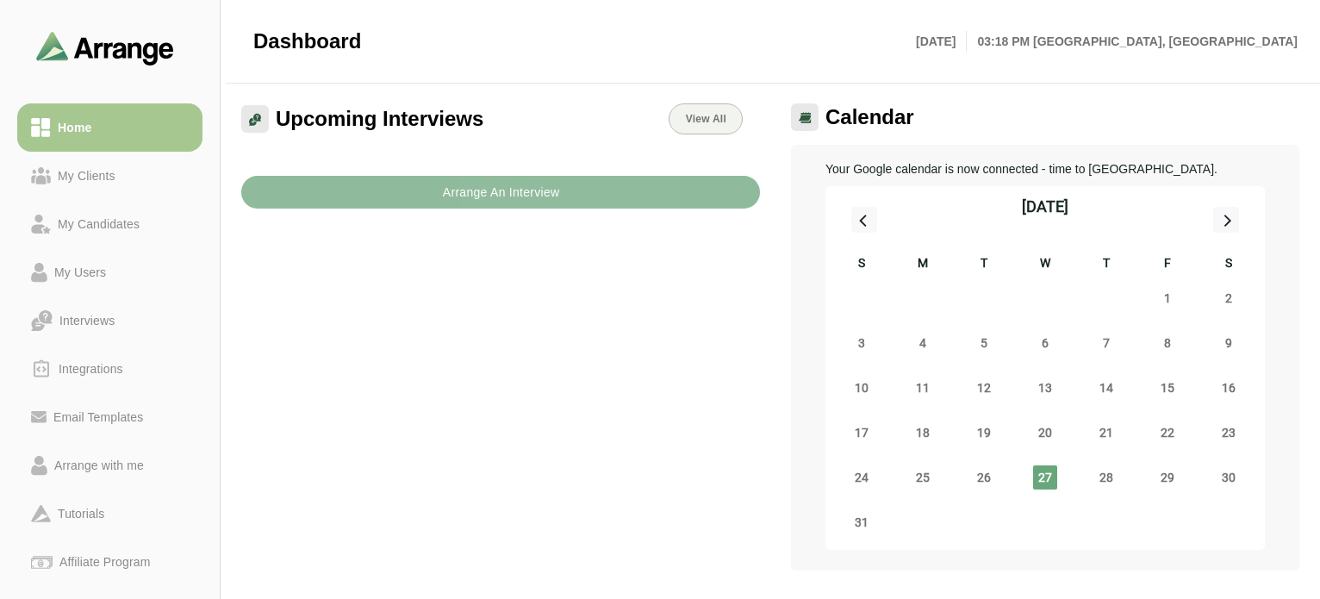
click at [509, 193] on b "Arrange An Interview" at bounding box center [501, 192] width 118 height 33
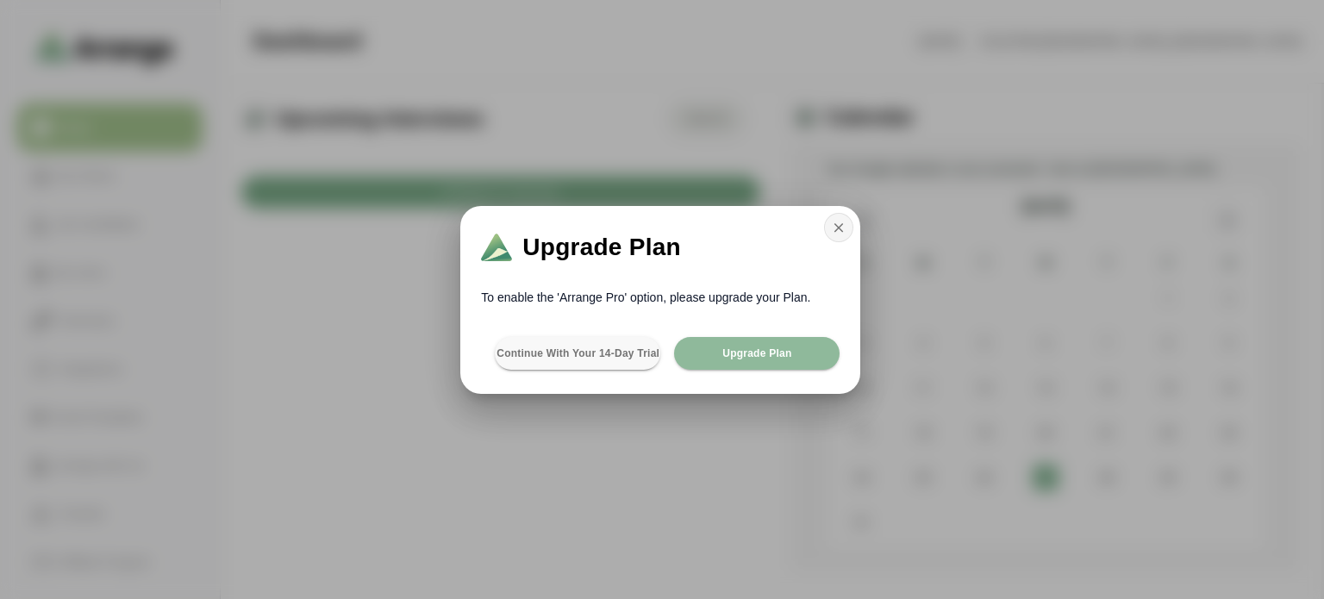
click at [831, 222] on icon "button" at bounding box center [839, 228] width 16 height 16
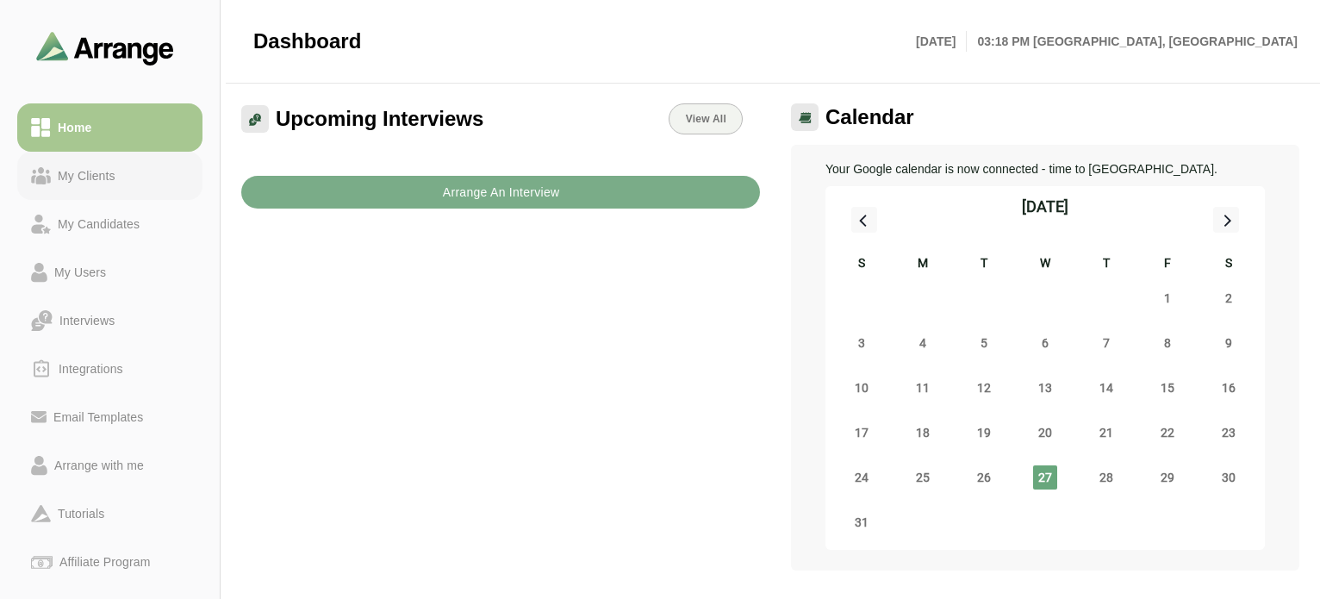
click at [115, 181] on div "My Clients" at bounding box center [87, 175] width 72 height 21
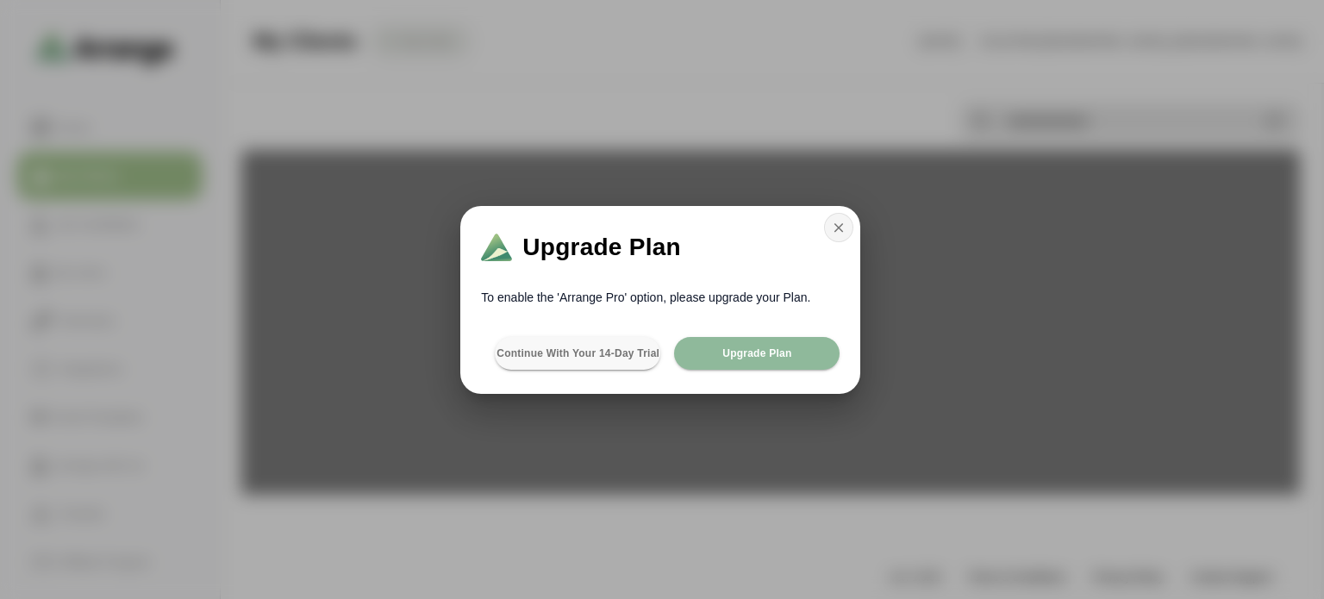
click at [835, 227] on icon "button" at bounding box center [839, 228] width 16 height 16
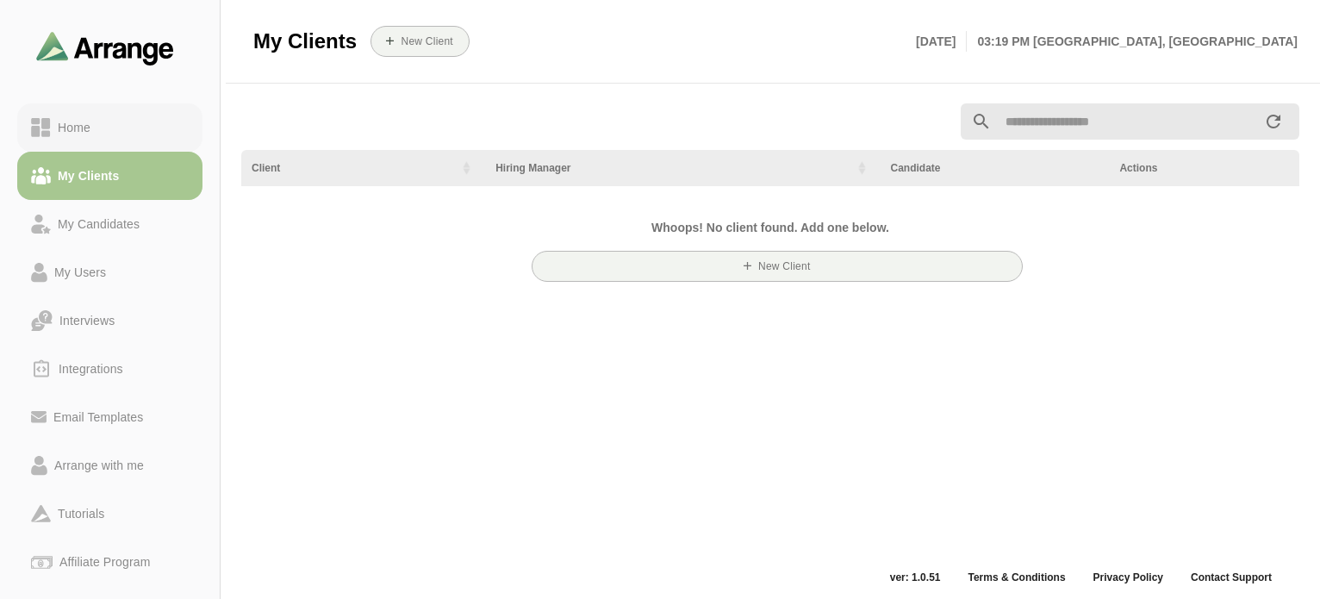
click at [76, 134] on div "Home" at bounding box center [74, 127] width 47 height 21
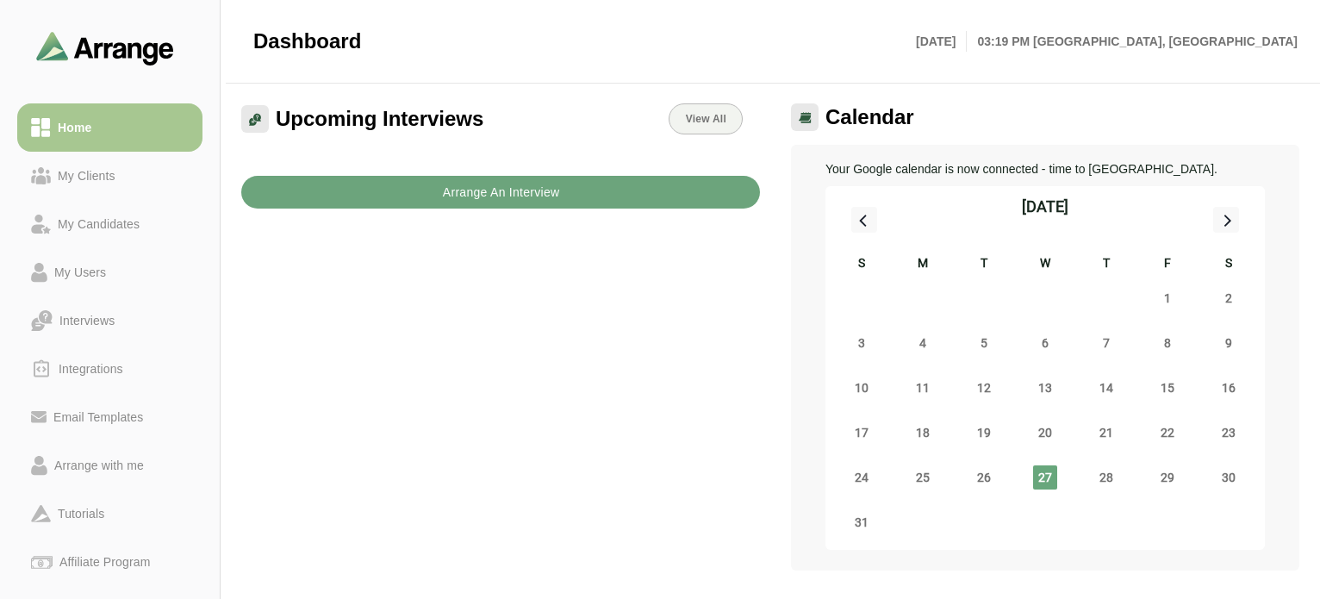
click at [563, 197] on button "Arrange An Interview" at bounding box center [500, 192] width 519 height 33
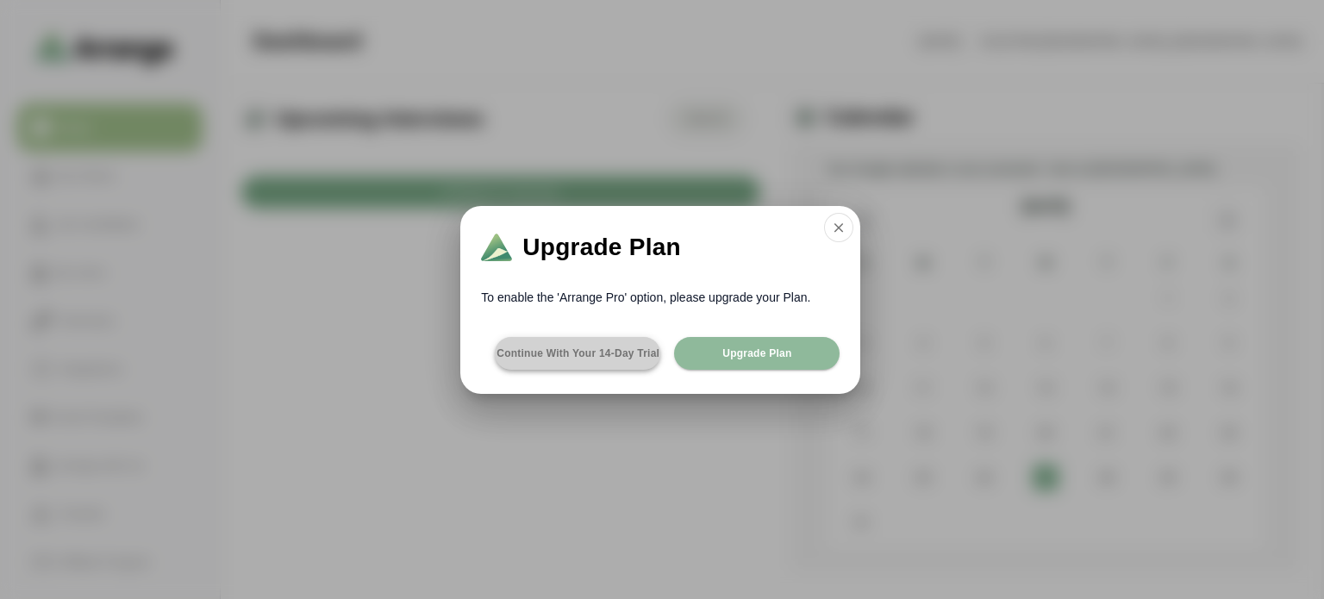
click at [537, 358] on span "Continue with your 14-day Trial" at bounding box center [578, 353] width 164 height 14
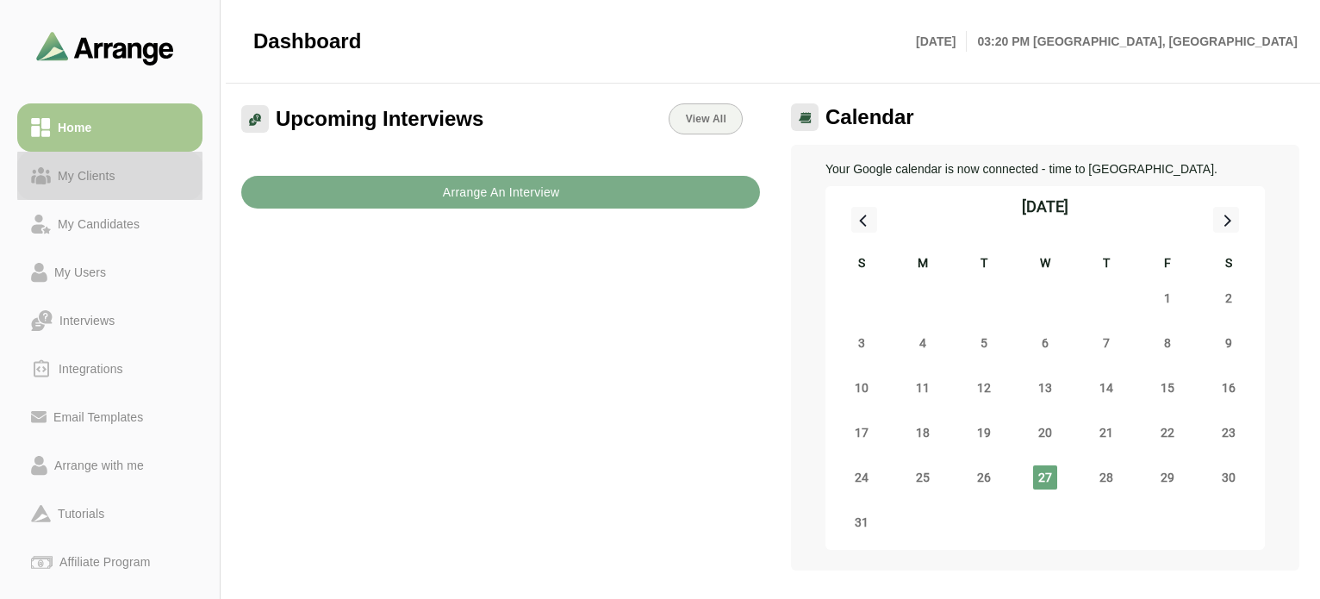
click at [83, 179] on div "My Clients" at bounding box center [87, 175] width 72 height 21
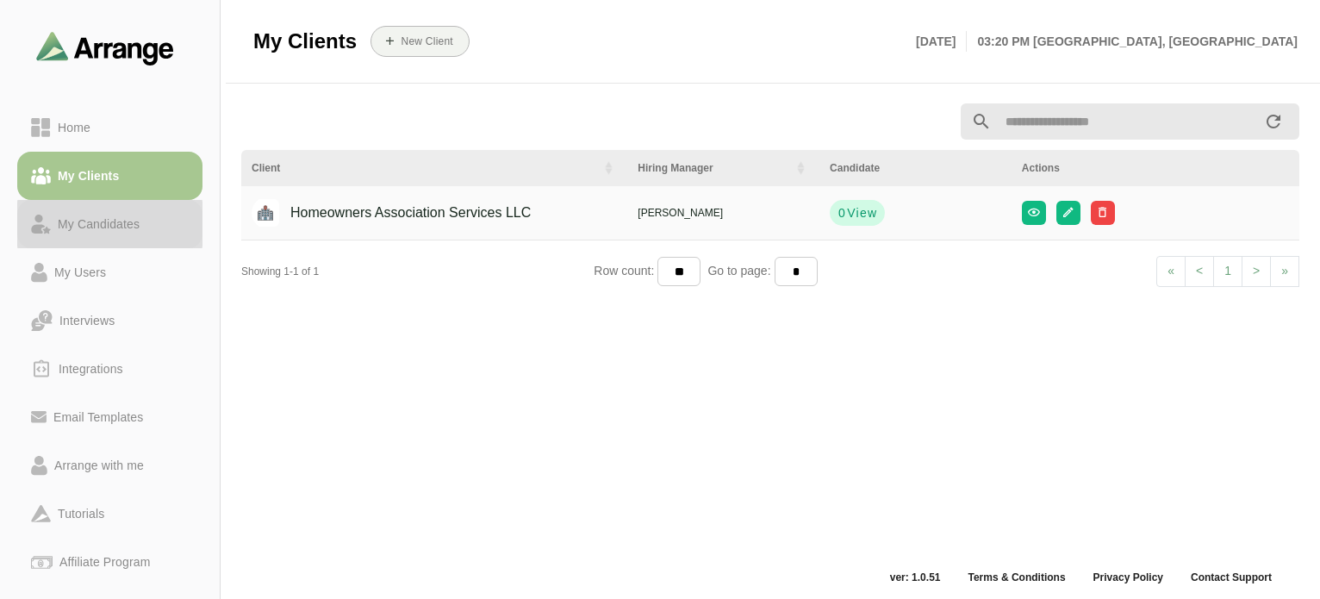
click at [105, 228] on div "My Candidates" at bounding box center [99, 224] width 96 height 21
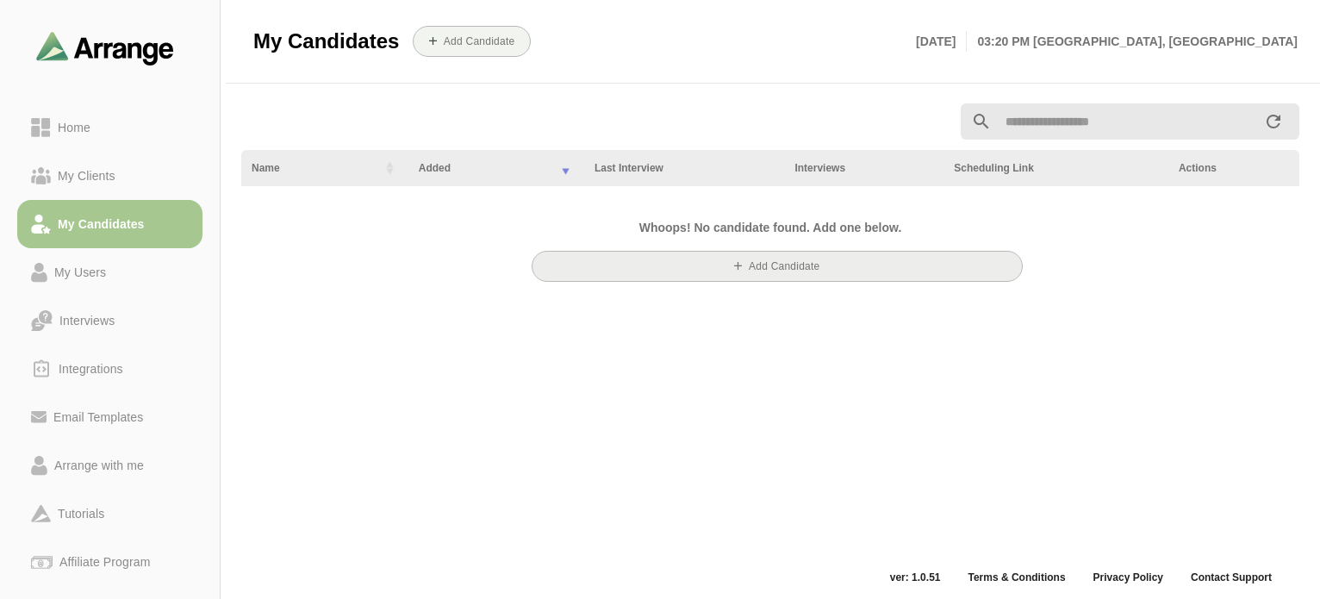
click at [724, 260] on button "Add Candidate" at bounding box center [777, 266] width 491 height 31
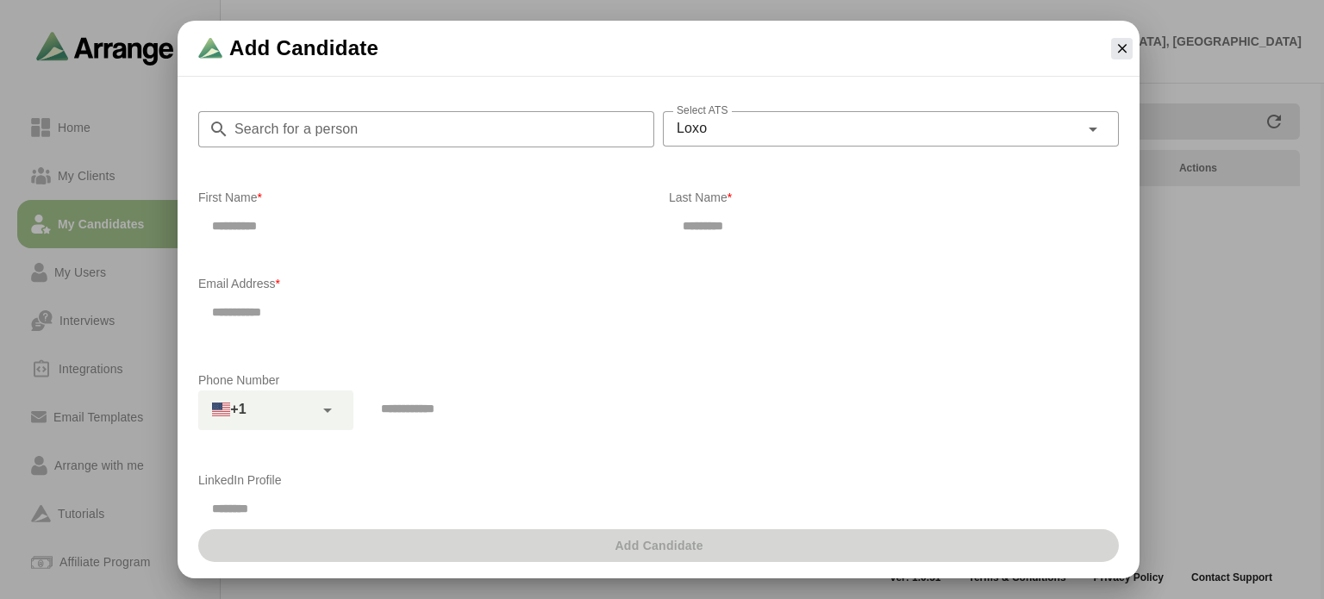
scroll to position [259, 0]
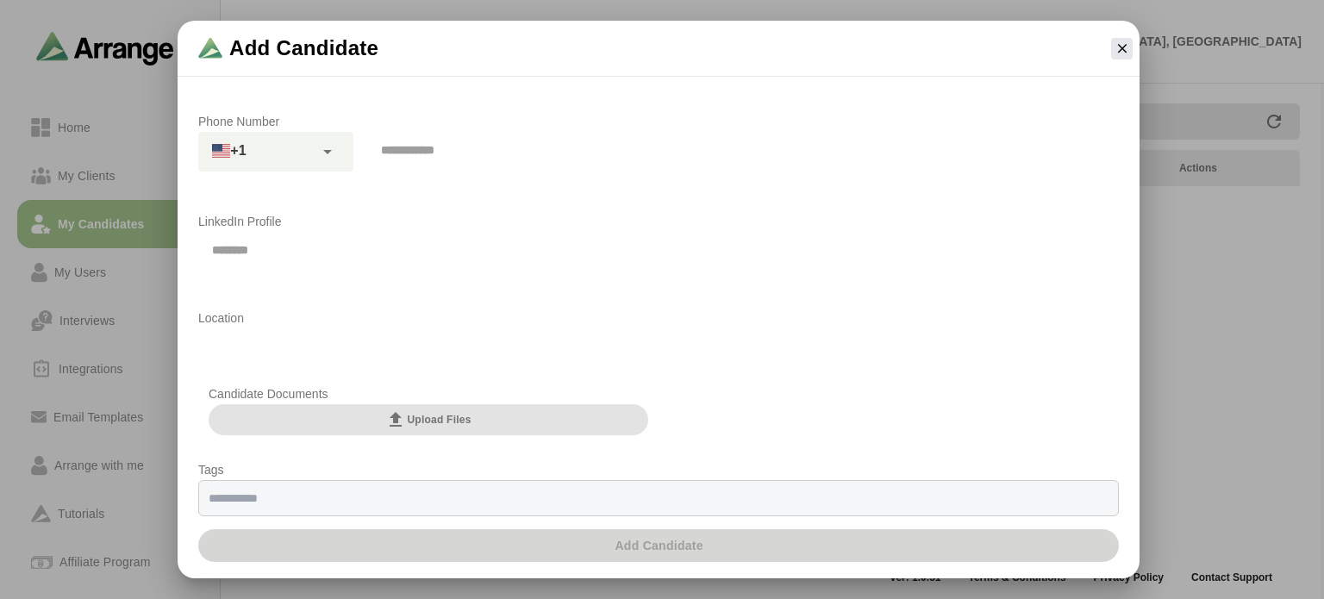
click at [353, 415] on button "Upload Files" at bounding box center [429, 419] width 440 height 31
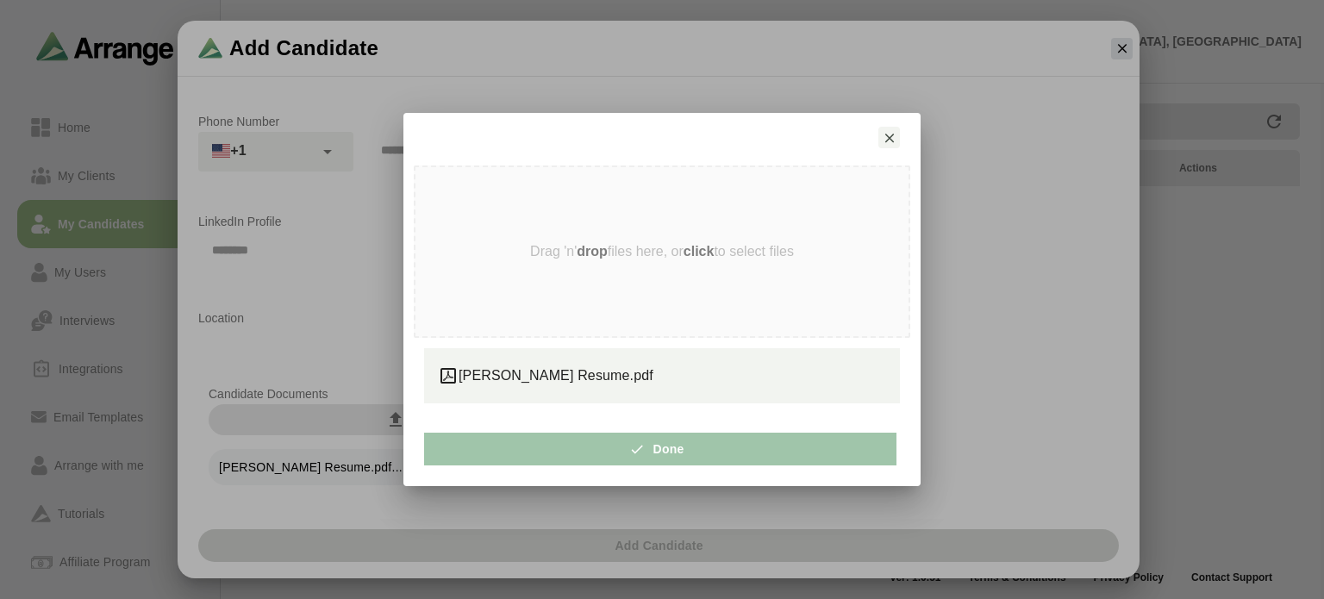
click at [490, 442] on button "Done" at bounding box center [660, 449] width 472 height 33
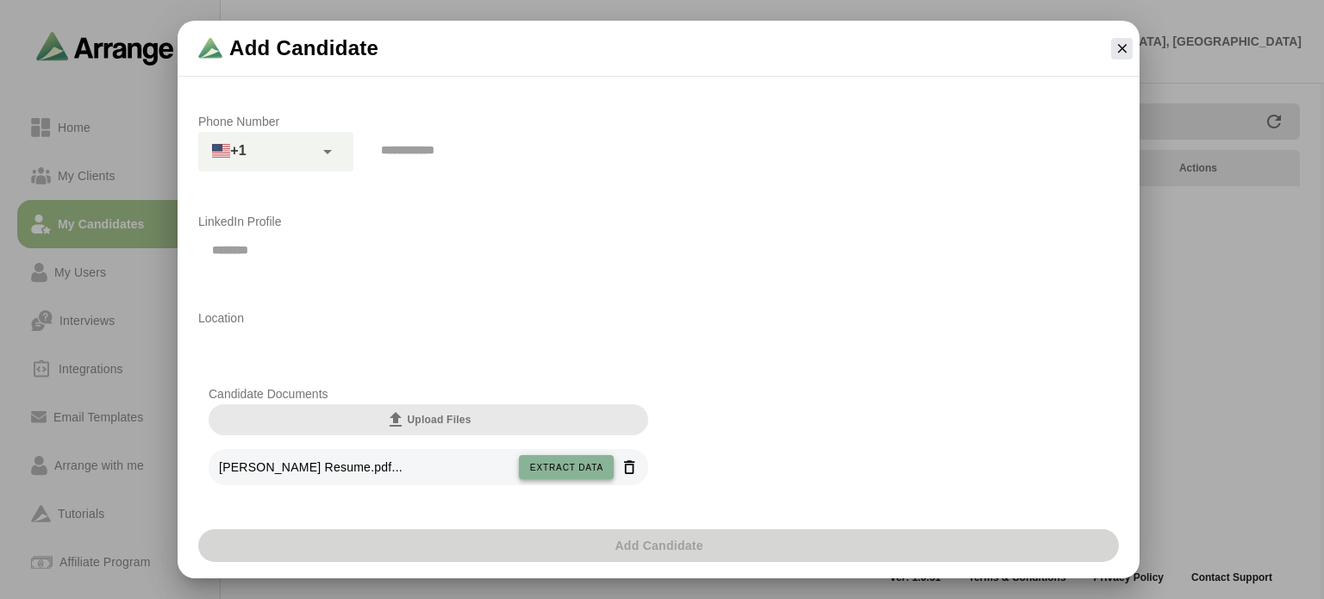
click at [578, 468] on span "Extract data" at bounding box center [566, 467] width 74 height 9
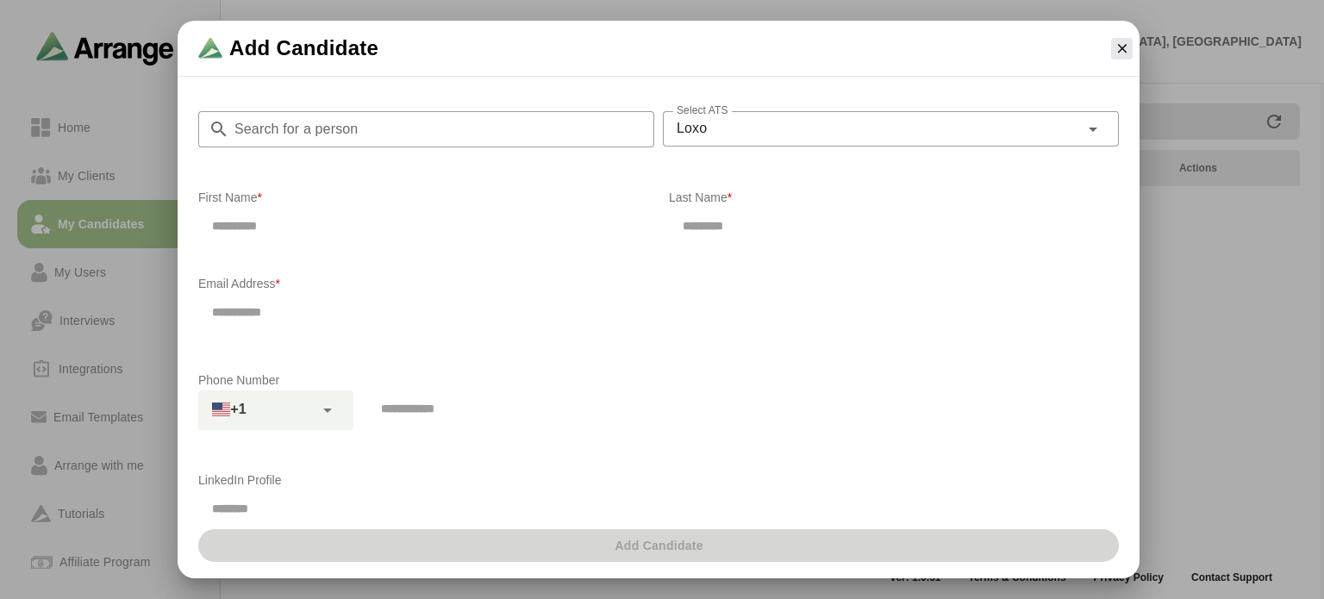
scroll to position [400, 0]
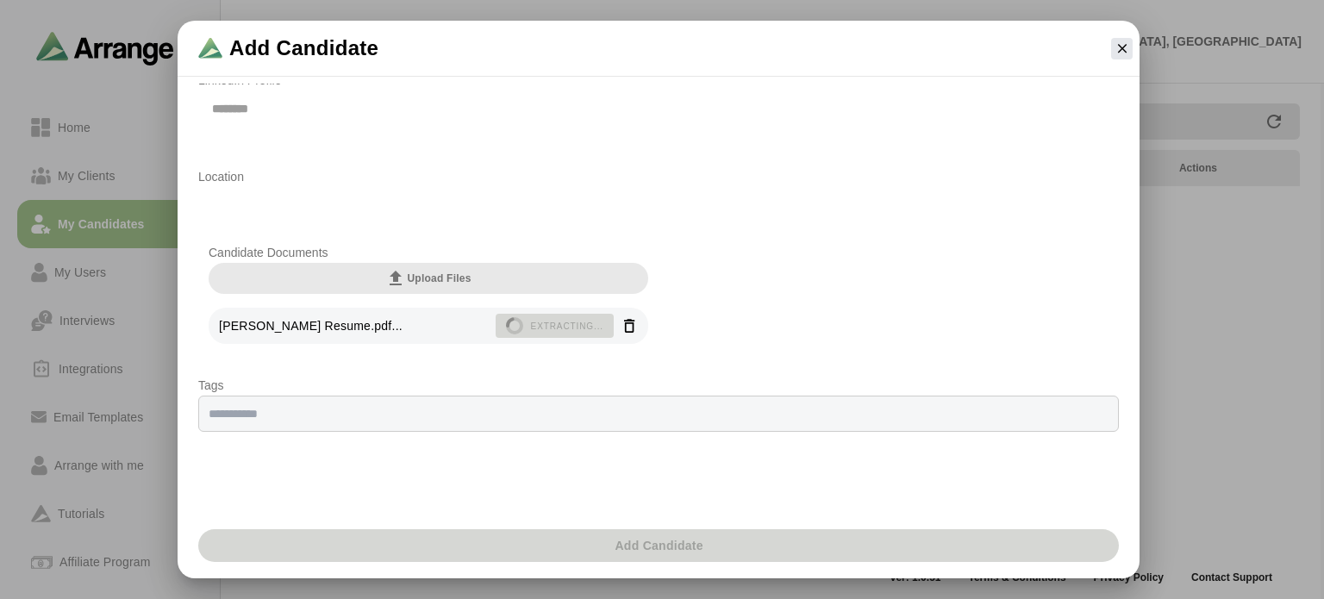
type input "*****"
type input "**********"
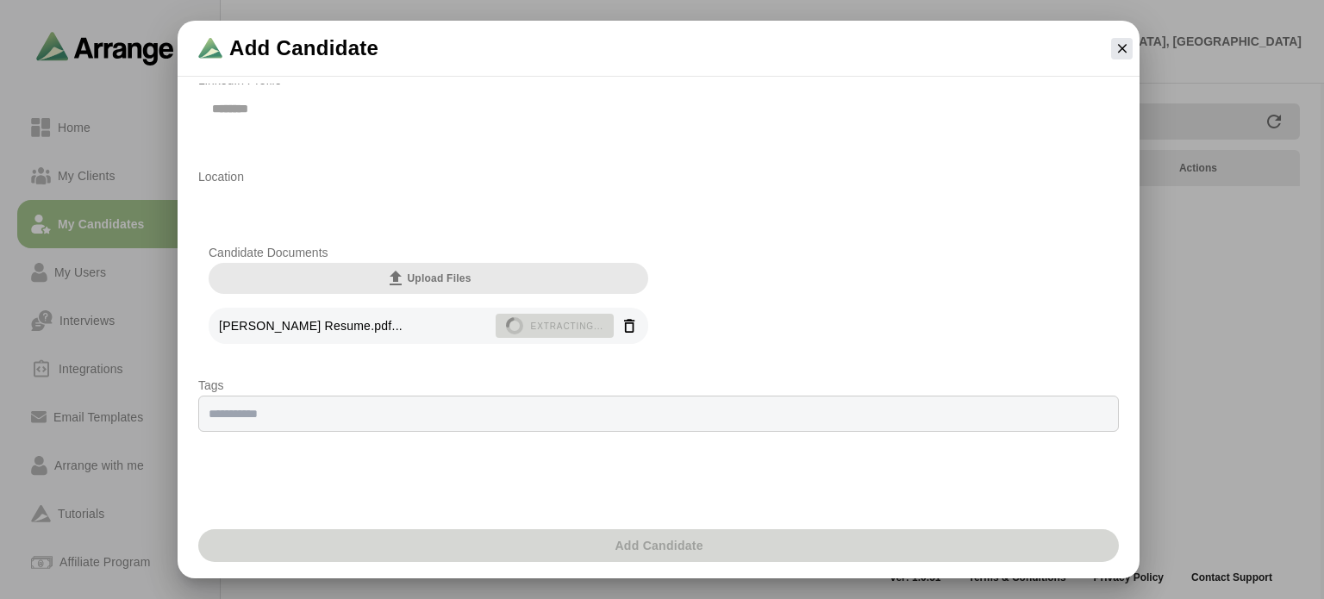
type input "**********"
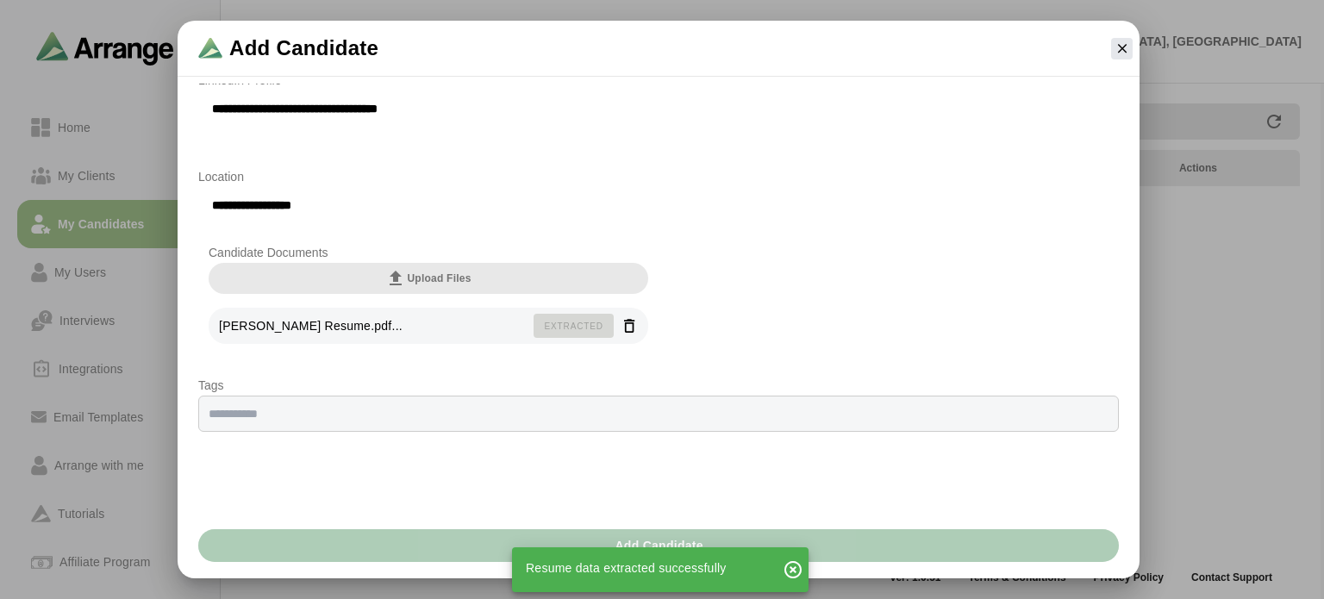
click at [444, 539] on button "Add Candidate" at bounding box center [658, 545] width 920 height 33
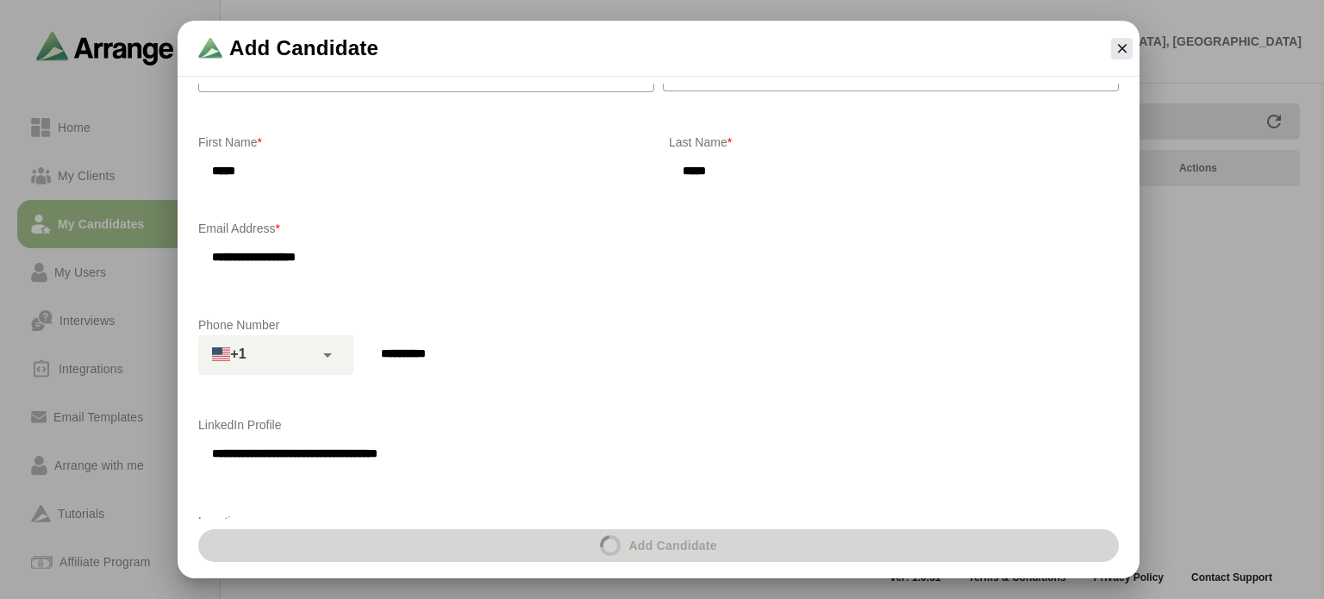
scroll to position [0, 0]
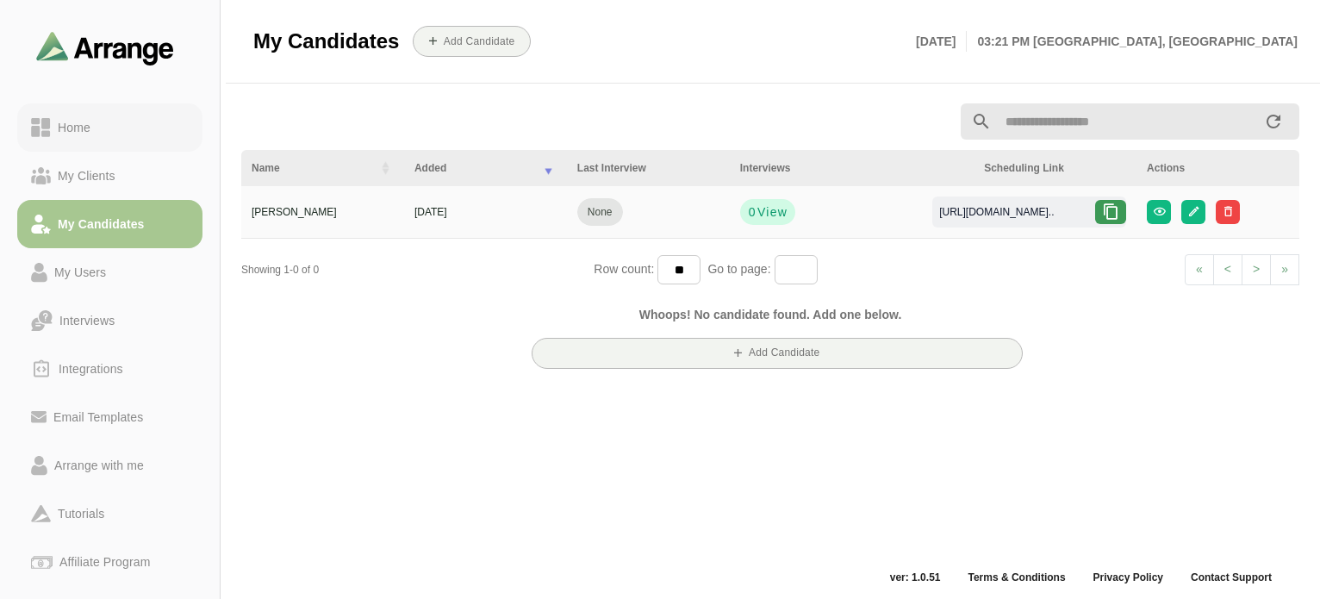
click at [92, 124] on div "Home" at bounding box center [74, 127] width 47 height 21
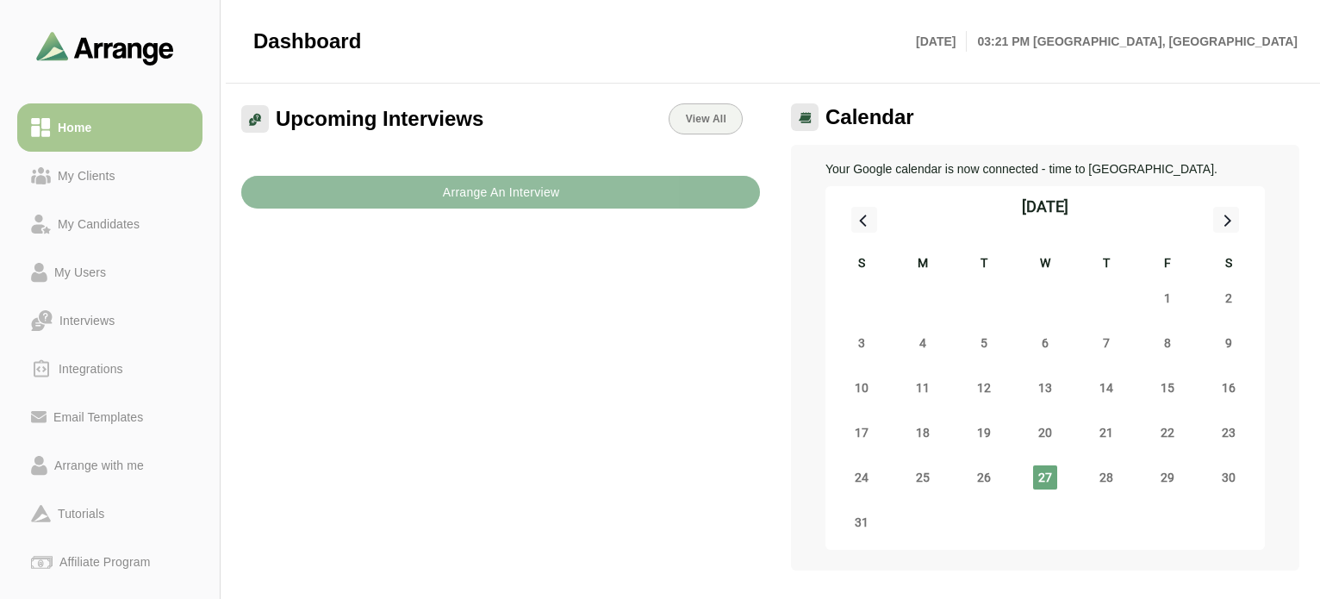
click at [455, 199] on b "Arrange An Interview" at bounding box center [501, 192] width 118 height 33
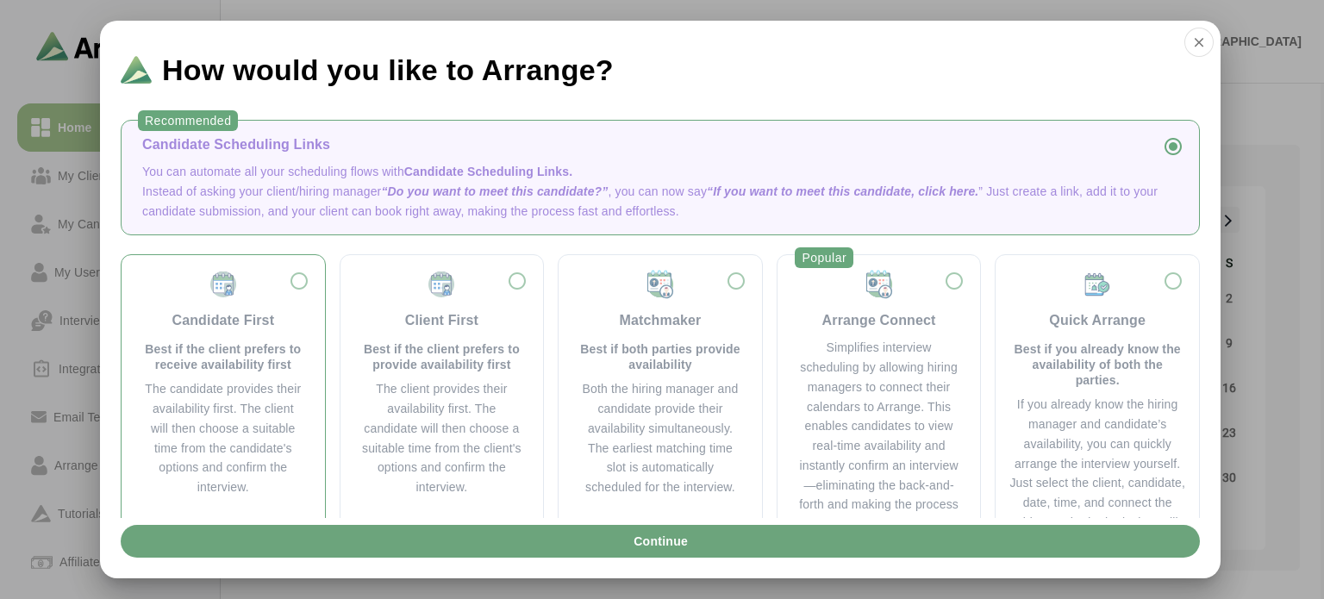
click at [304, 289] on div "Candidate First Best if the client prefers to receive availability first The ca…" at bounding box center [223, 383] width 176 height 228
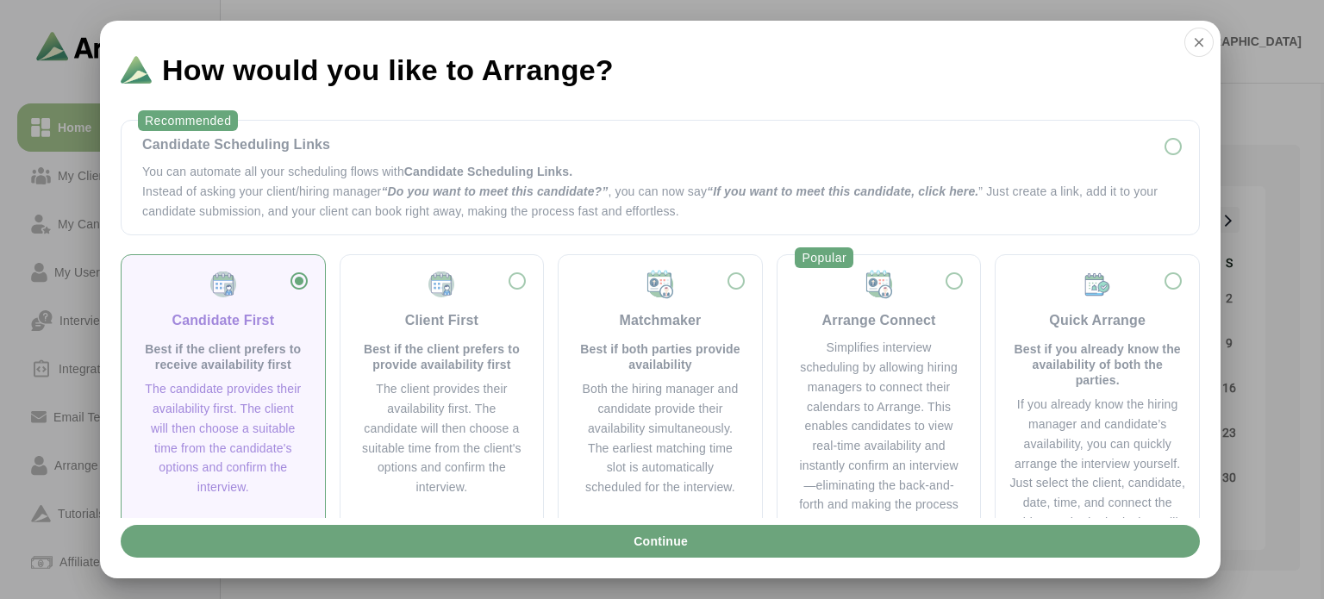
click at [301, 292] on div "Candidate First Best if the client prefers to receive availability first" at bounding box center [223, 320] width 162 height 103
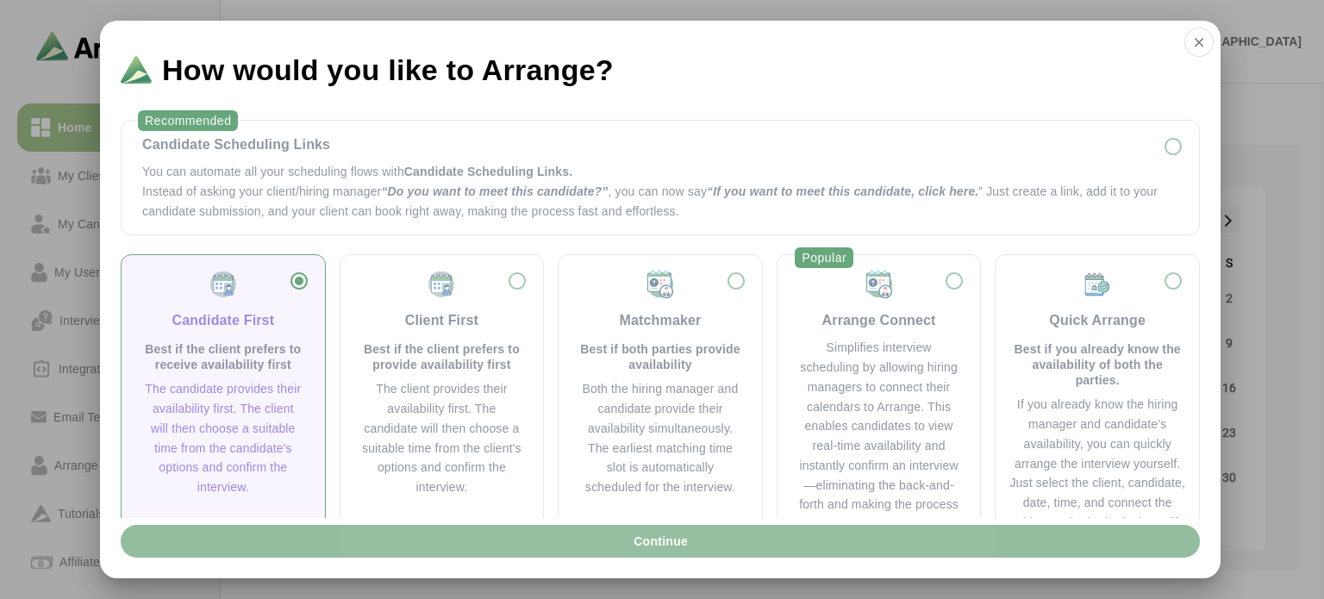
click at [645, 537] on span "Continue" at bounding box center [660, 541] width 55 height 33
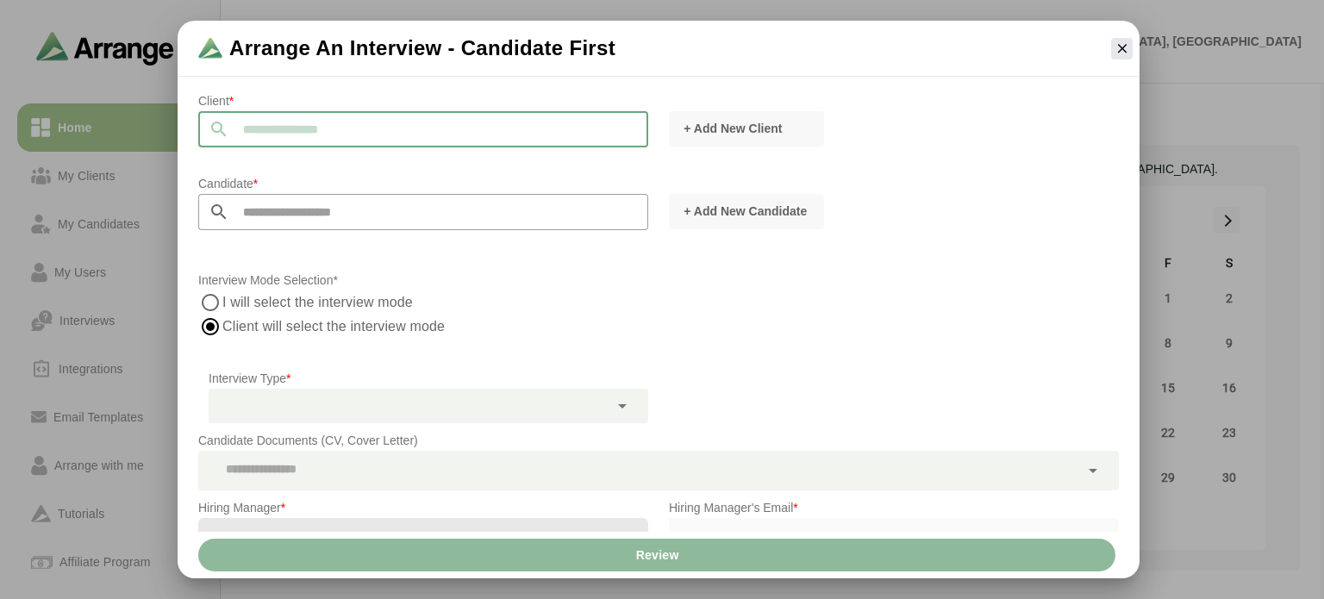
click at [512, 134] on input "text" at bounding box center [438, 129] width 419 height 36
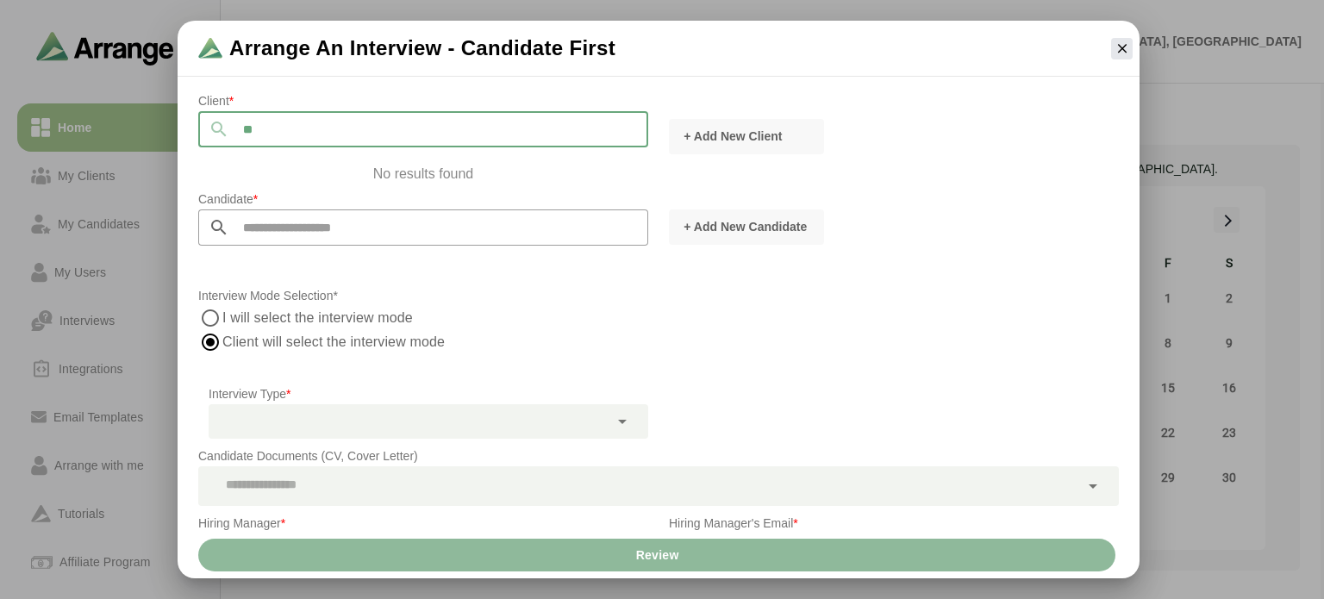
type input "*"
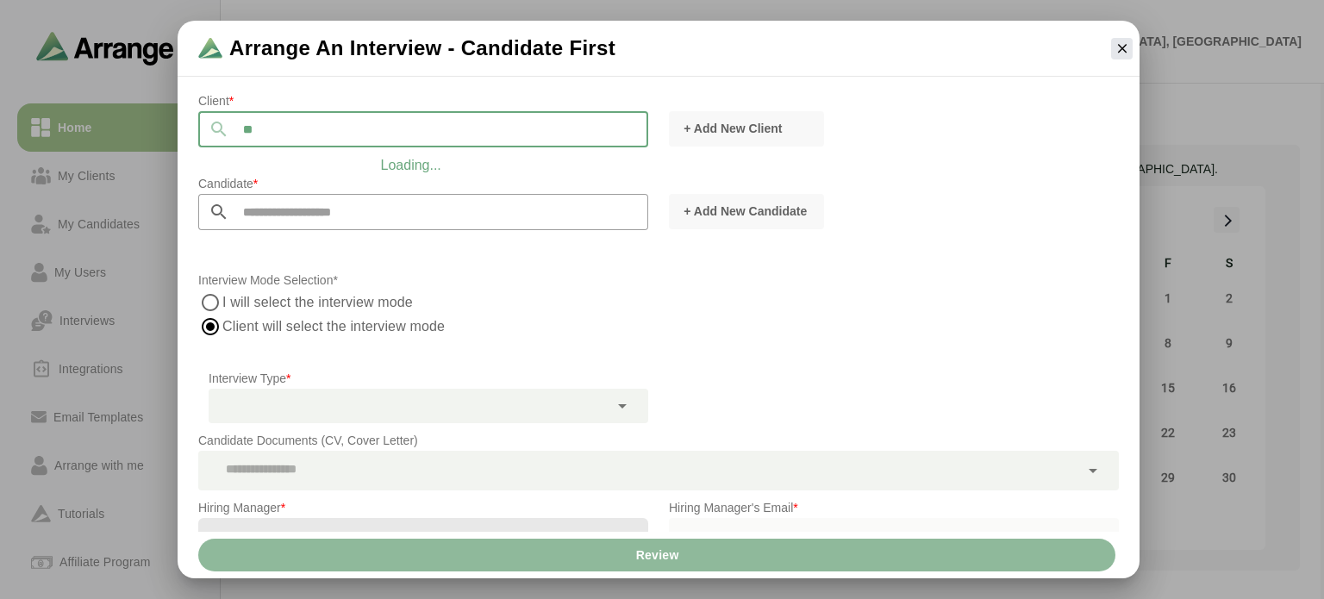
type input "*"
click at [505, 207] on input "text" at bounding box center [438, 212] width 419 height 36
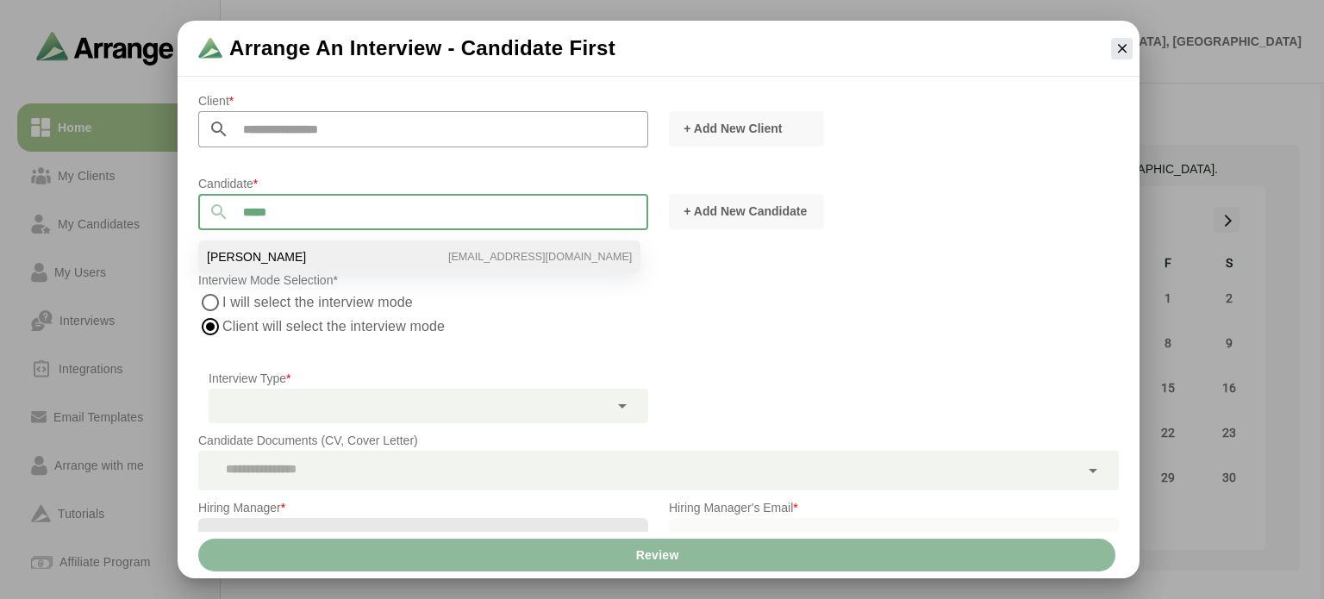
click at [407, 253] on li "Anita Jeter ajeter611@gmail.com" at bounding box center [419, 256] width 442 height 33
type input "**********"
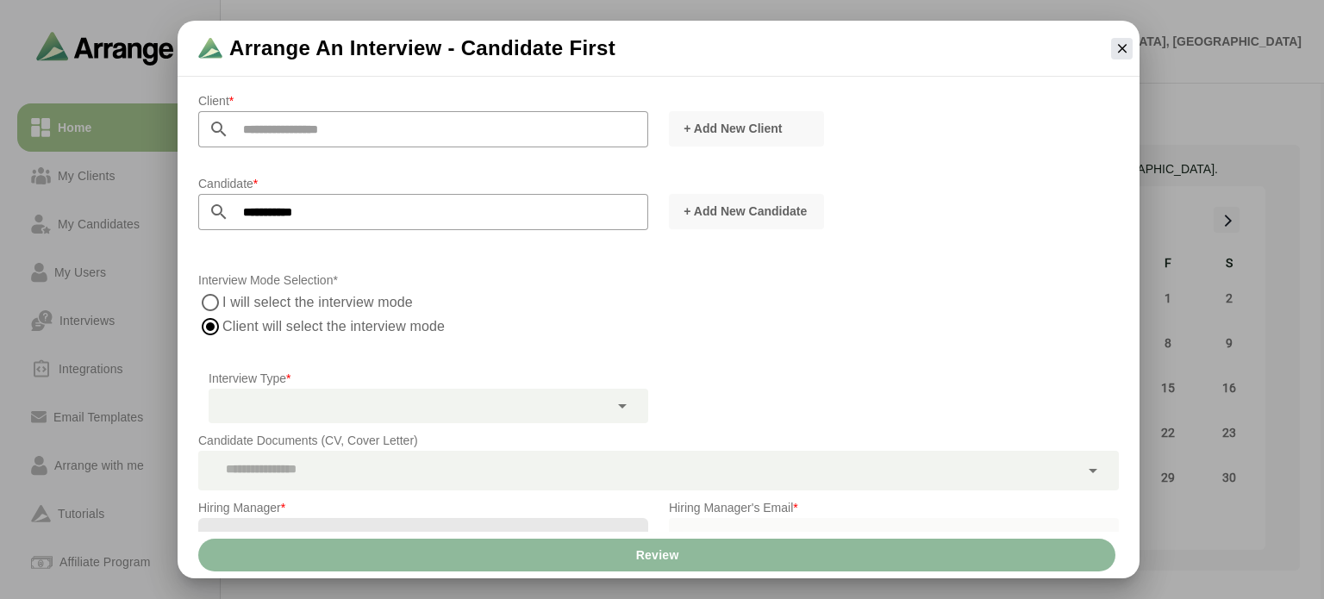
click at [421, 134] on input "text" at bounding box center [438, 129] width 419 height 36
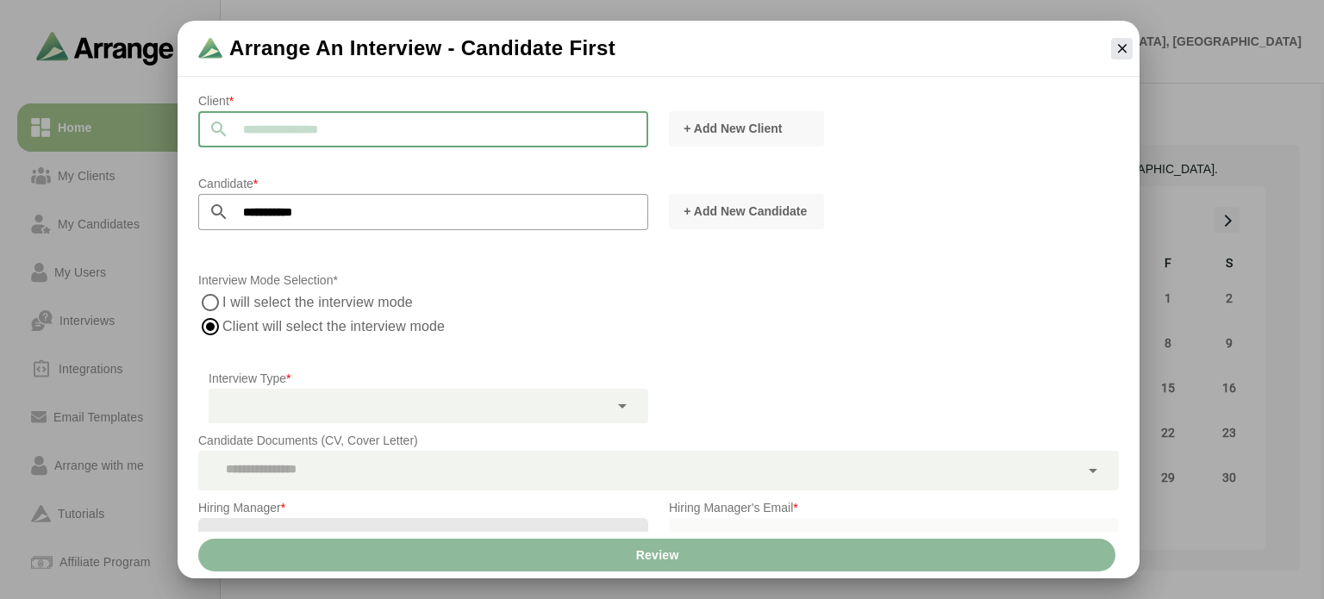
click at [317, 133] on input "text" at bounding box center [438, 129] width 419 height 36
click at [1126, 47] on icon "button" at bounding box center [1122, 49] width 16 height 16
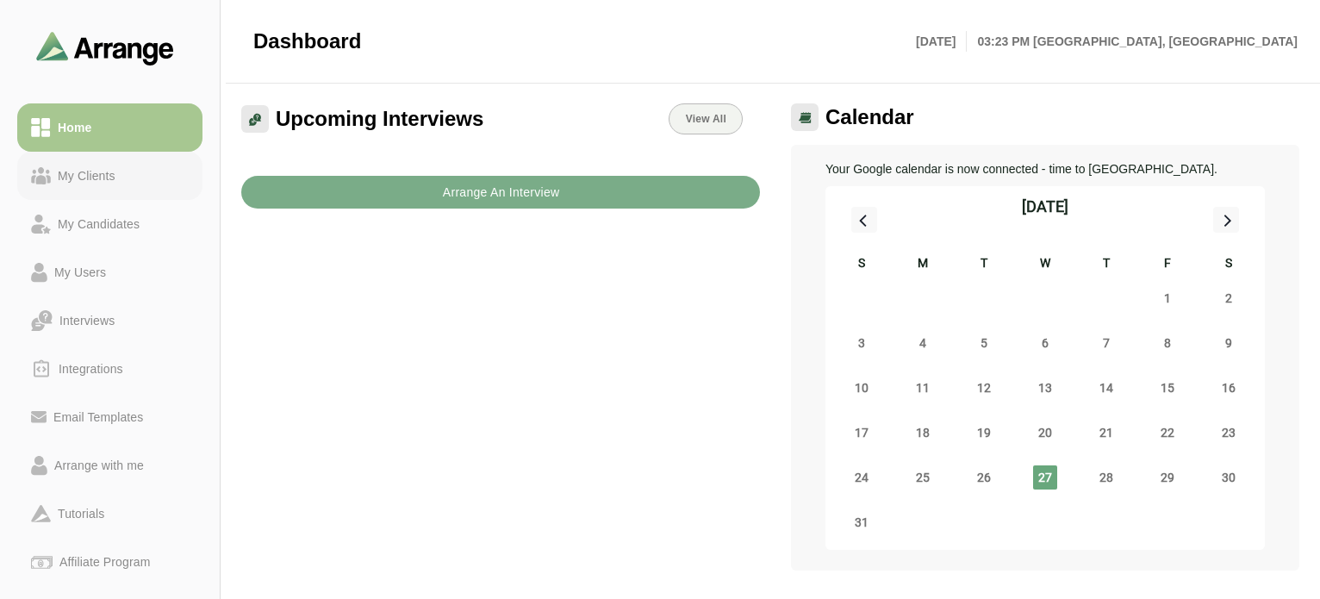
click at [107, 176] on div "My Clients" at bounding box center [87, 175] width 72 height 21
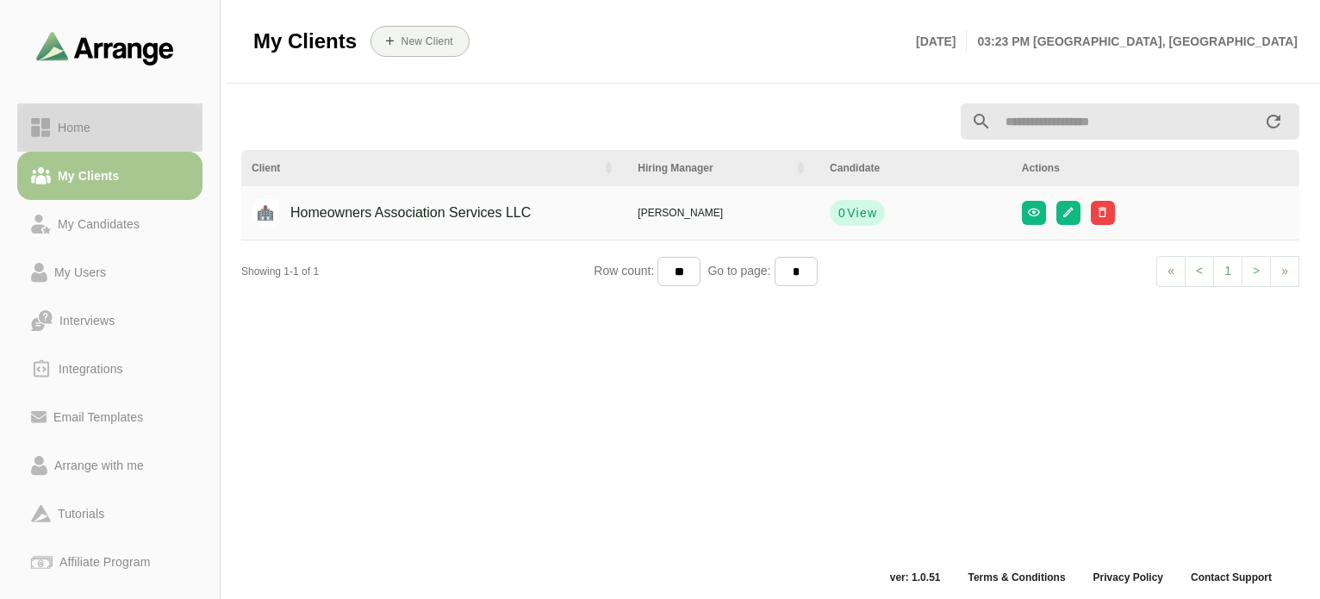
click at [59, 119] on div "Home" at bounding box center [74, 127] width 47 height 21
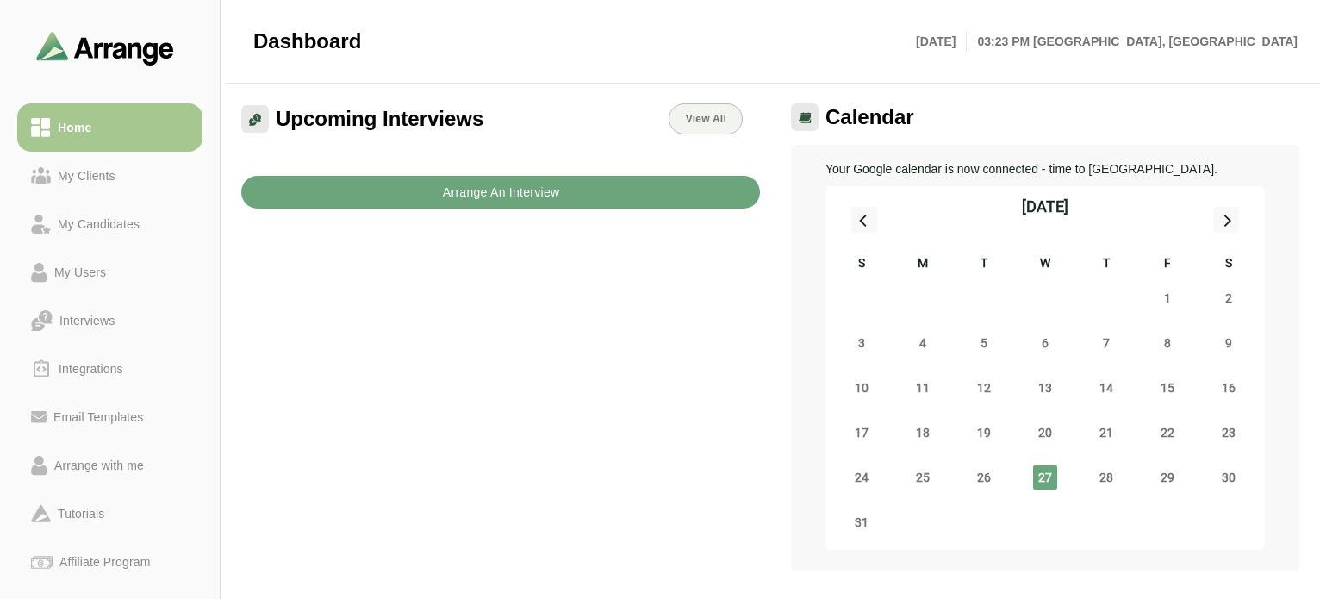
click at [489, 195] on b "Arrange An Interview" at bounding box center [501, 192] width 118 height 33
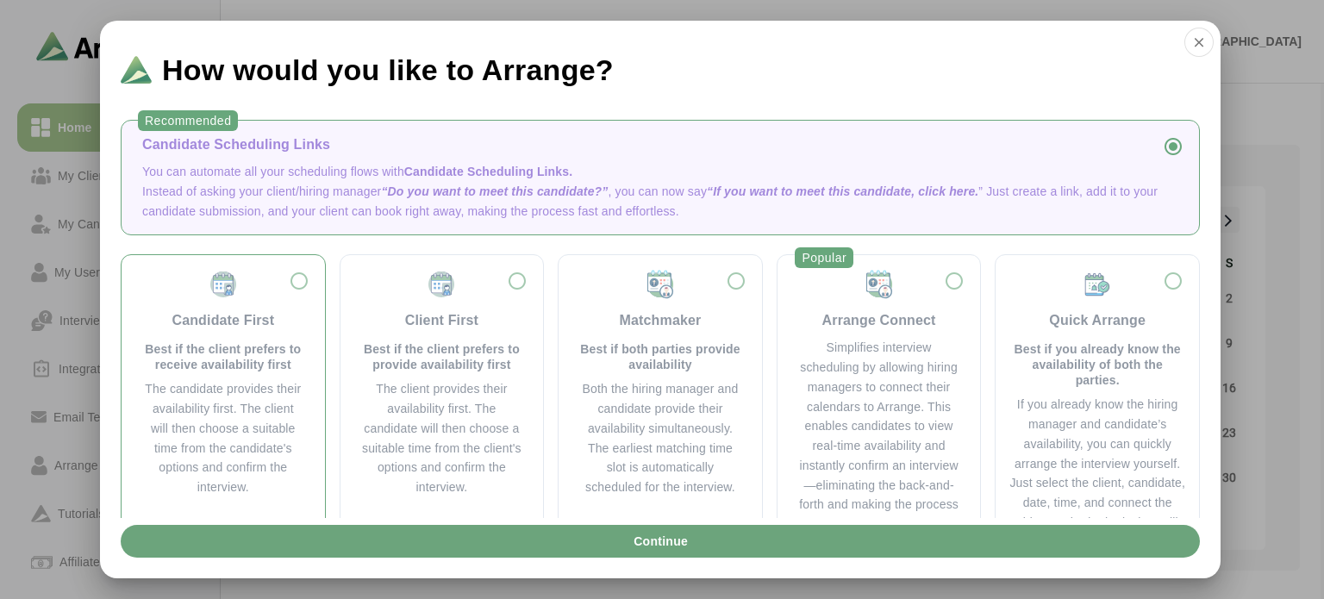
click at [286, 271] on div "Candidate First Best if the client prefers to receive availability first" at bounding box center [223, 320] width 162 height 103
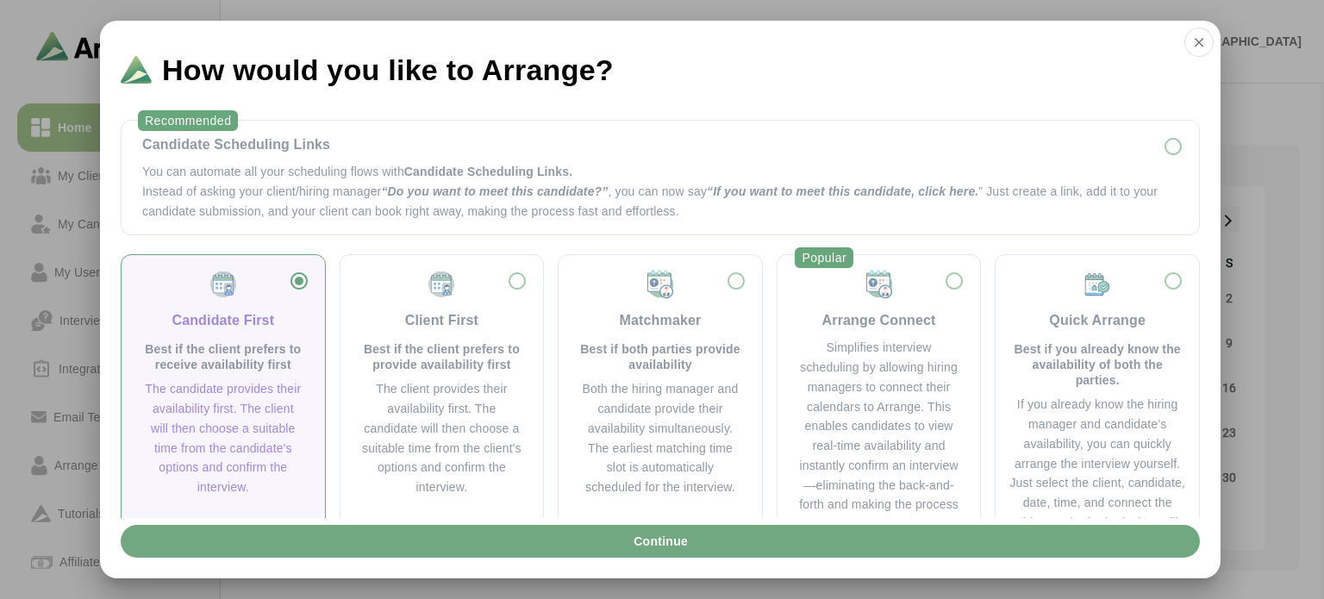
click at [443, 548] on button "Continue" at bounding box center [660, 541] width 1079 height 33
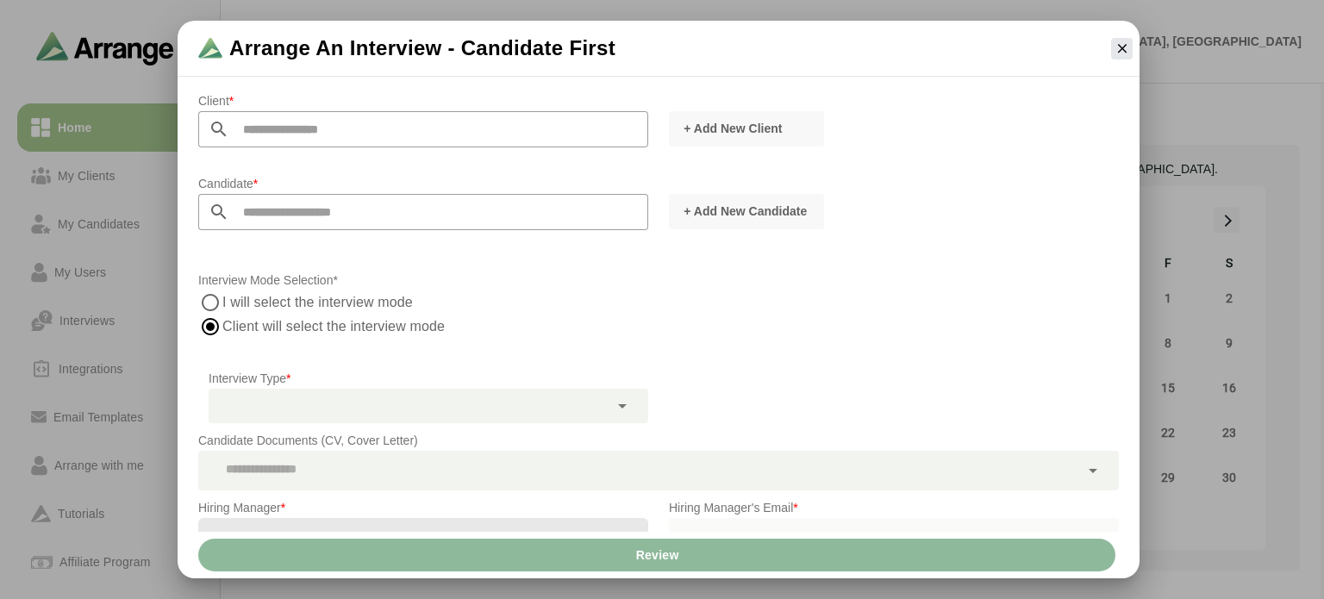
click at [420, 135] on input "text" at bounding box center [438, 129] width 419 height 36
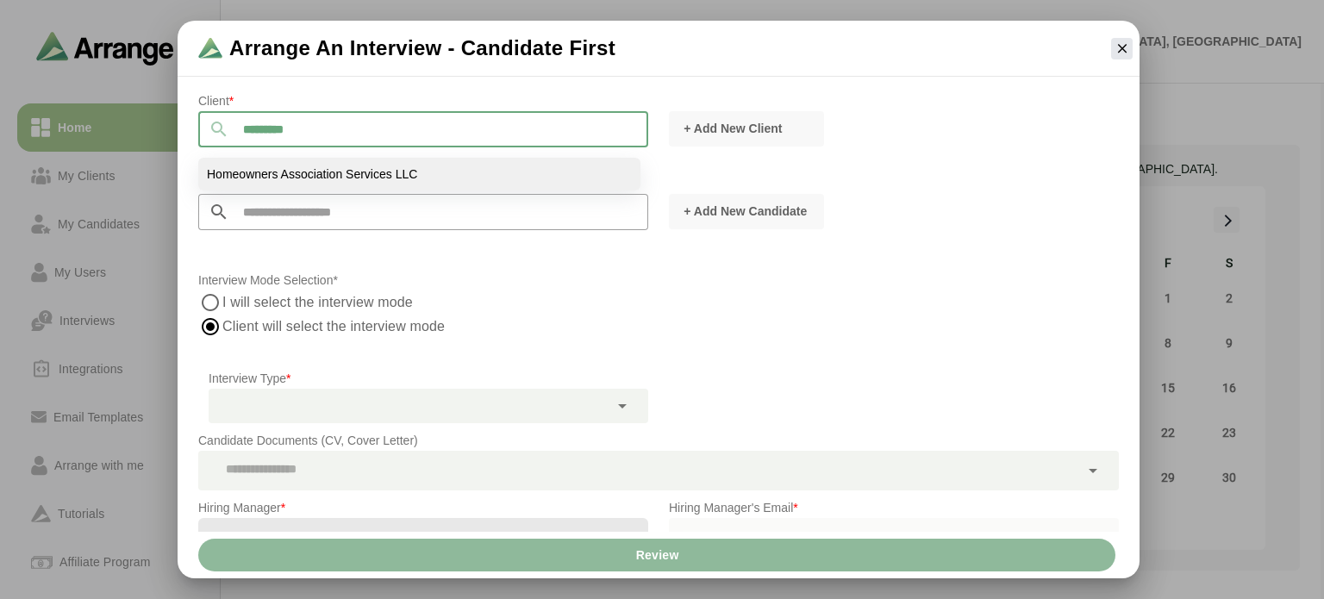
click at [365, 170] on span "Homeowners Association Services LLC" at bounding box center [312, 174] width 210 height 16
type input "**********"
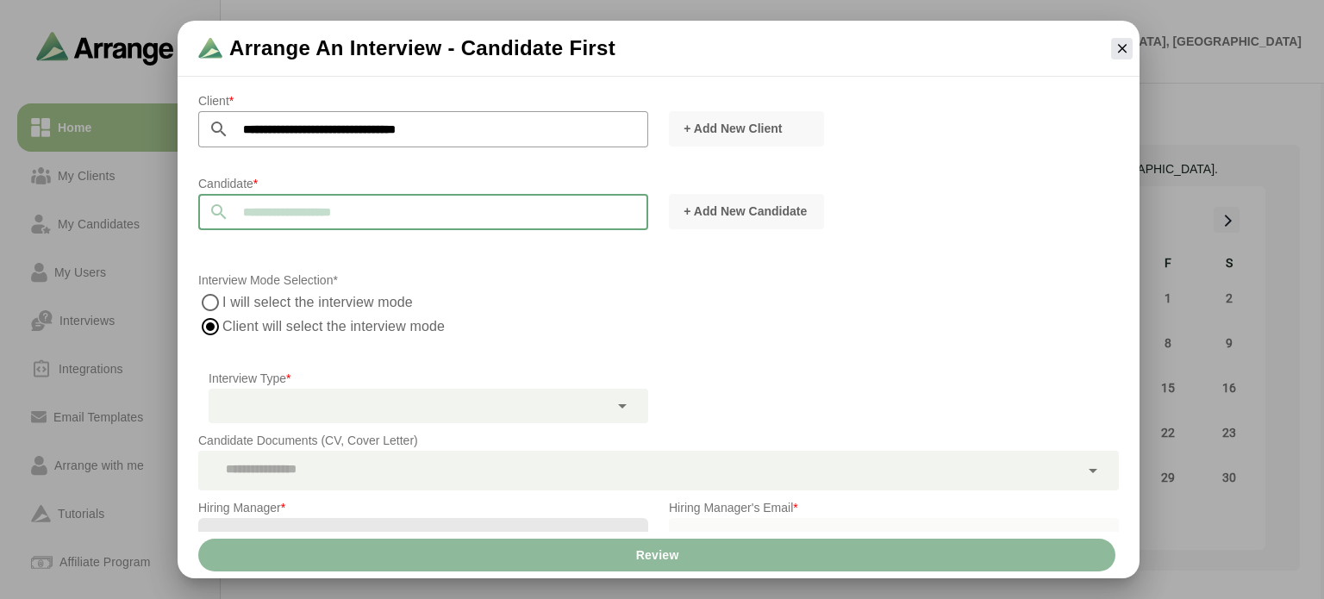
click at [346, 209] on input "text" at bounding box center [438, 212] width 419 height 36
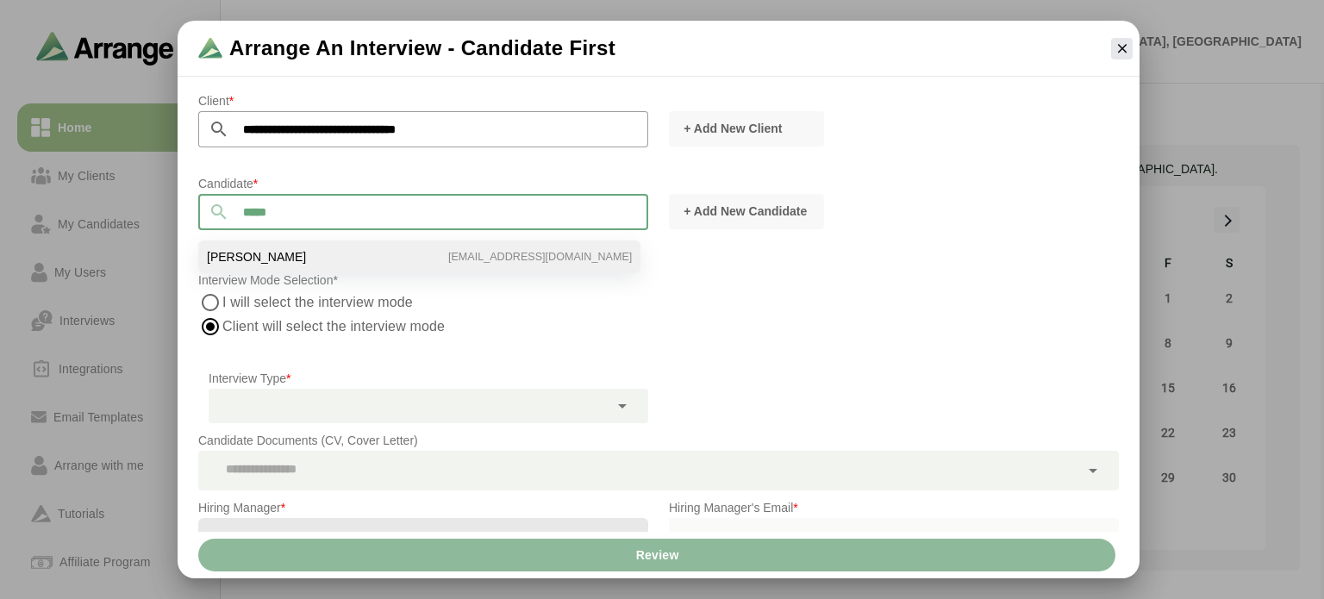
click at [366, 253] on li "Anita Jeter ajeter611@gmail.com" at bounding box center [419, 256] width 442 height 33
type input "**********"
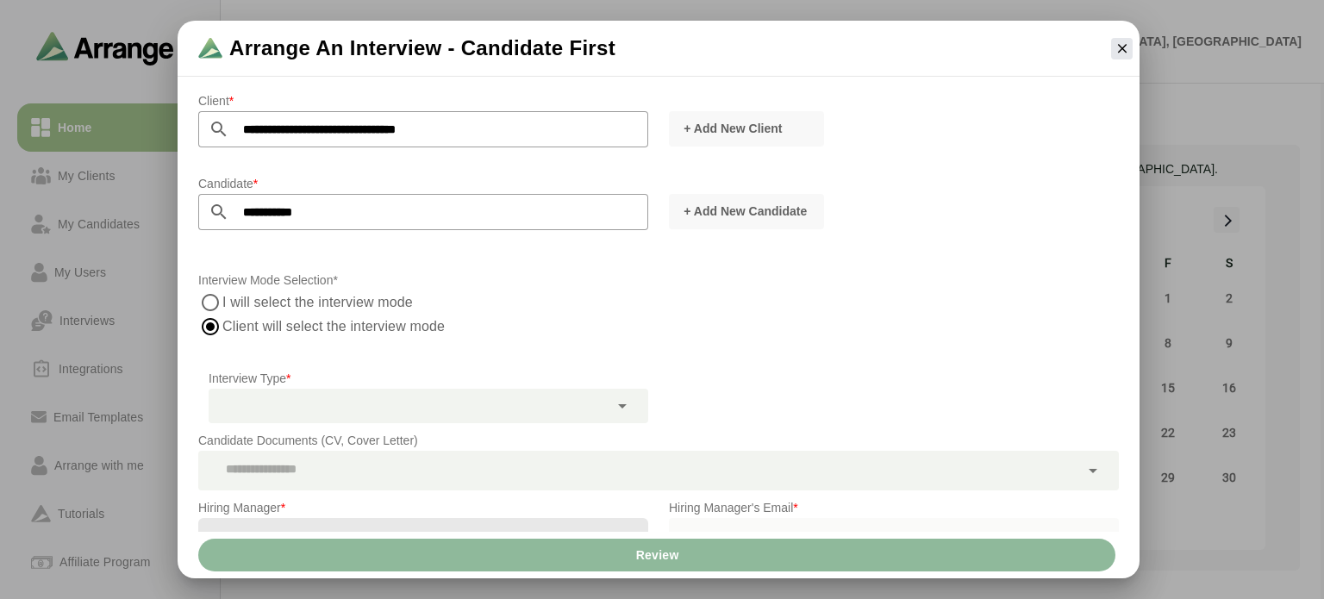
scroll to position [172, 0]
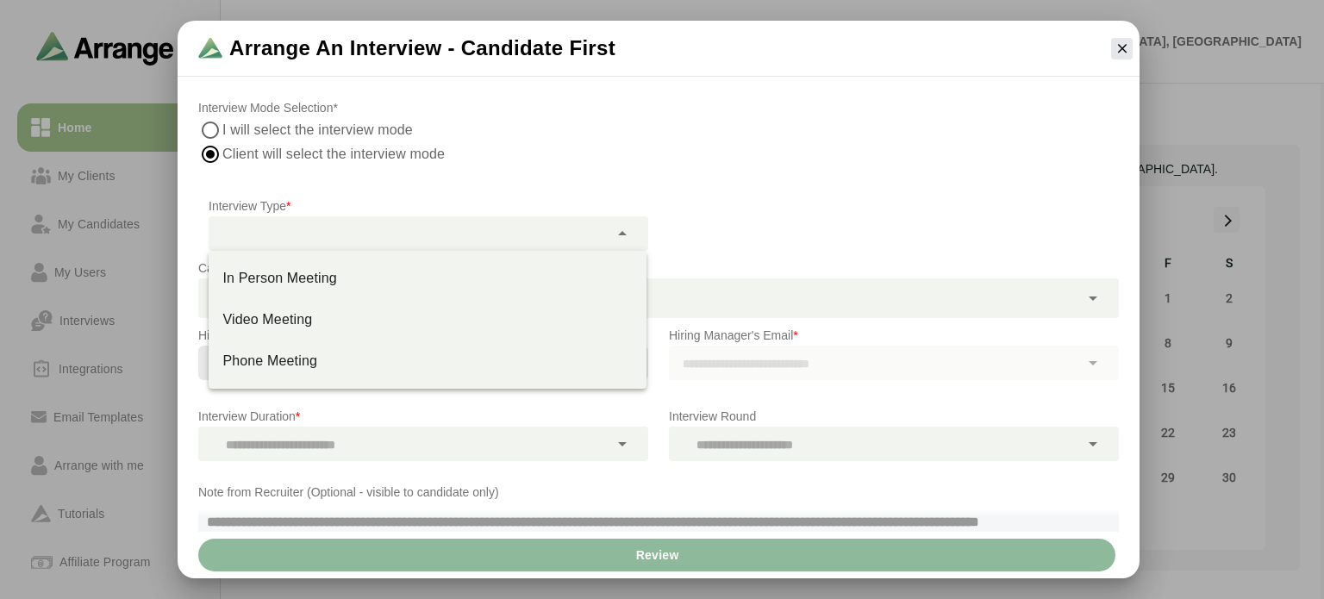
click at [444, 237] on div at bounding box center [409, 233] width 400 height 34
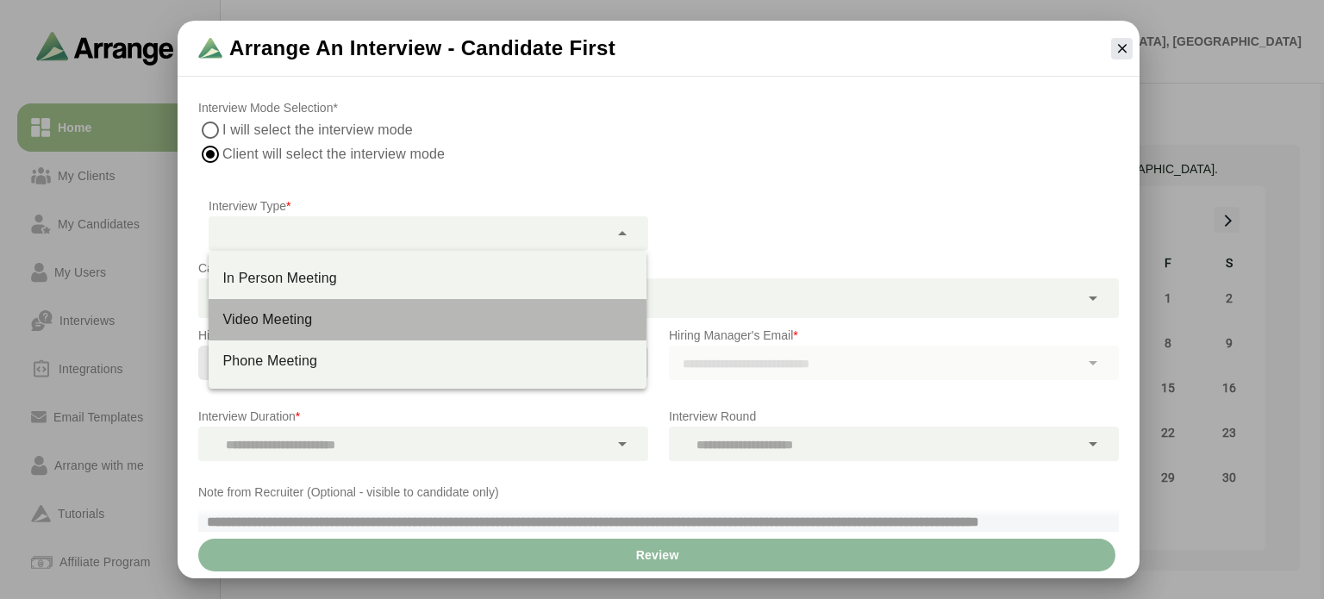
click at [393, 315] on div "Video Meeting" at bounding box center [427, 319] width 410 height 21
type input "**********"
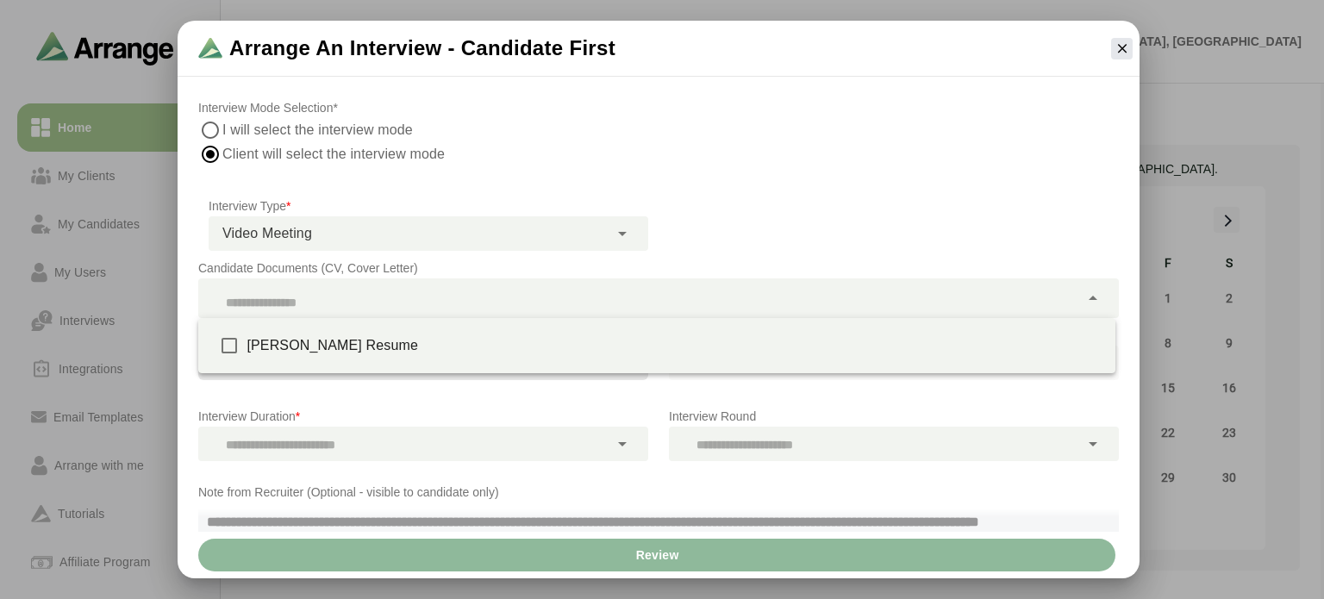
click at [371, 295] on div at bounding box center [638, 298] width 881 height 40
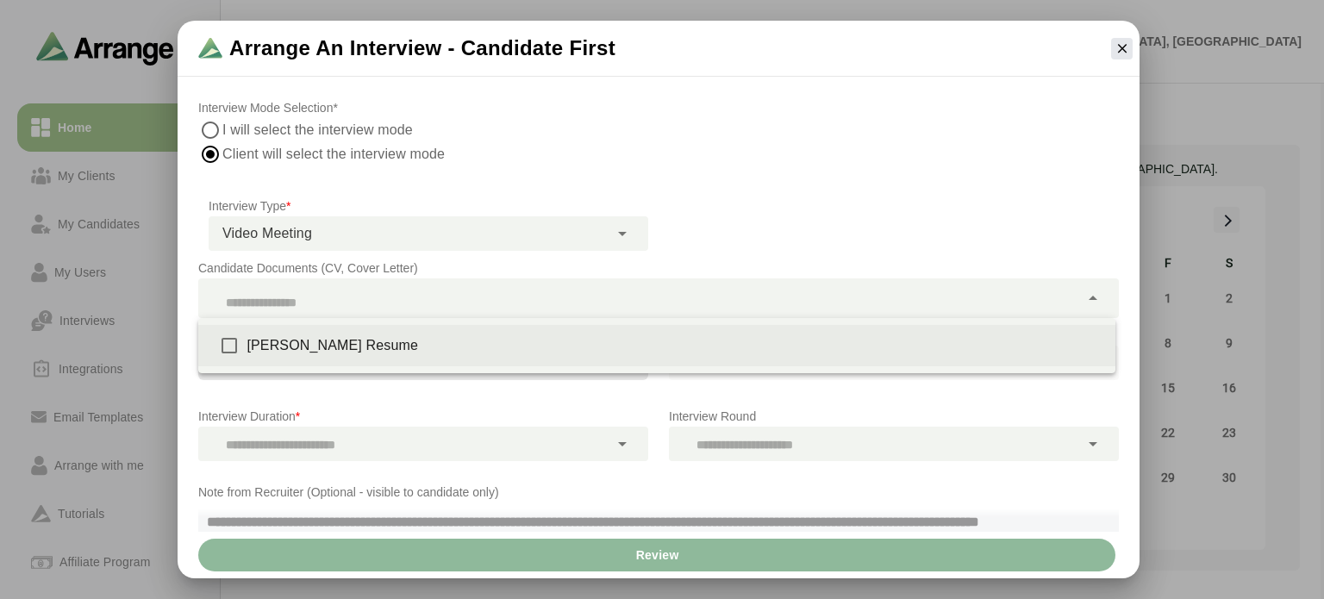
click at [331, 340] on div "Anita Jeter Resume" at bounding box center [673, 345] width 855 height 21
type input "**********"
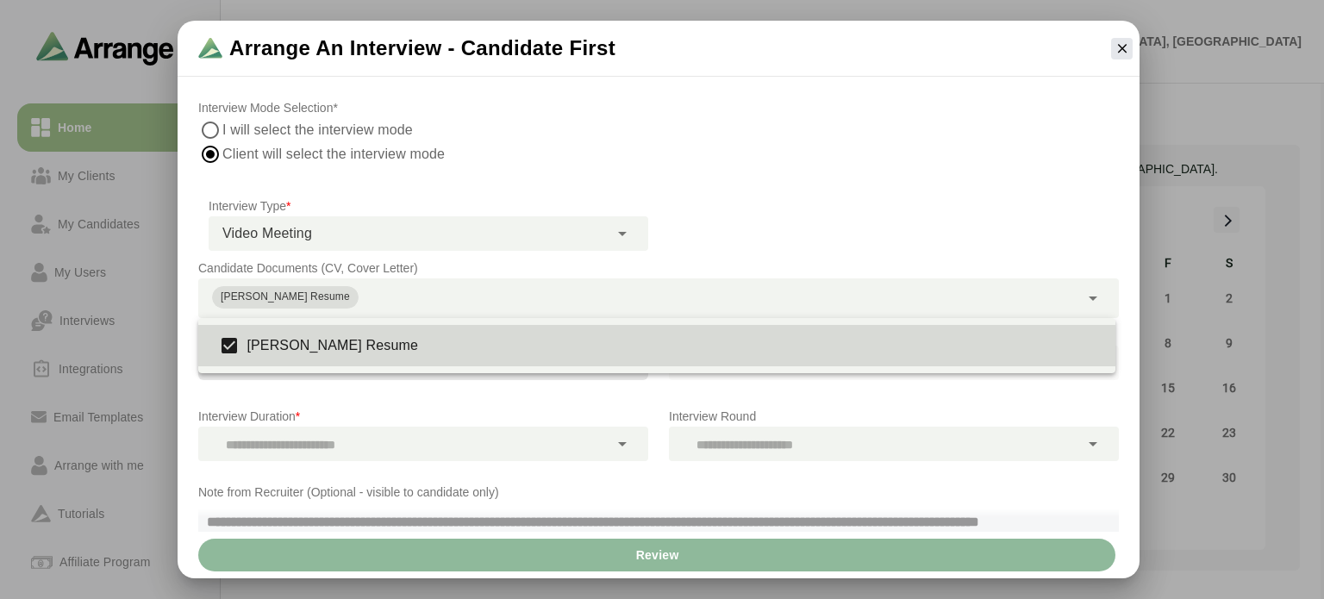
click at [750, 227] on div "**********" at bounding box center [658, 248] width 941 height 674
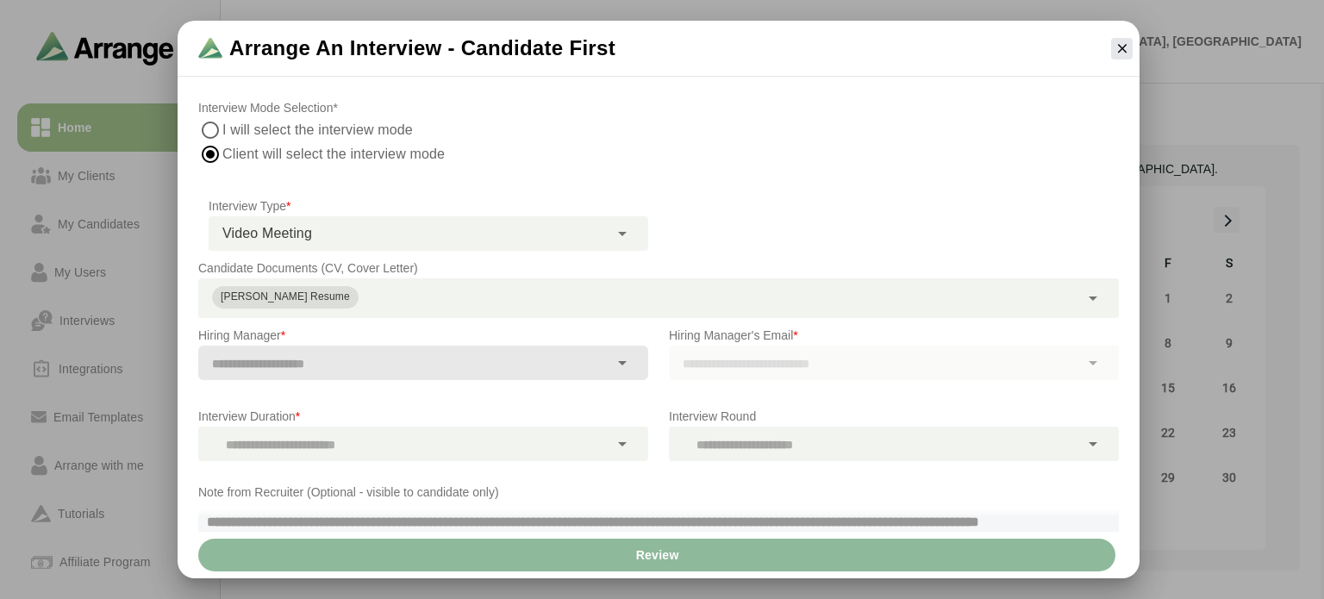
click at [452, 365] on input "text" at bounding box center [403, 364] width 410 height 24
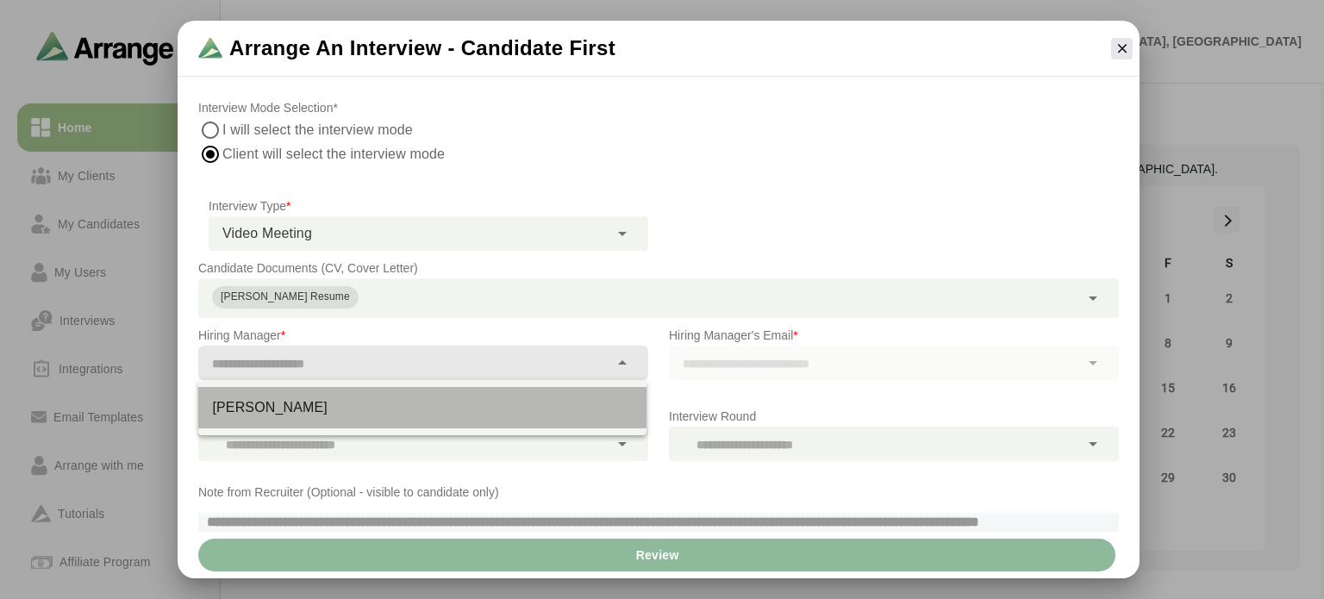
click at [389, 408] on div "Steve Medlyn" at bounding box center [422, 407] width 421 height 21
type input "**********"
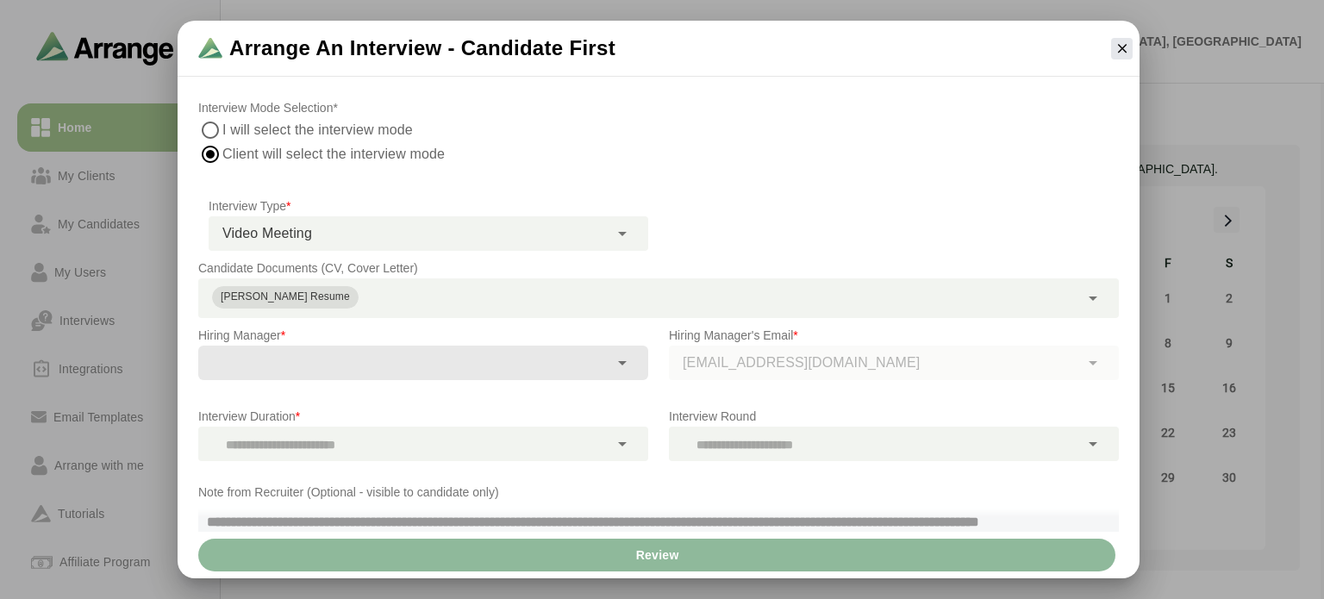
click at [707, 362] on div "medlynsh@gmail.com" at bounding box center [894, 363] width 450 height 34
click at [902, 368] on div "medlynsh@gmail.com" at bounding box center [894, 363] width 450 height 34
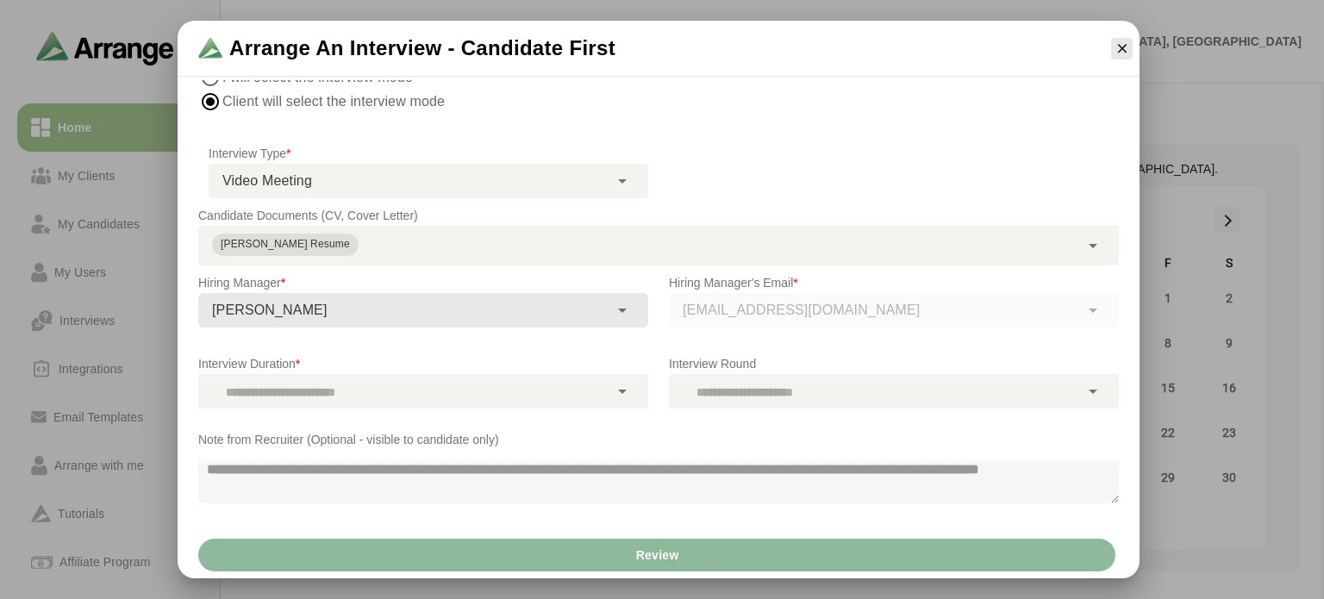
click at [538, 386] on div at bounding box center [403, 391] width 410 height 34
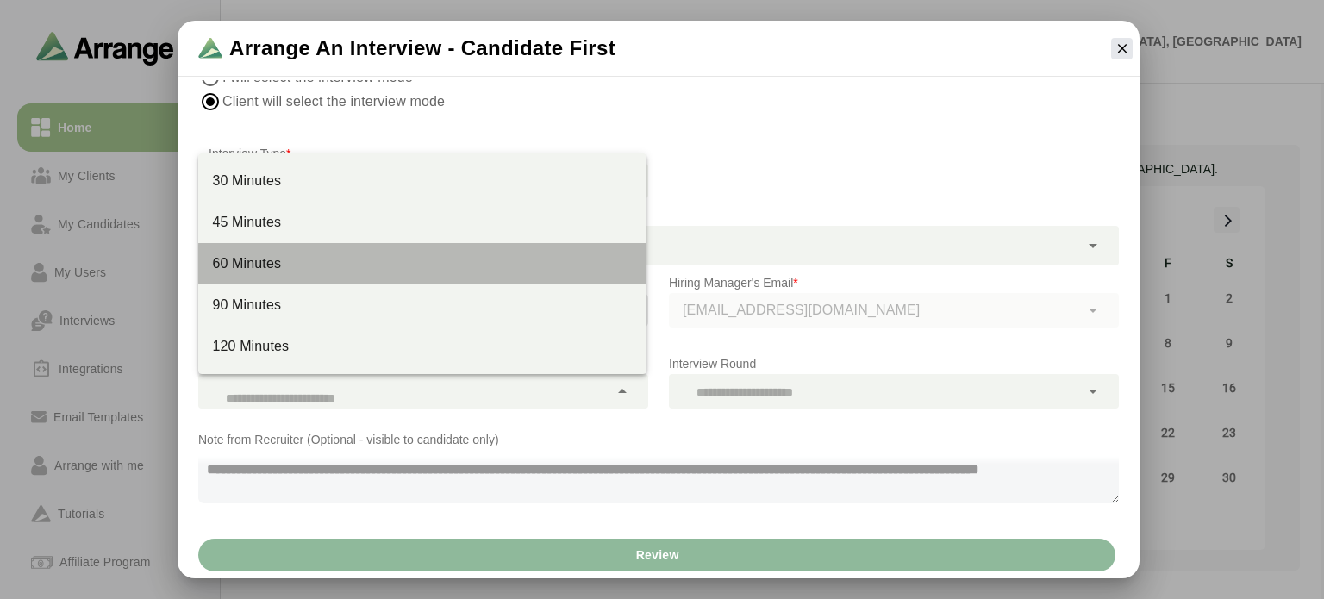
click at [455, 275] on div "60 Minutes" at bounding box center [422, 263] width 448 height 41
type input "****"
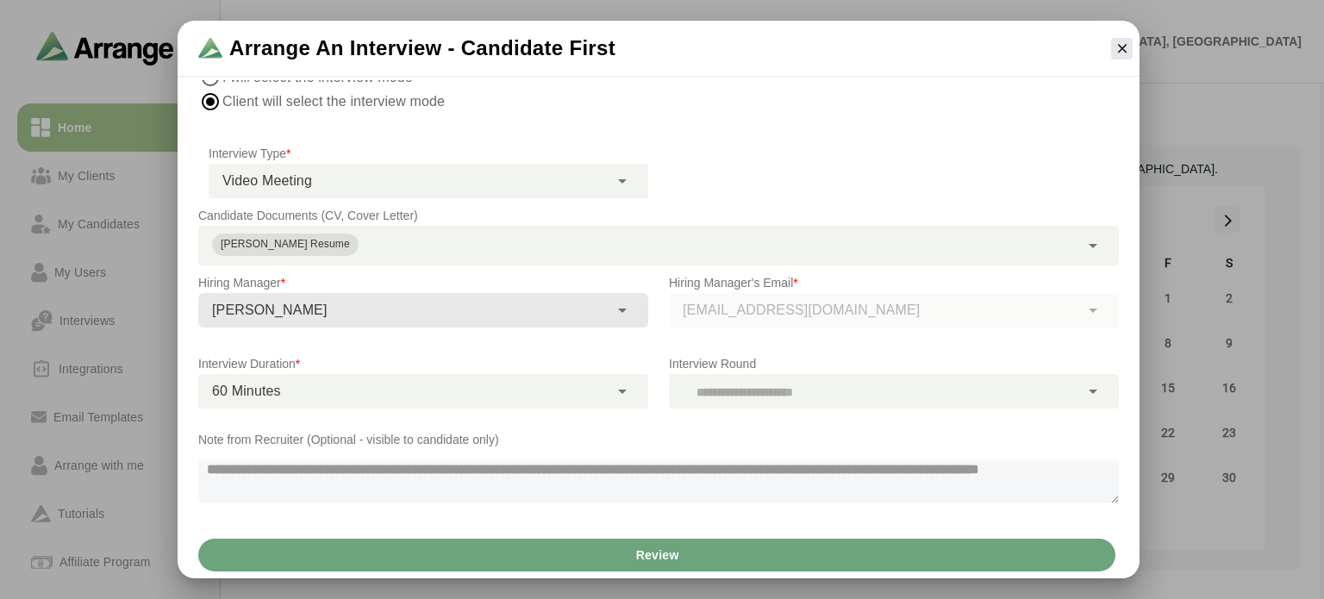
click at [771, 395] on div at bounding box center [874, 391] width 410 height 34
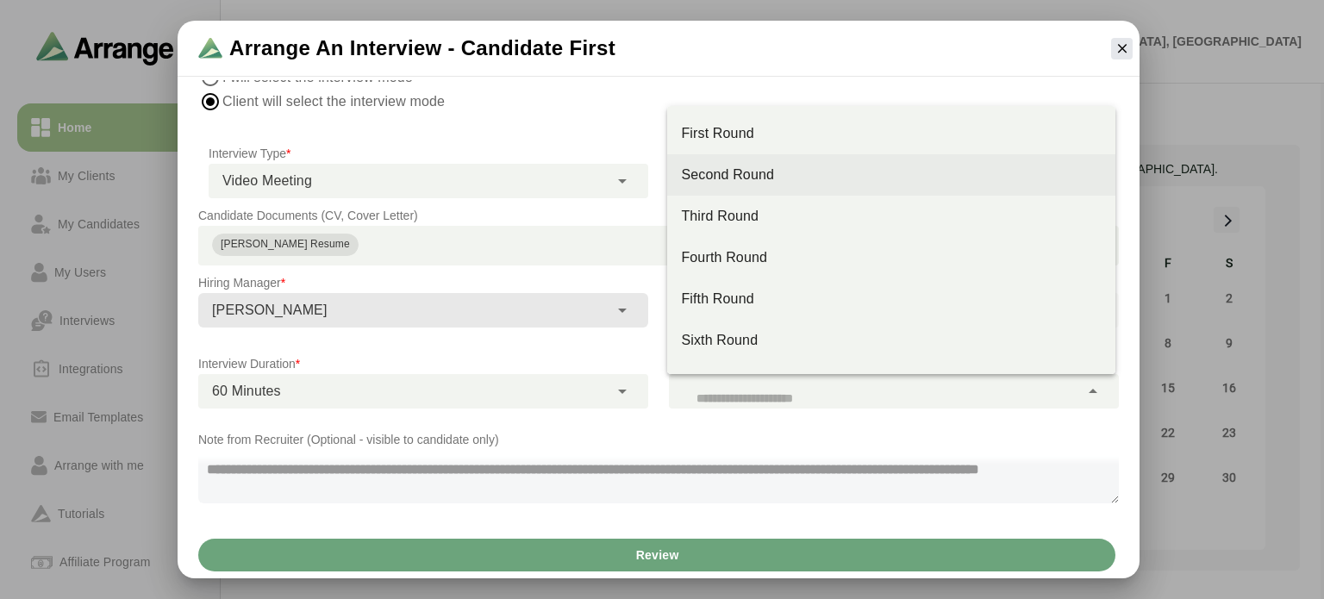
click at [736, 183] on div "Second Round" at bounding box center [891, 175] width 421 height 21
type input "**"
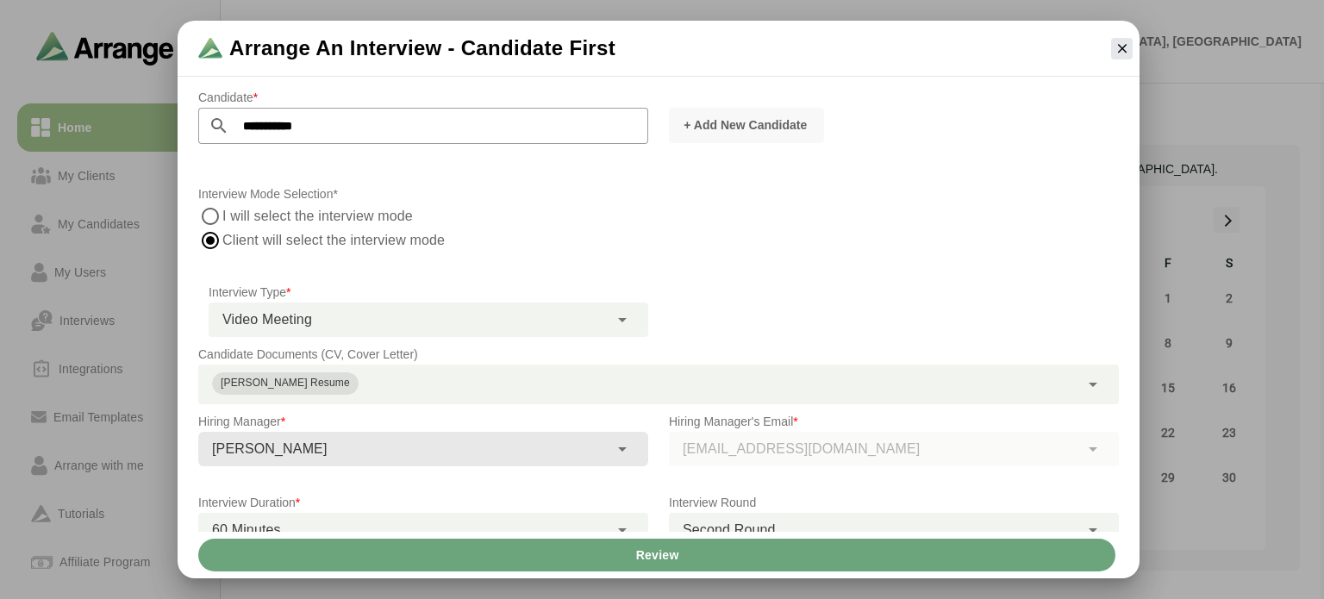
scroll to position [0, 0]
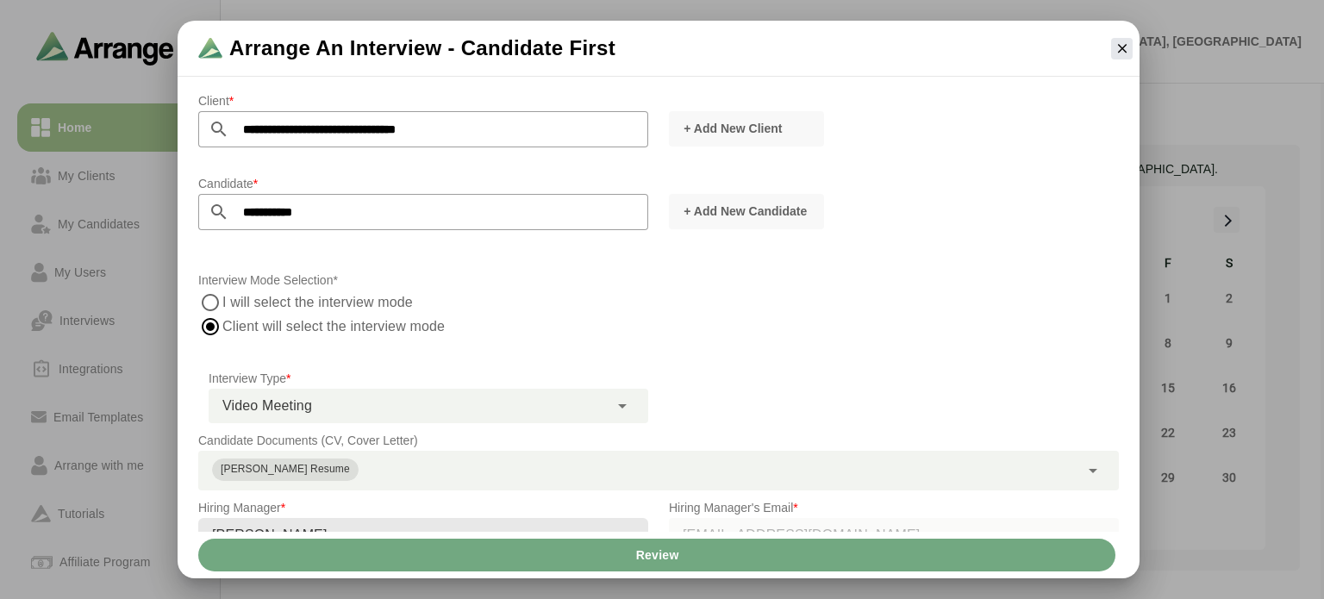
click at [653, 546] on span "Review" at bounding box center [656, 555] width 44 height 33
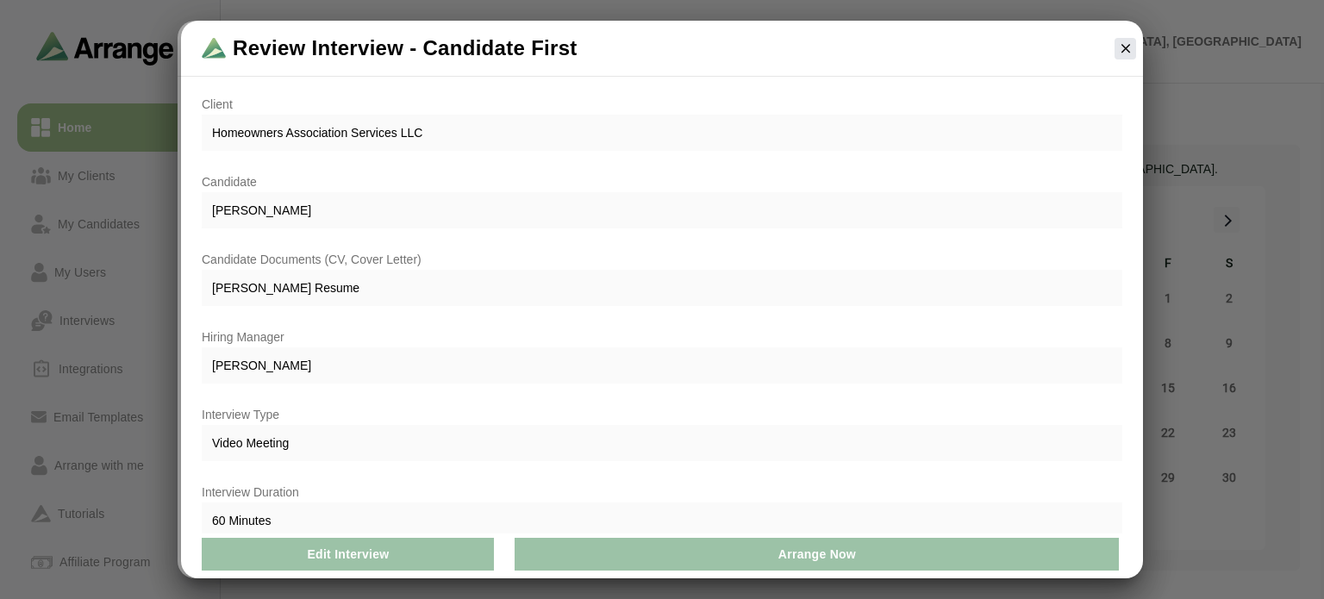
scroll to position [162, 0]
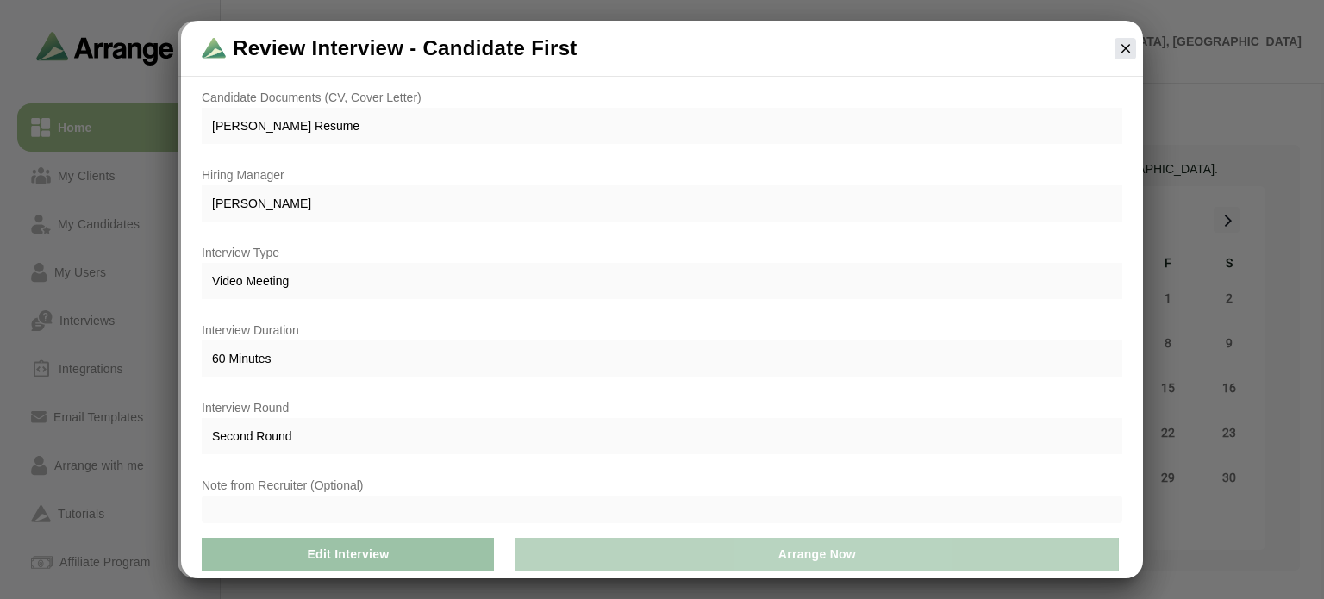
click at [826, 549] on span "Arrange Now" at bounding box center [816, 554] width 78 height 33
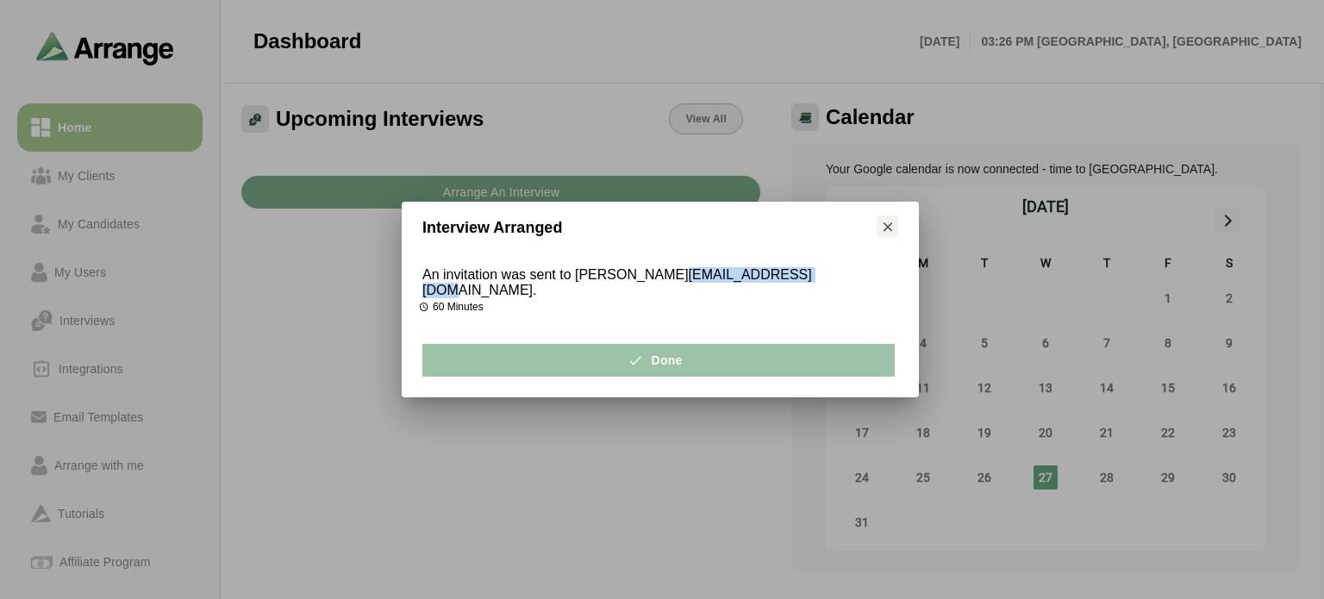
drag, startPoint x: 777, startPoint y: 281, endPoint x: 647, endPoint y: 282, distance: 130.1
click at [647, 282] on p "An invitation was sent to Anita Jeter ajeter611@gmail.com ." at bounding box center [660, 282] width 476 height 31
copy strong "ajeter611@gmail.com"
click at [676, 358] on span "Done" at bounding box center [657, 360] width 47 height 33
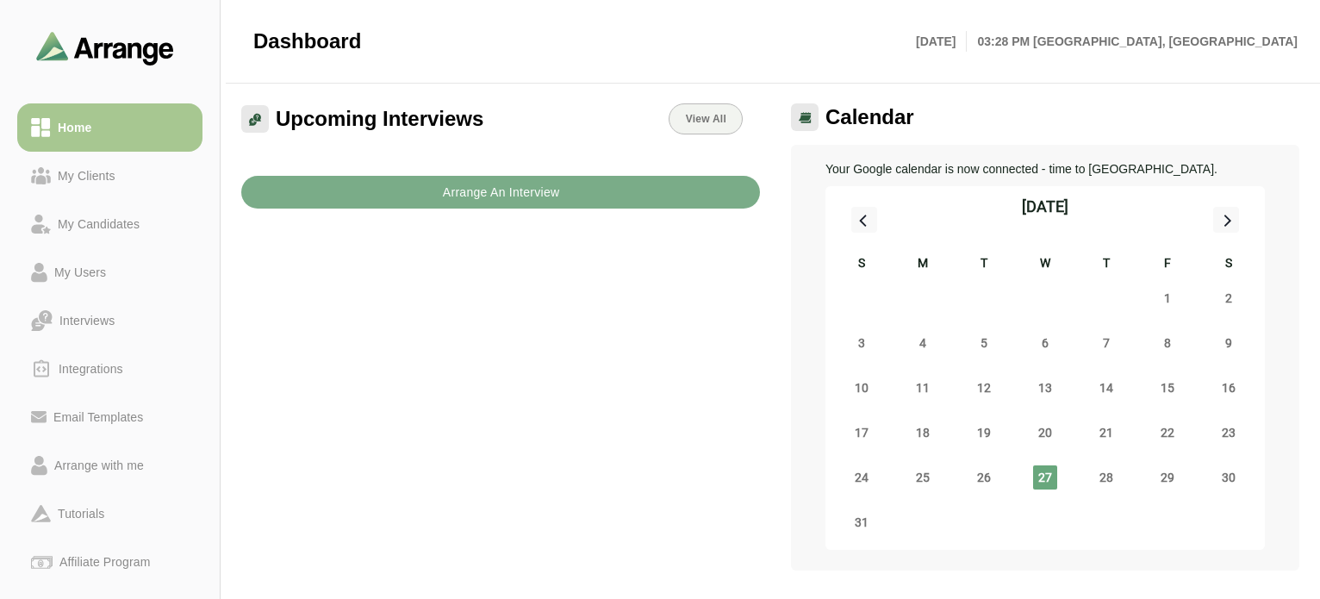
click at [597, 296] on div "Upcoming Interviews View All Arrange An Interview" at bounding box center [501, 337] width 540 height 488
click at [590, 334] on div "Upcoming Interviews View All Arrange An Interview" at bounding box center [501, 337] width 540 height 488
click at [70, 122] on div "Home" at bounding box center [74, 127] width 47 height 21
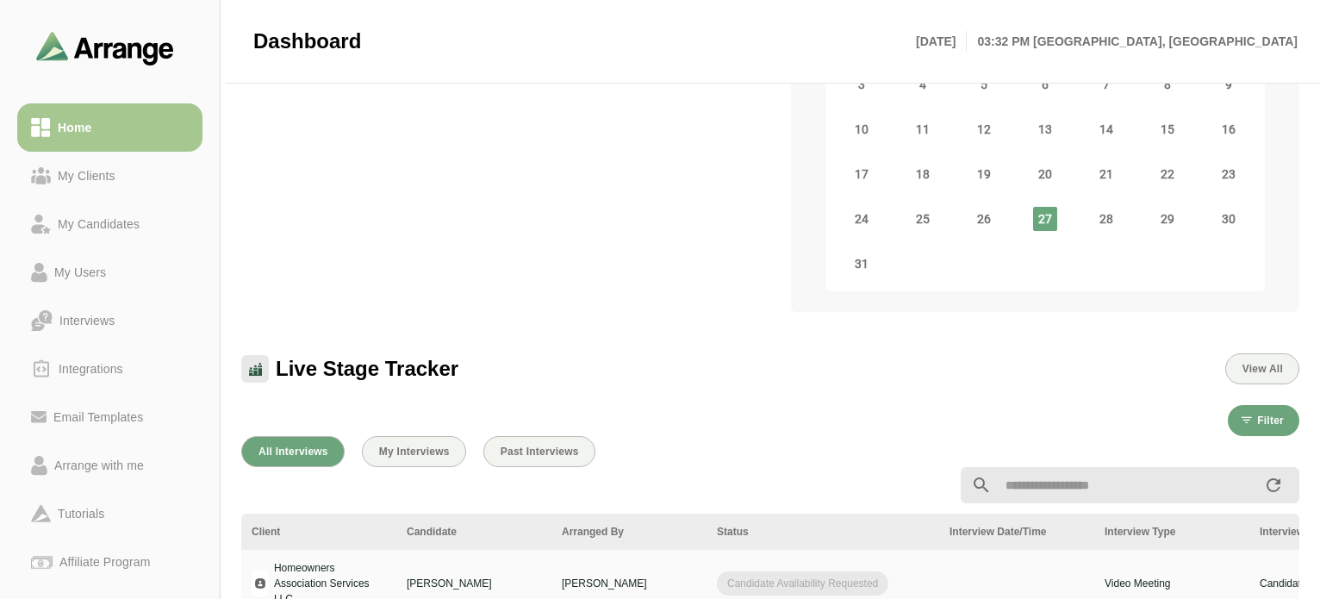
scroll to position [431, 0]
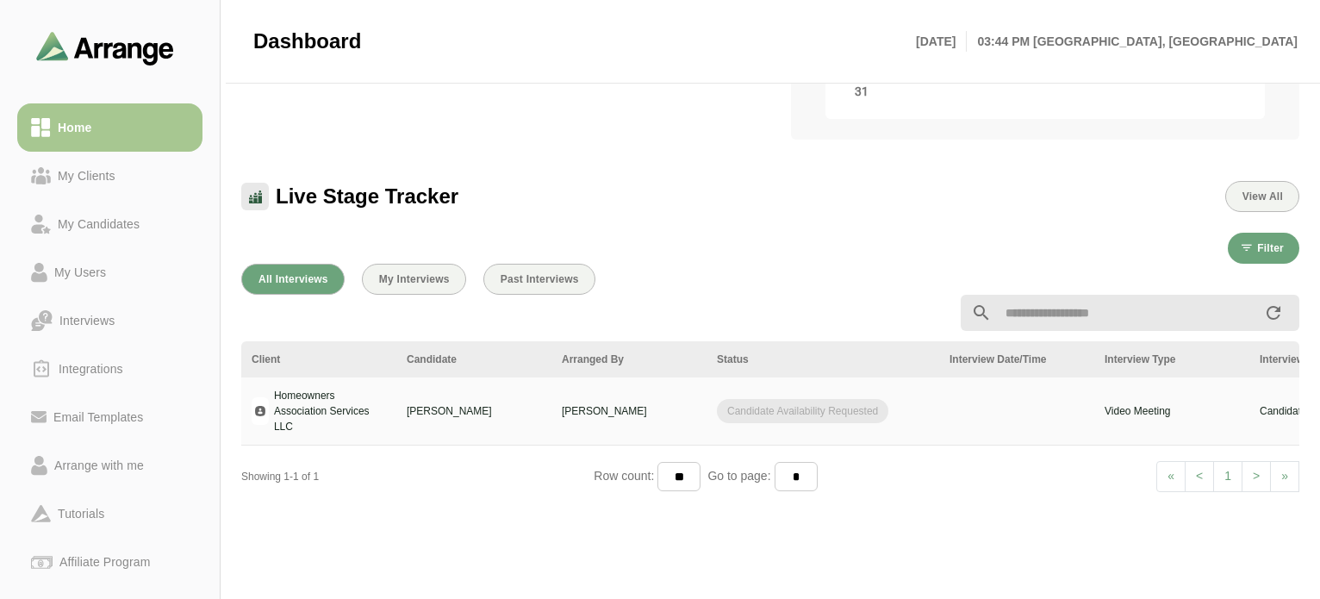
click at [610, 178] on div "Live Stage Tracker View All" at bounding box center [770, 186] width 1079 height 72
